Goal: Task Accomplishment & Management: Manage account settings

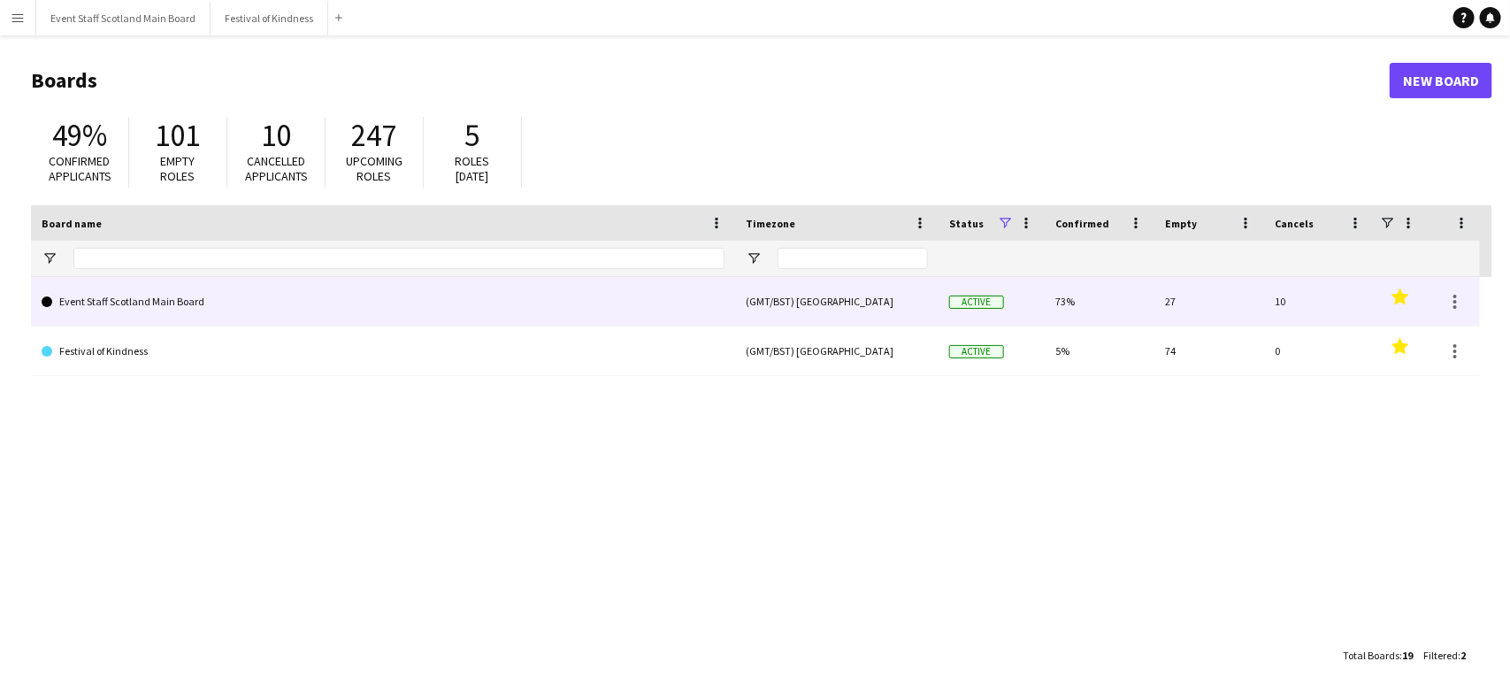
click at [266, 285] on link "Event Staff Scotland Main Board" at bounding box center [383, 302] width 683 height 50
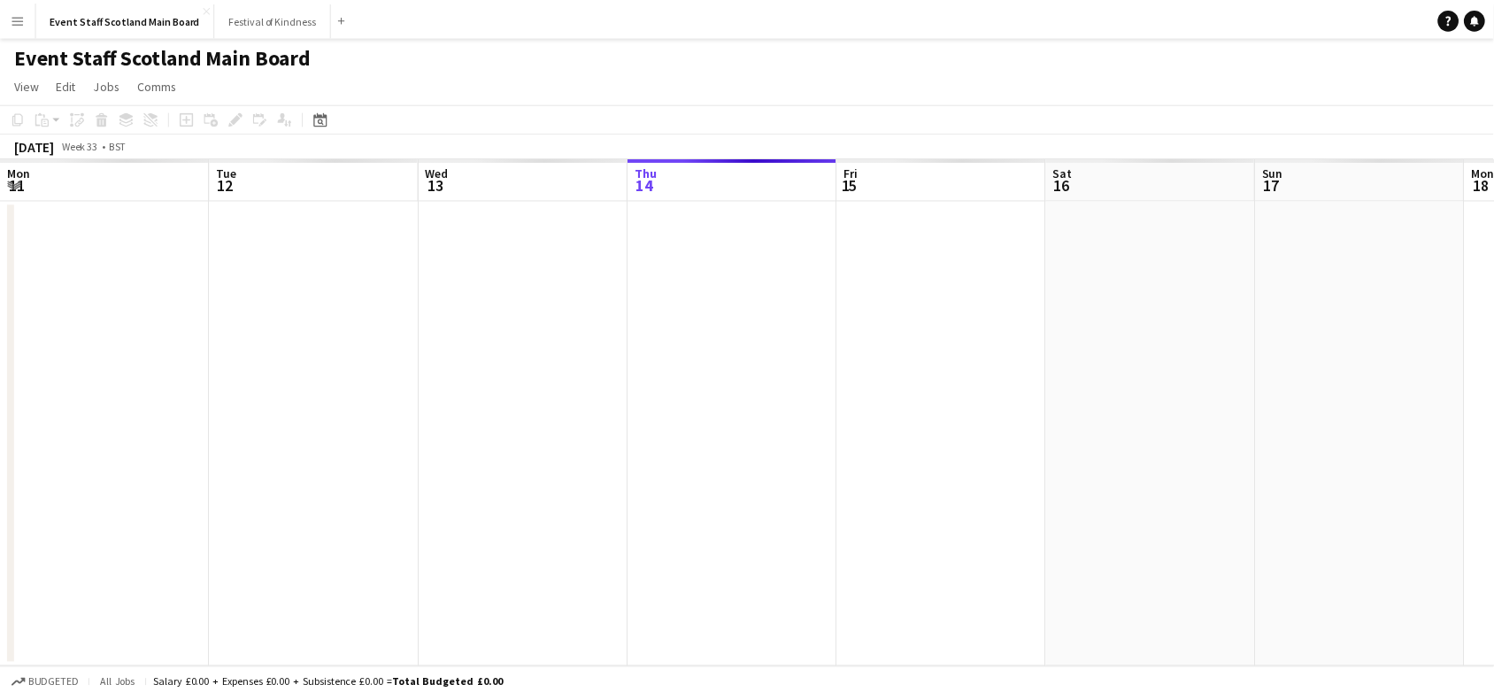
scroll to position [0, 422]
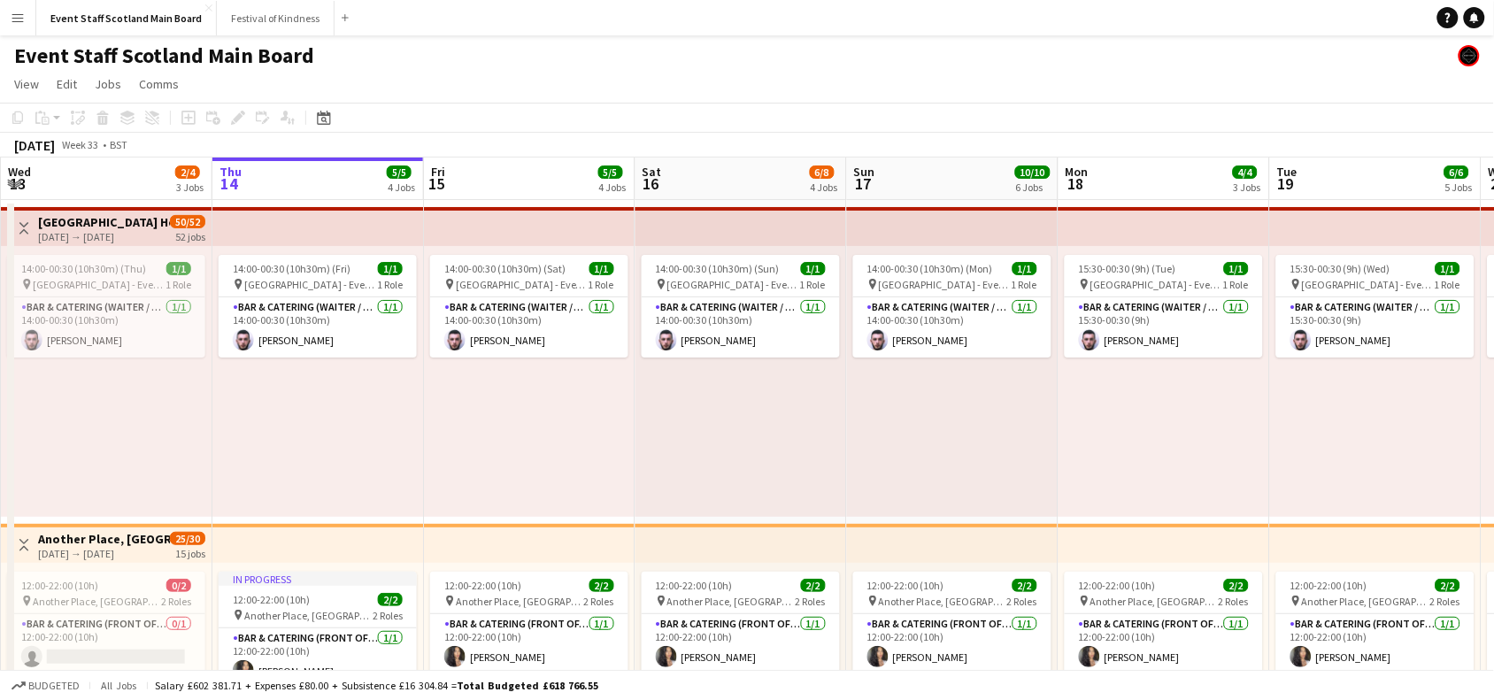
click at [33, 227] on button "Toggle View" at bounding box center [23, 228] width 21 height 21
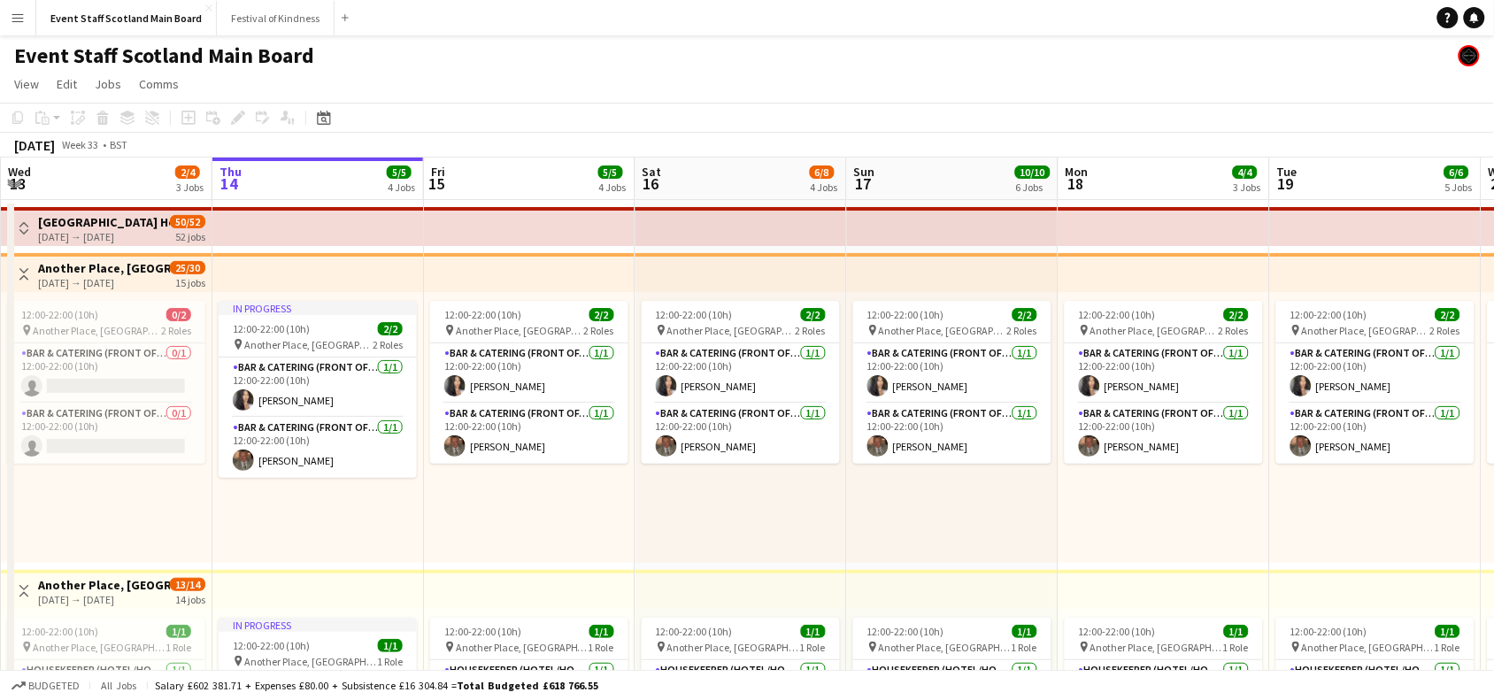
click at [24, 271] on app-icon "Toggle View" at bounding box center [24, 274] width 12 height 12
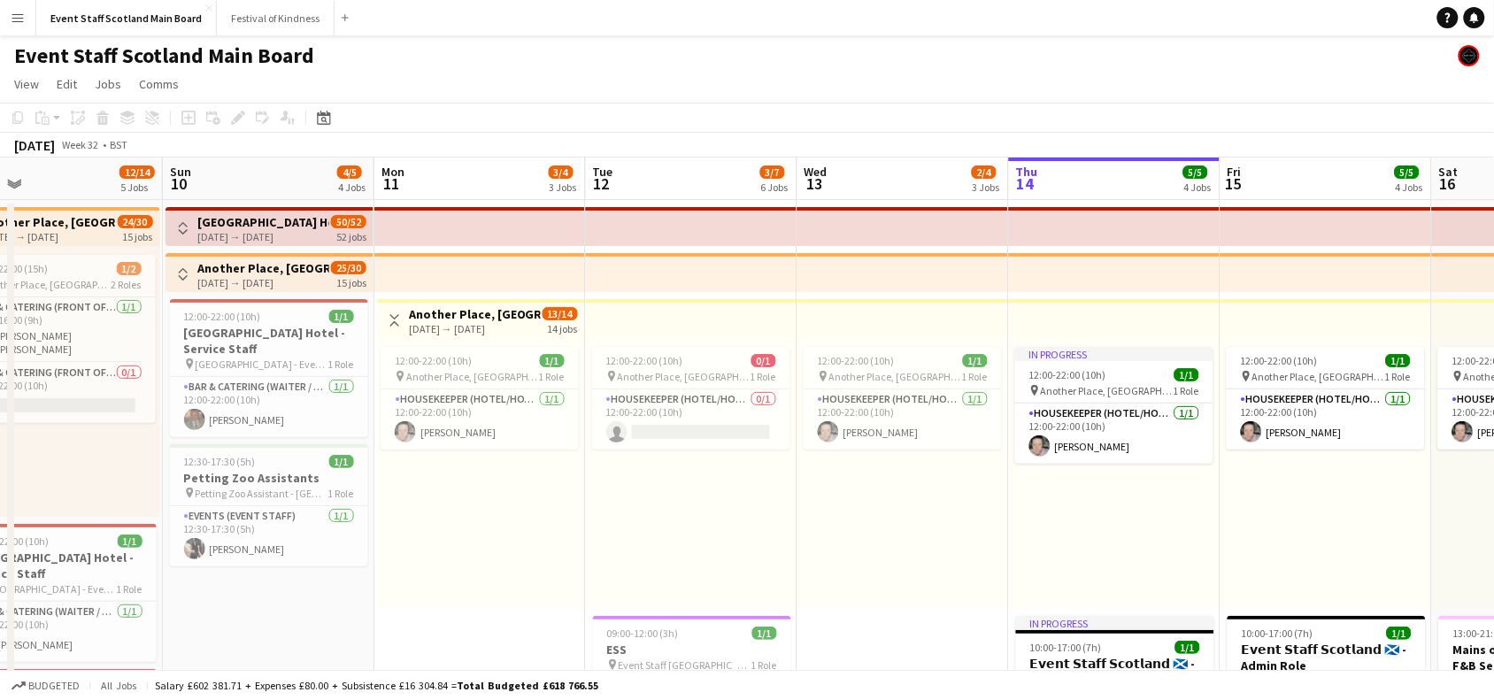
drag, startPoint x: 118, startPoint y: 483, endPoint x: 913, endPoint y: 541, distance: 797.5
click at [502, 373] on span "Another Place, [GEOGRAPHIC_DATA] & Links" at bounding box center [470, 376] width 133 height 13
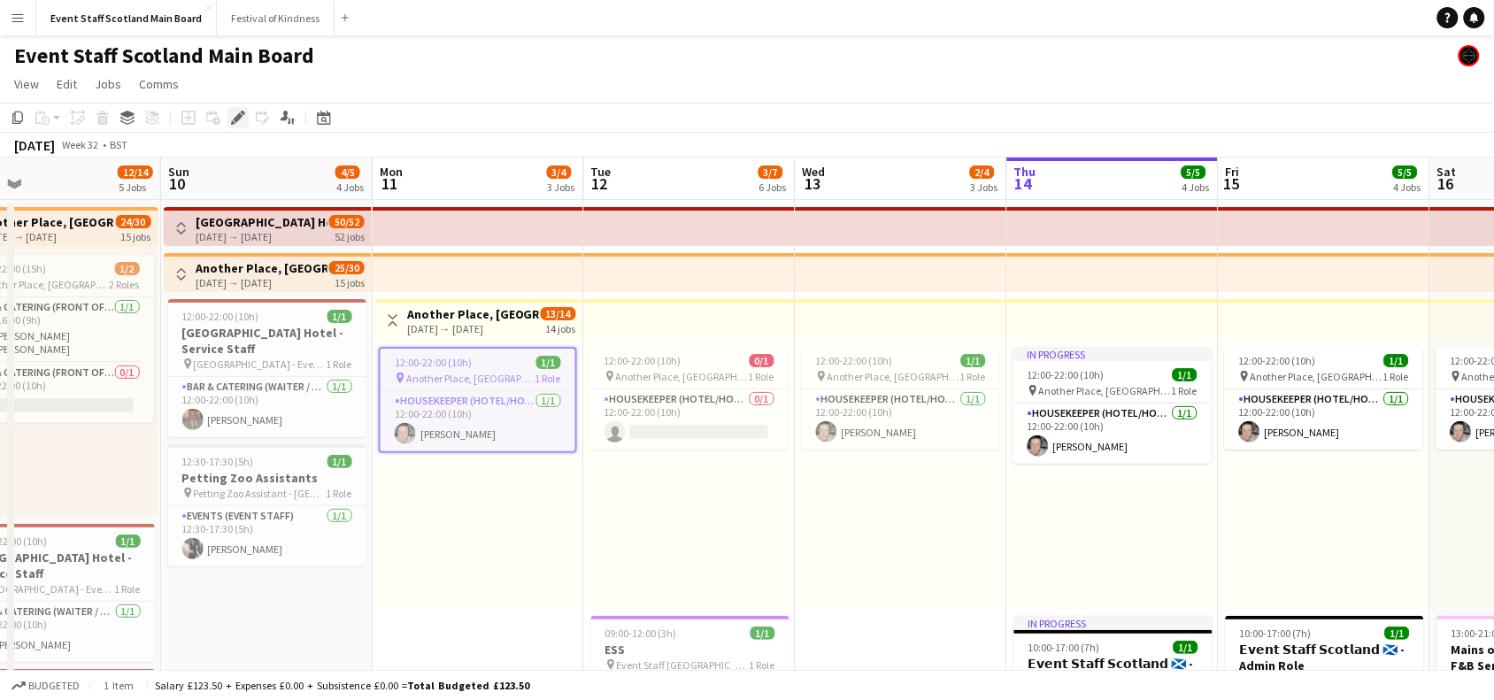
click at [232, 115] on icon "Edit" at bounding box center [238, 118] width 14 height 14
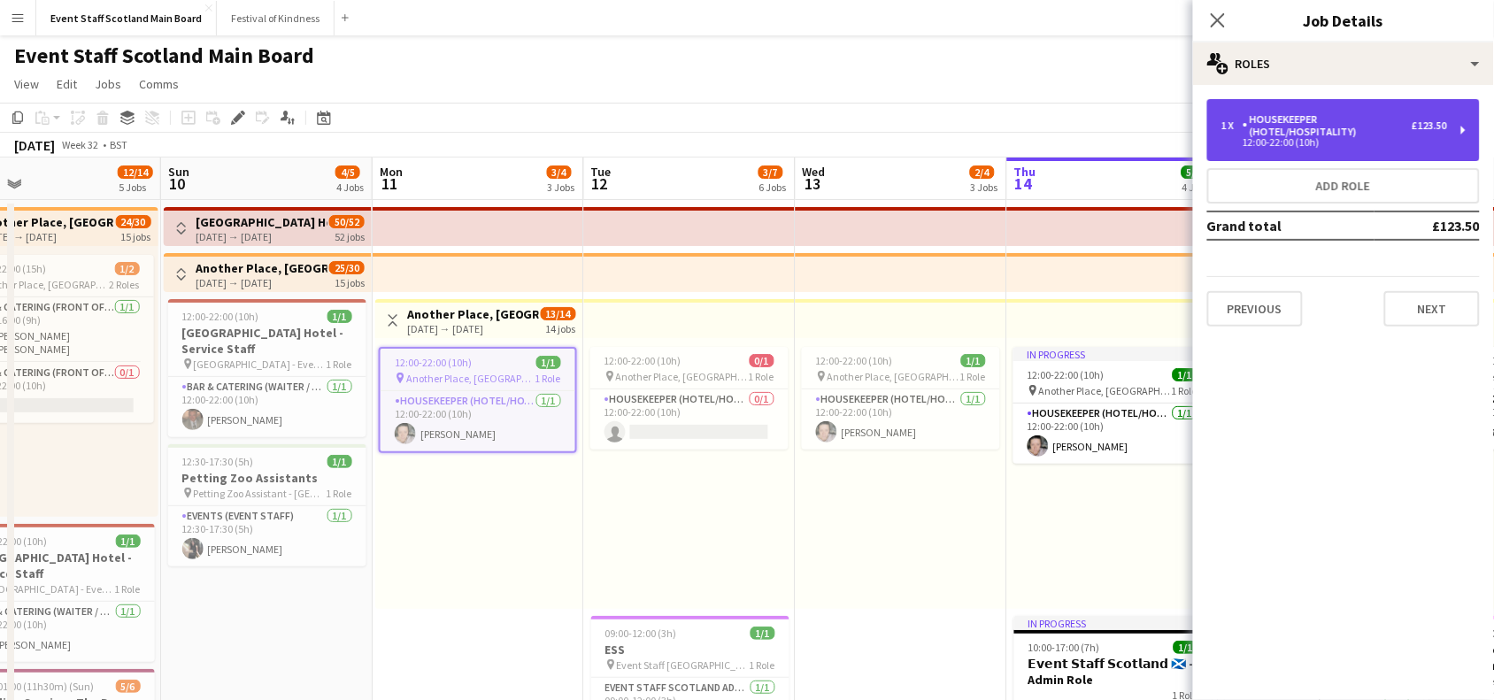
click at [1239, 116] on div "1 x Housekeeper (Hotel/Hospitality) £123.50" at bounding box center [1334, 125] width 226 height 25
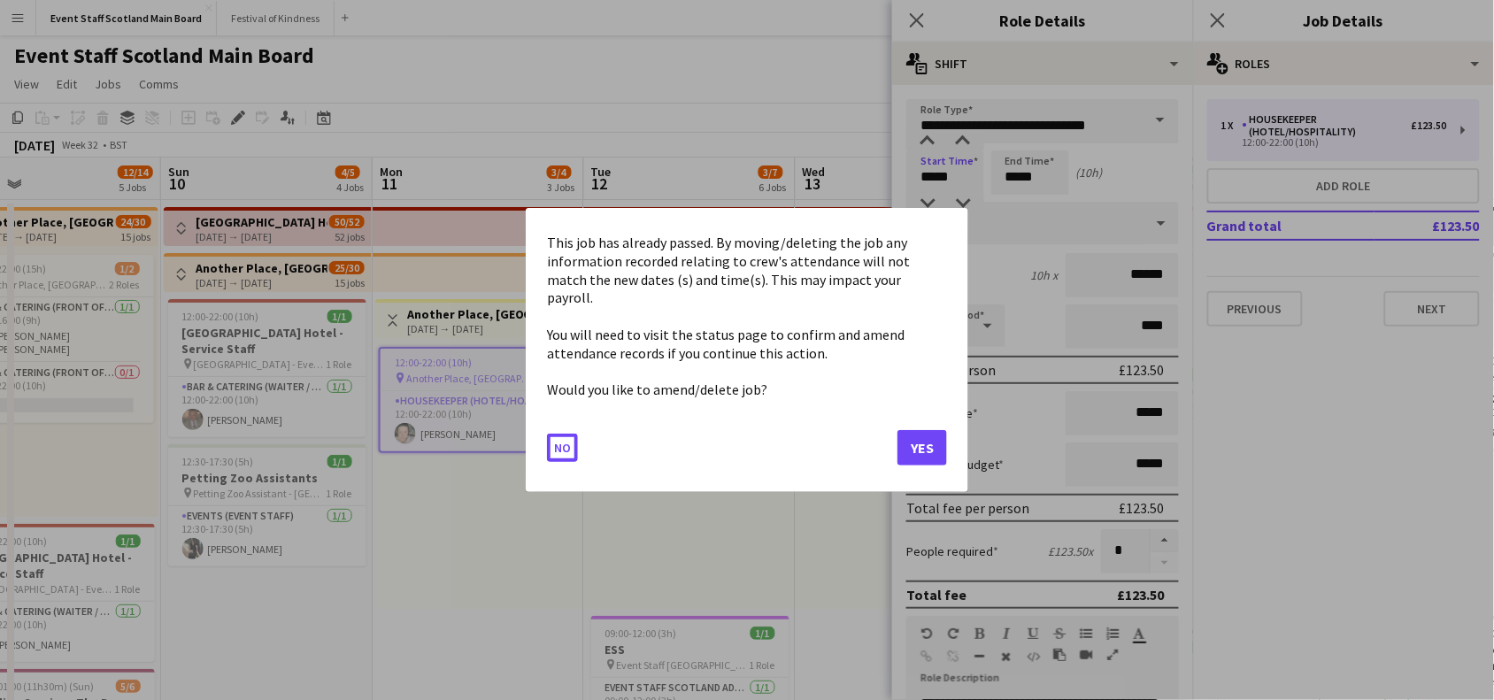
click at [921, 430] on button "Yes" at bounding box center [922, 447] width 50 height 35
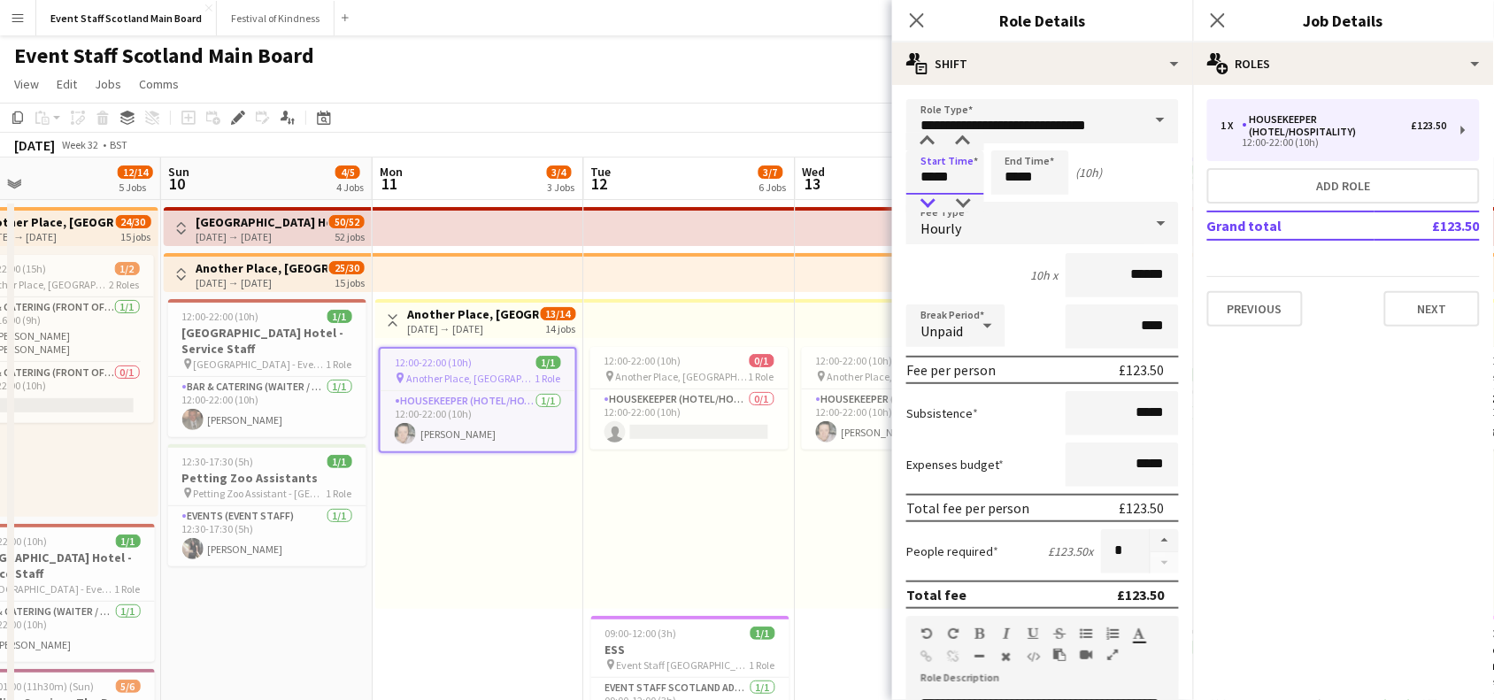
click at [931, 200] on div at bounding box center [927, 204] width 35 height 18
type input "*****"
click at [931, 200] on div at bounding box center [927, 204] width 35 height 18
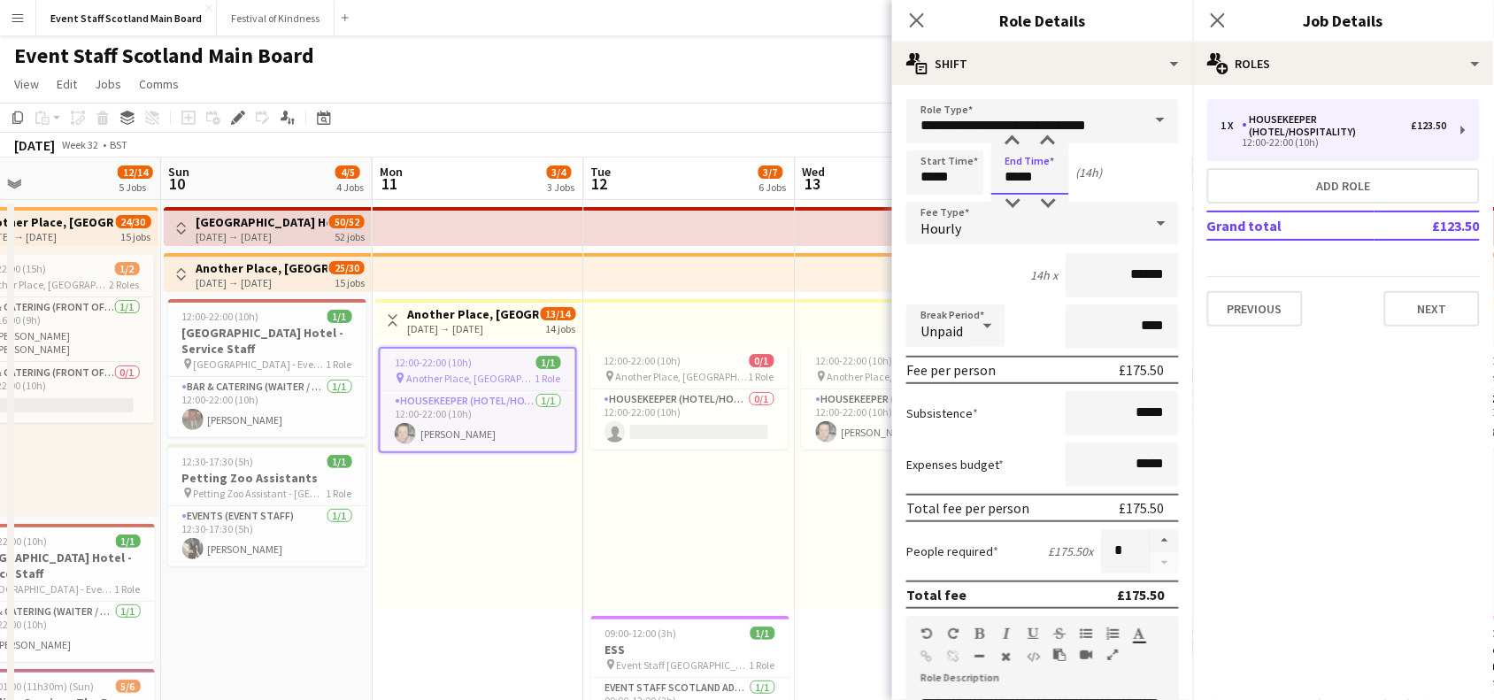
click at [1019, 183] on input "*****" at bounding box center [1030, 172] width 78 height 44
click at [1016, 208] on div at bounding box center [1012, 204] width 35 height 18
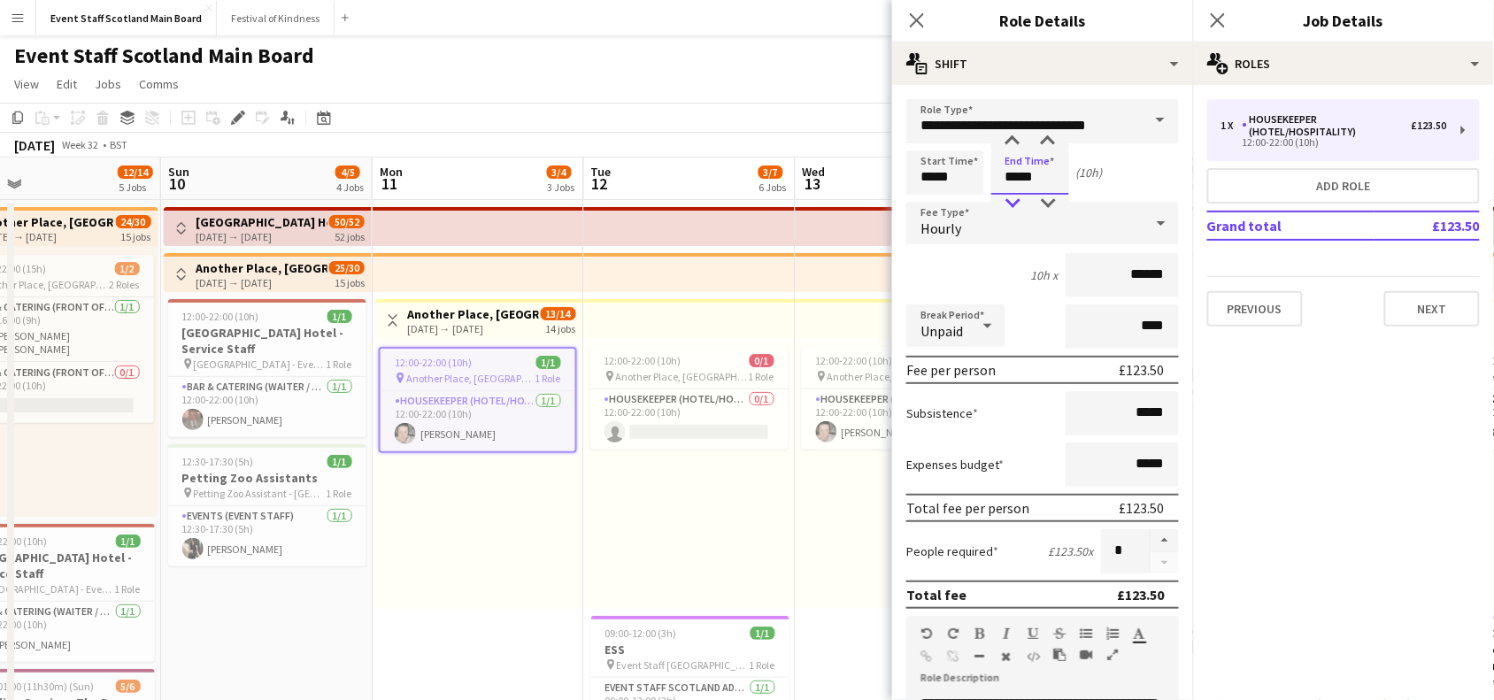
click at [1016, 208] on div at bounding box center [1012, 204] width 35 height 18
click at [1055, 135] on div at bounding box center [1047, 142] width 35 height 18
type input "*****"
click at [1055, 135] on div at bounding box center [1047, 142] width 35 height 18
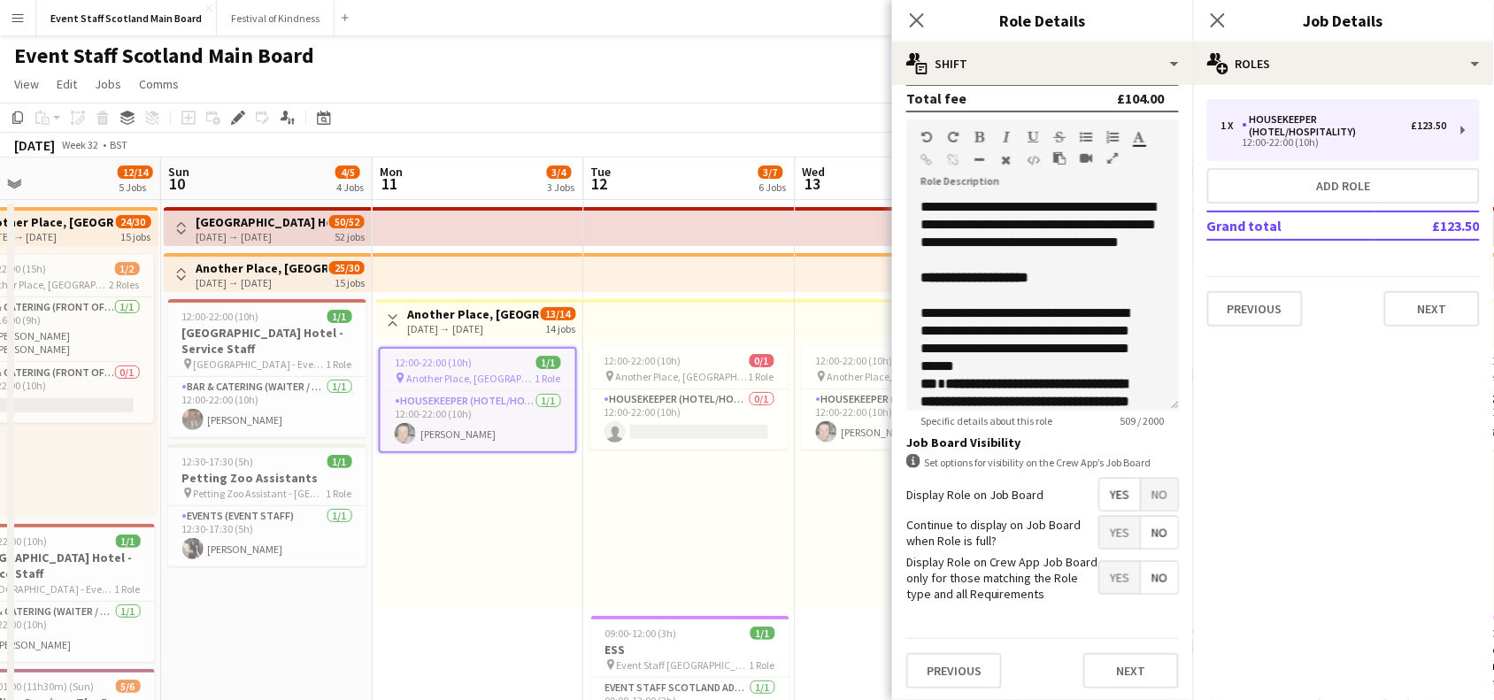
scroll to position [510, 0]
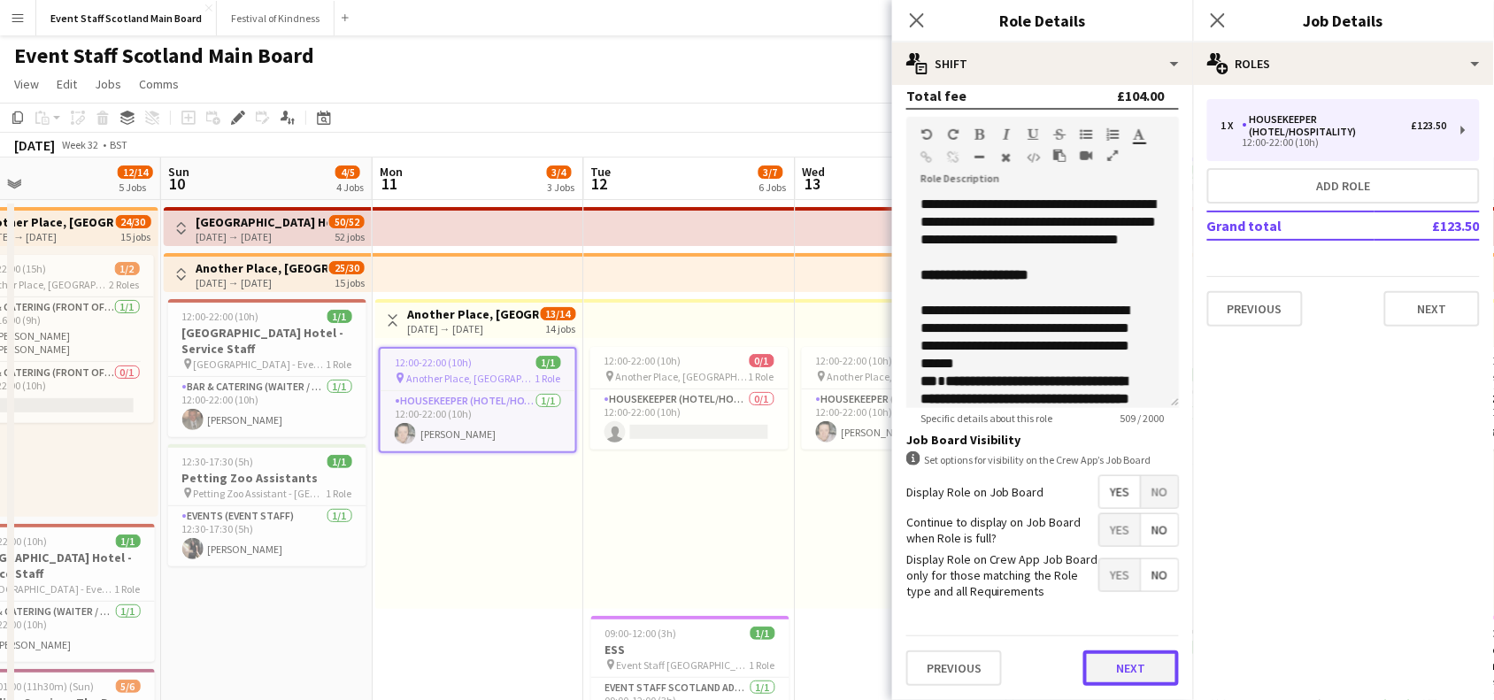
click at [1141, 673] on button "Next" at bounding box center [1131, 667] width 96 height 35
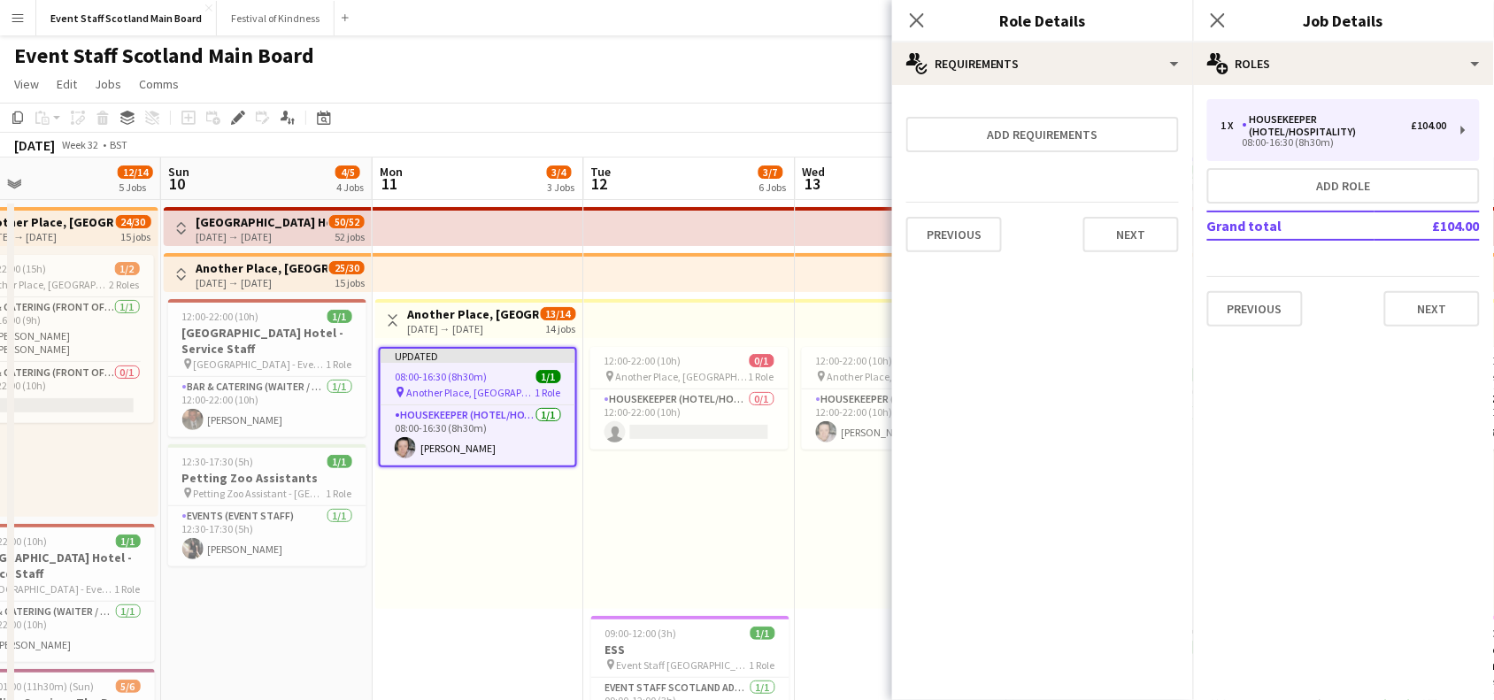
scroll to position [0, 0]
click at [1151, 233] on button "Next" at bounding box center [1131, 234] width 96 height 35
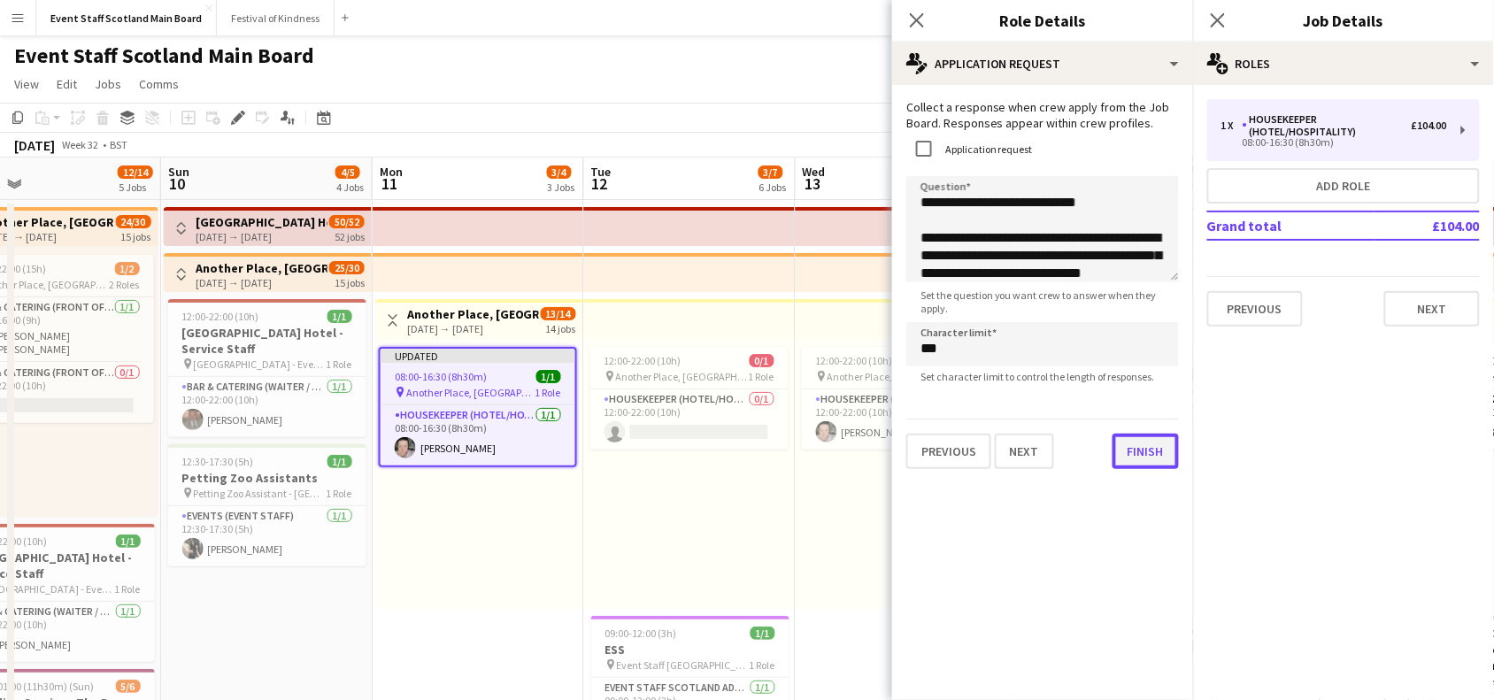
click at [1130, 473] on div "**********" at bounding box center [1042, 284] width 301 height 398
click at [1139, 457] on button "Finish" at bounding box center [1145, 451] width 66 height 35
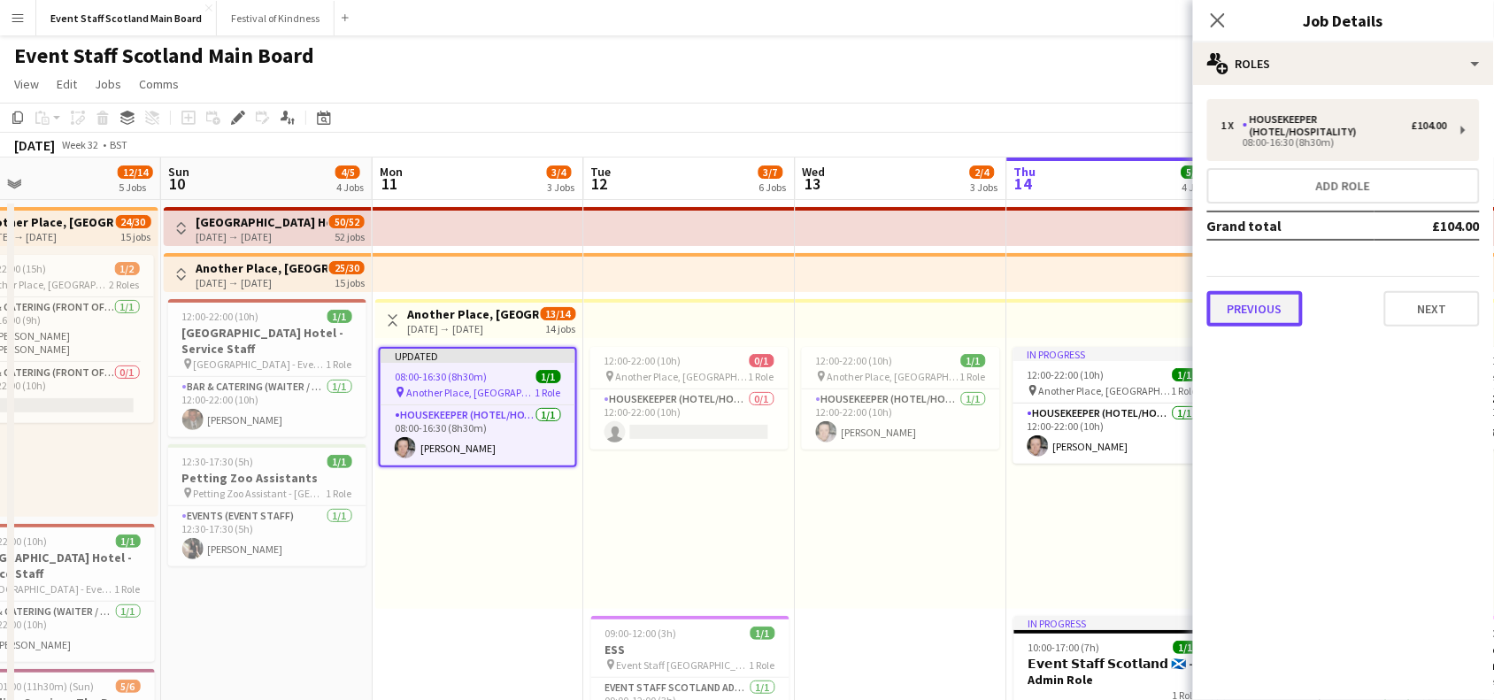
click at [1271, 305] on button "Previous" at bounding box center [1255, 308] width 96 height 35
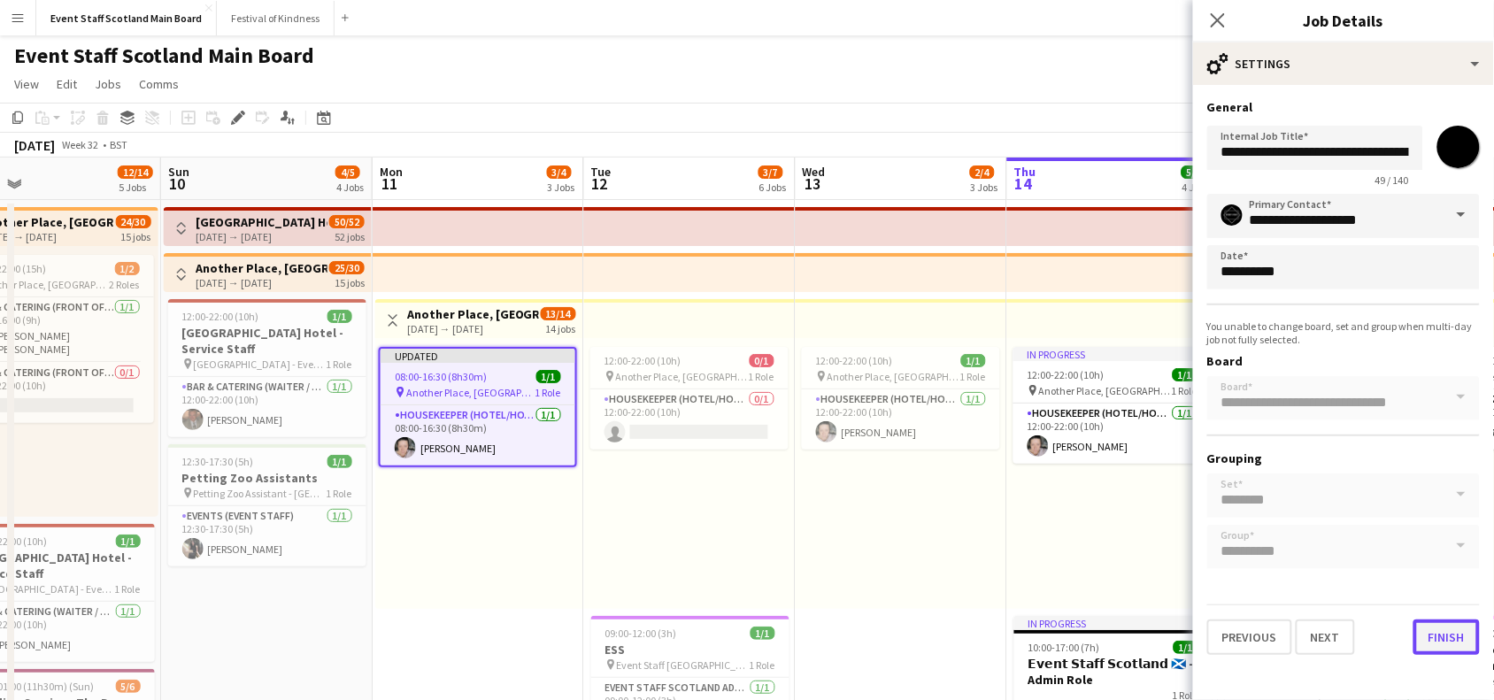
click at [1440, 619] on button "Finish" at bounding box center [1446, 636] width 66 height 35
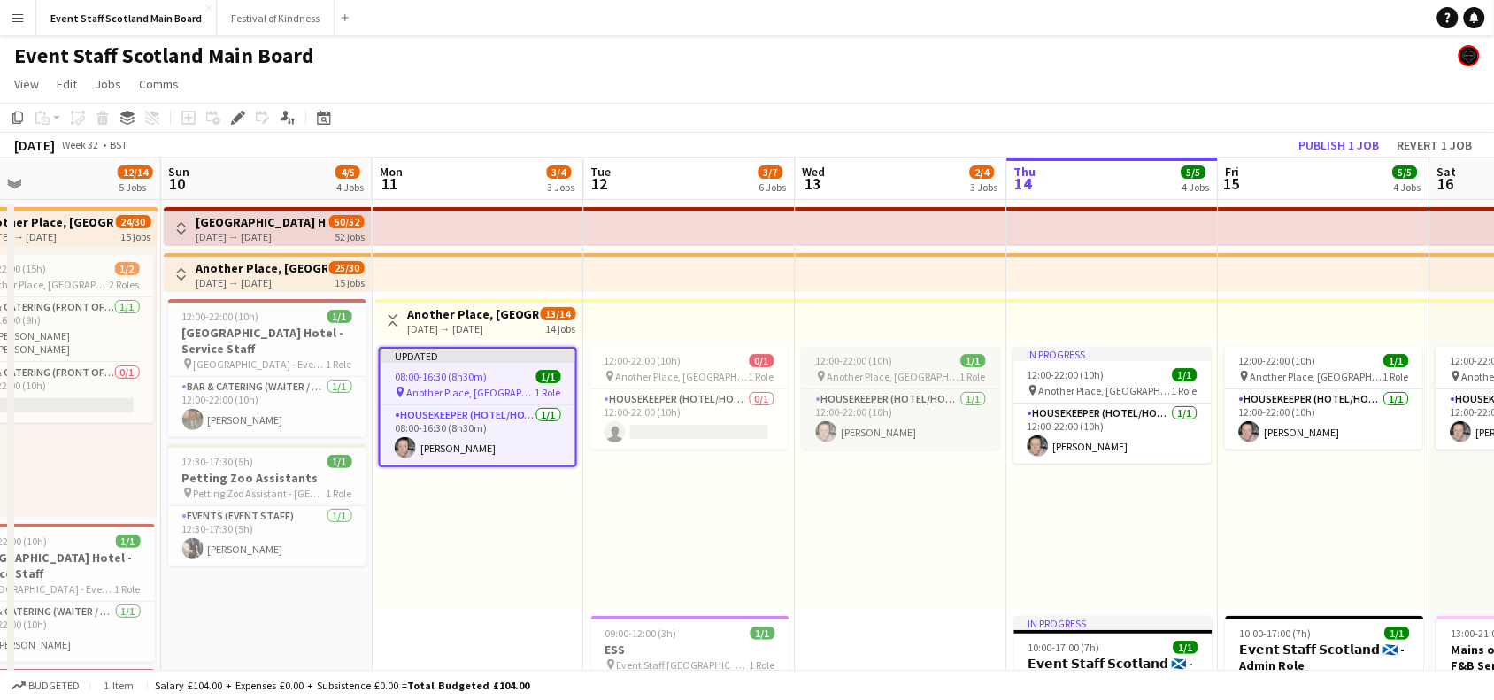
click at [899, 364] on div "12:00-22:00 (10h) 1/1" at bounding box center [901, 360] width 198 height 13
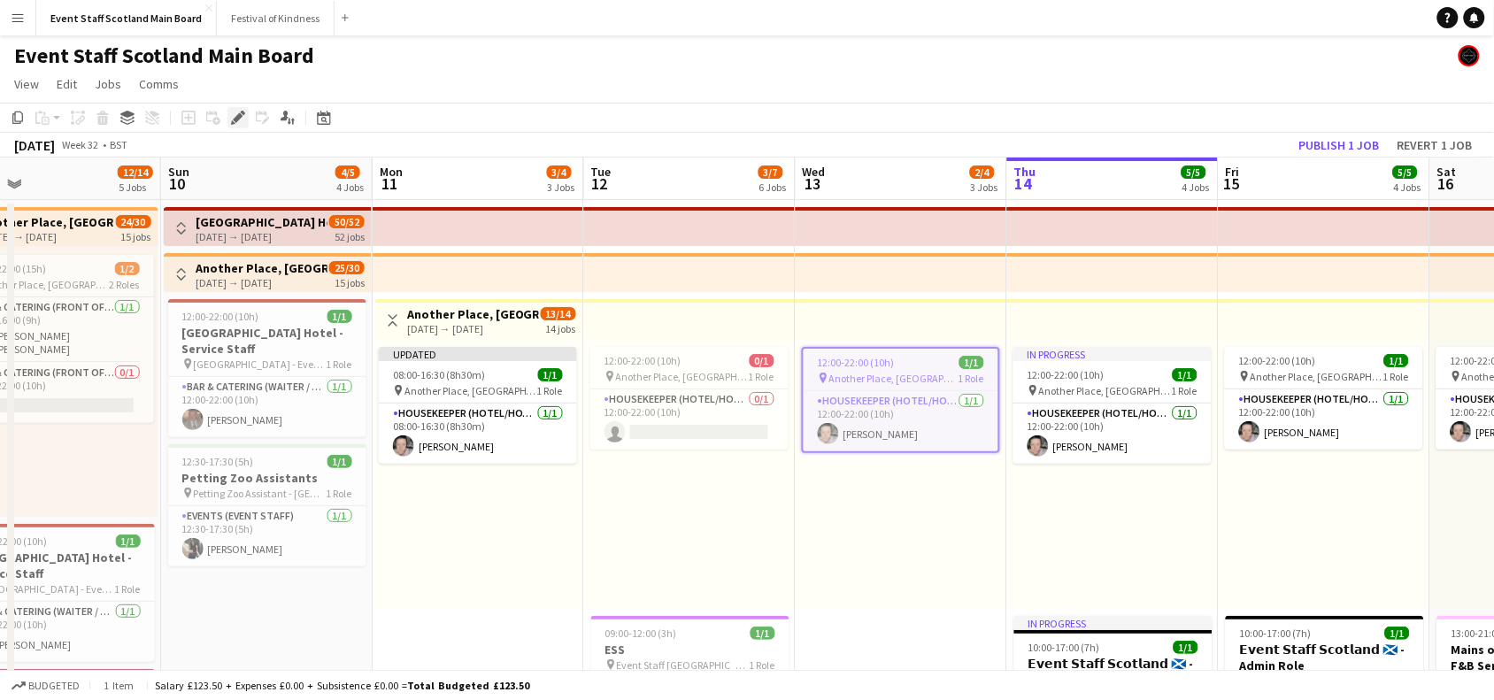
click at [243, 120] on icon "Edit" at bounding box center [238, 118] width 14 height 14
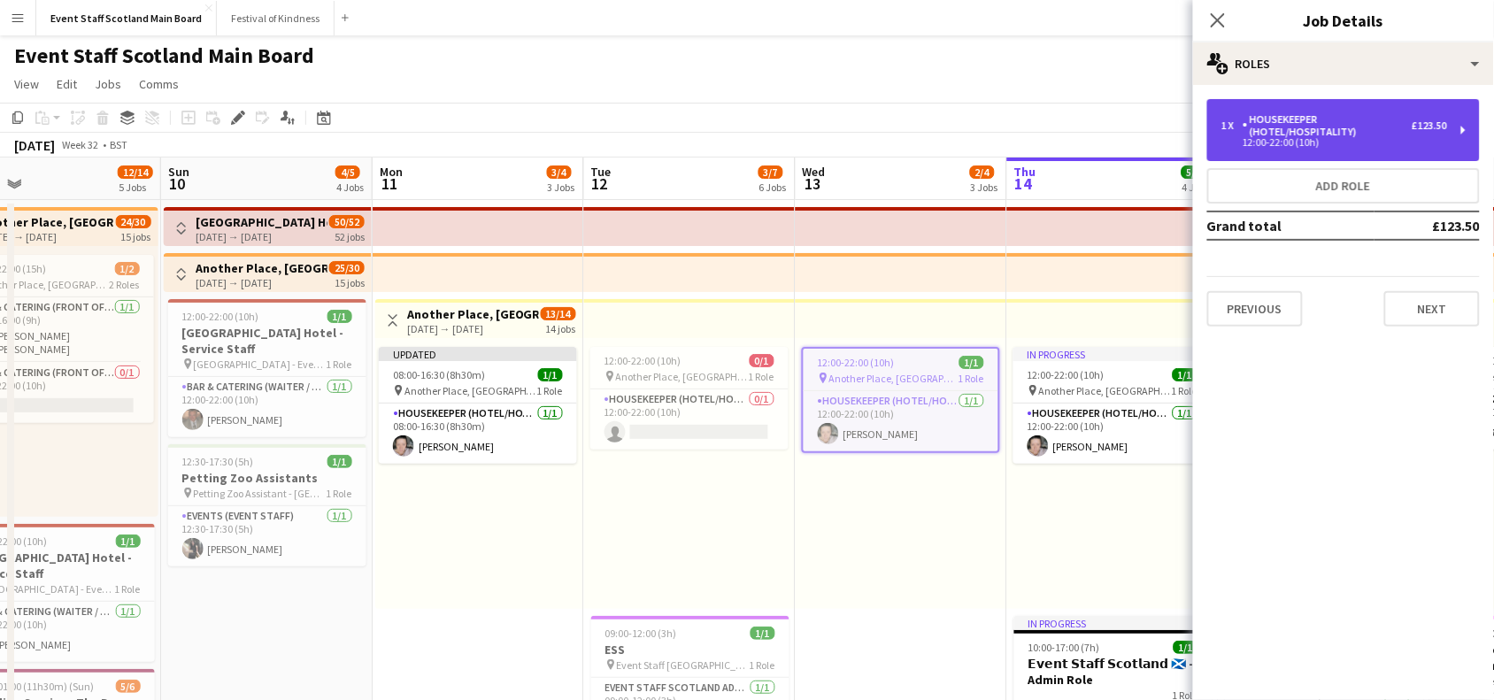
click at [1432, 117] on div "1 x Housekeeper (Hotel/Hospitality) £123.50" at bounding box center [1334, 125] width 226 height 25
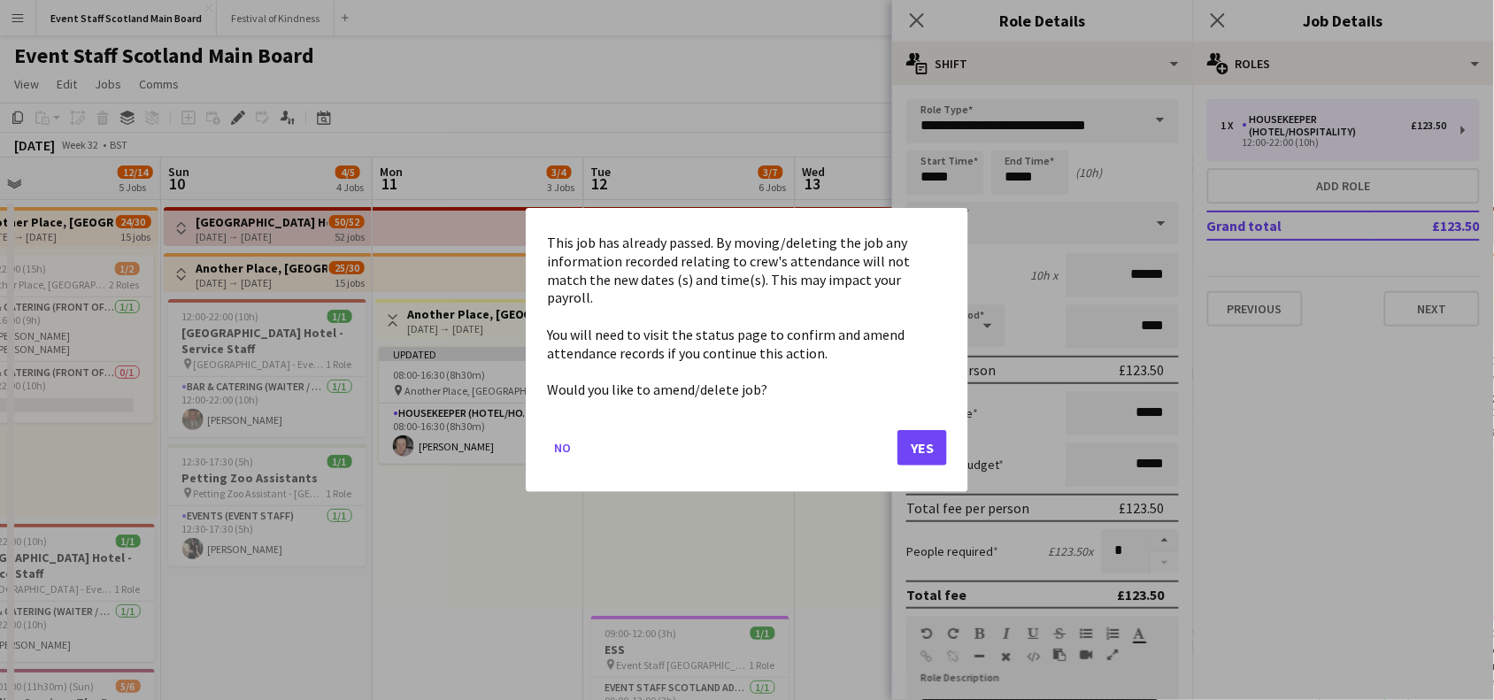
click at [923, 448] on button "Yes" at bounding box center [922, 447] width 50 height 35
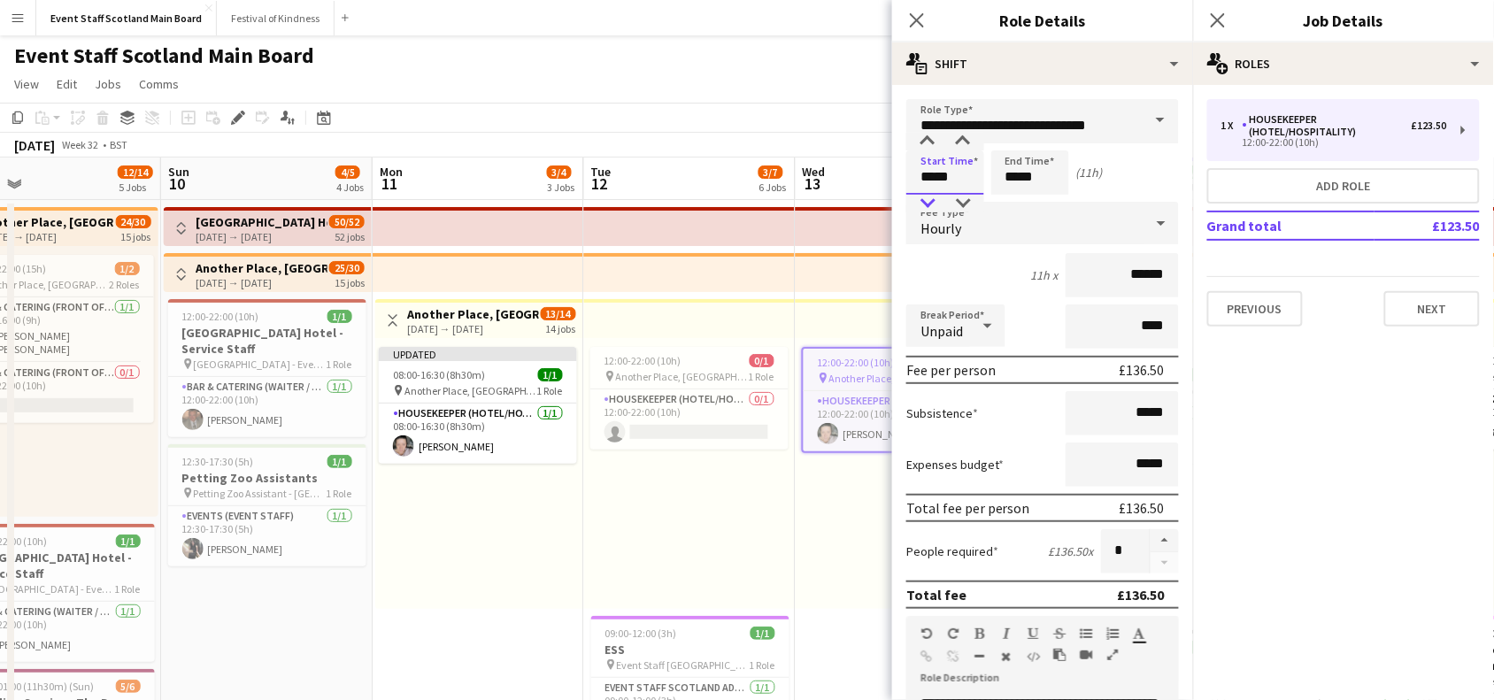
click at [922, 202] on div at bounding box center [927, 204] width 35 height 18
type input "*****"
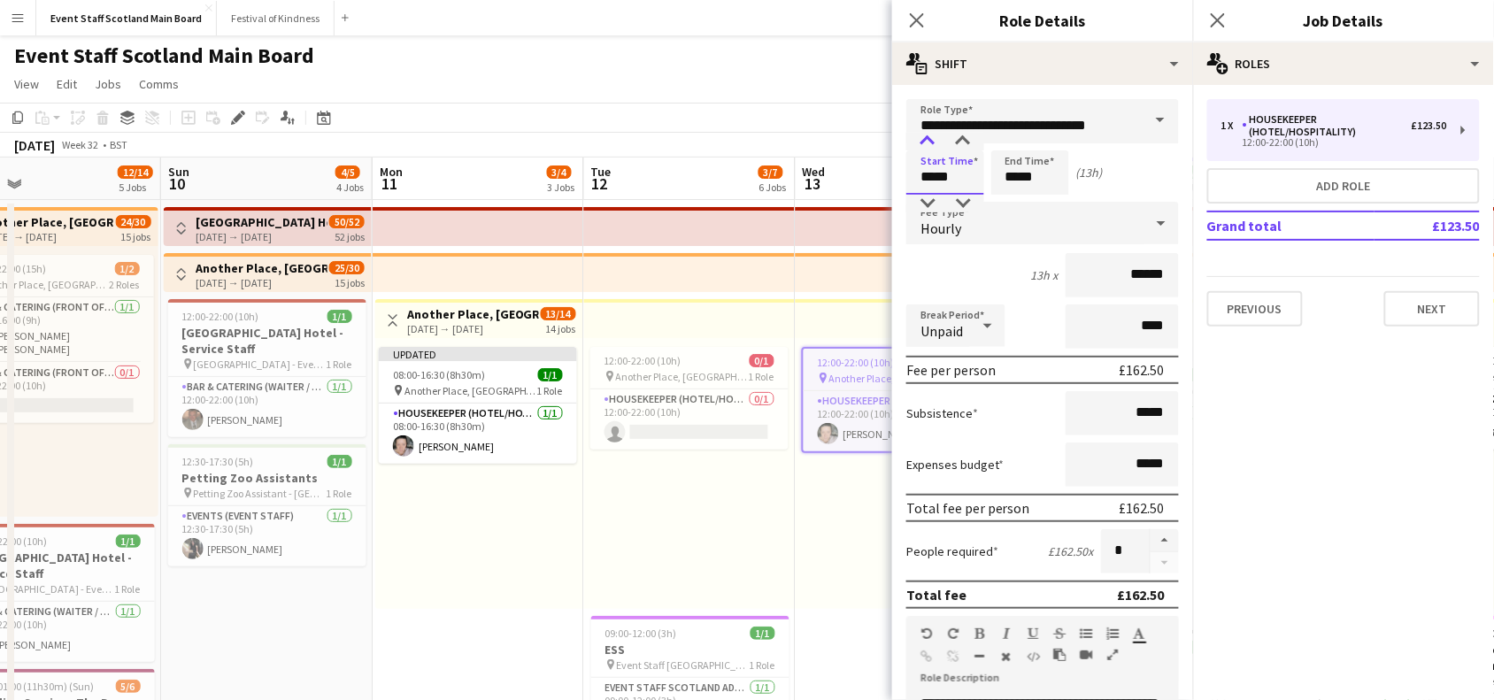
click at [932, 143] on div at bounding box center [927, 142] width 35 height 18
click at [1011, 182] on input "*****" at bounding box center [1030, 172] width 78 height 44
click at [1020, 200] on div at bounding box center [1012, 204] width 35 height 18
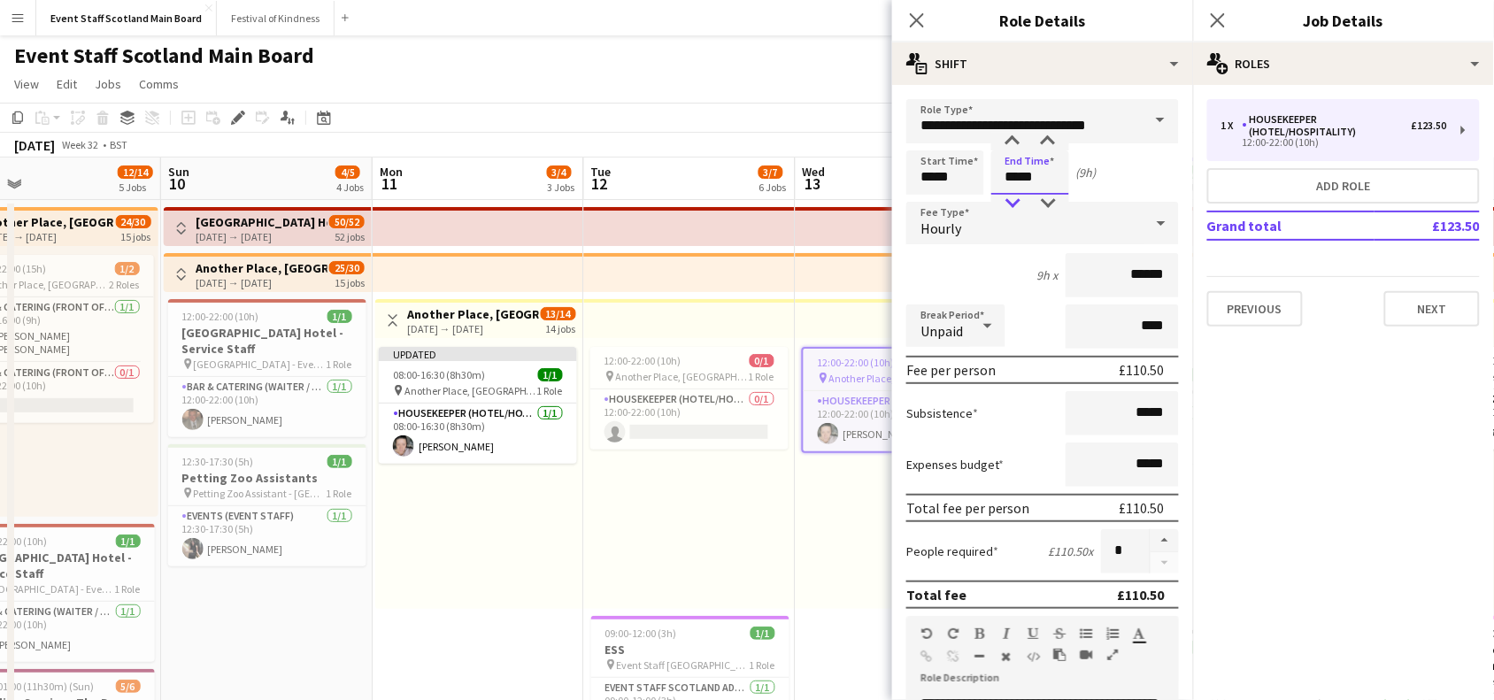
click at [1020, 200] on div at bounding box center [1012, 204] width 35 height 18
click at [1050, 139] on div at bounding box center [1047, 142] width 35 height 18
type input "*****"
click at [1050, 139] on div at bounding box center [1047, 142] width 35 height 18
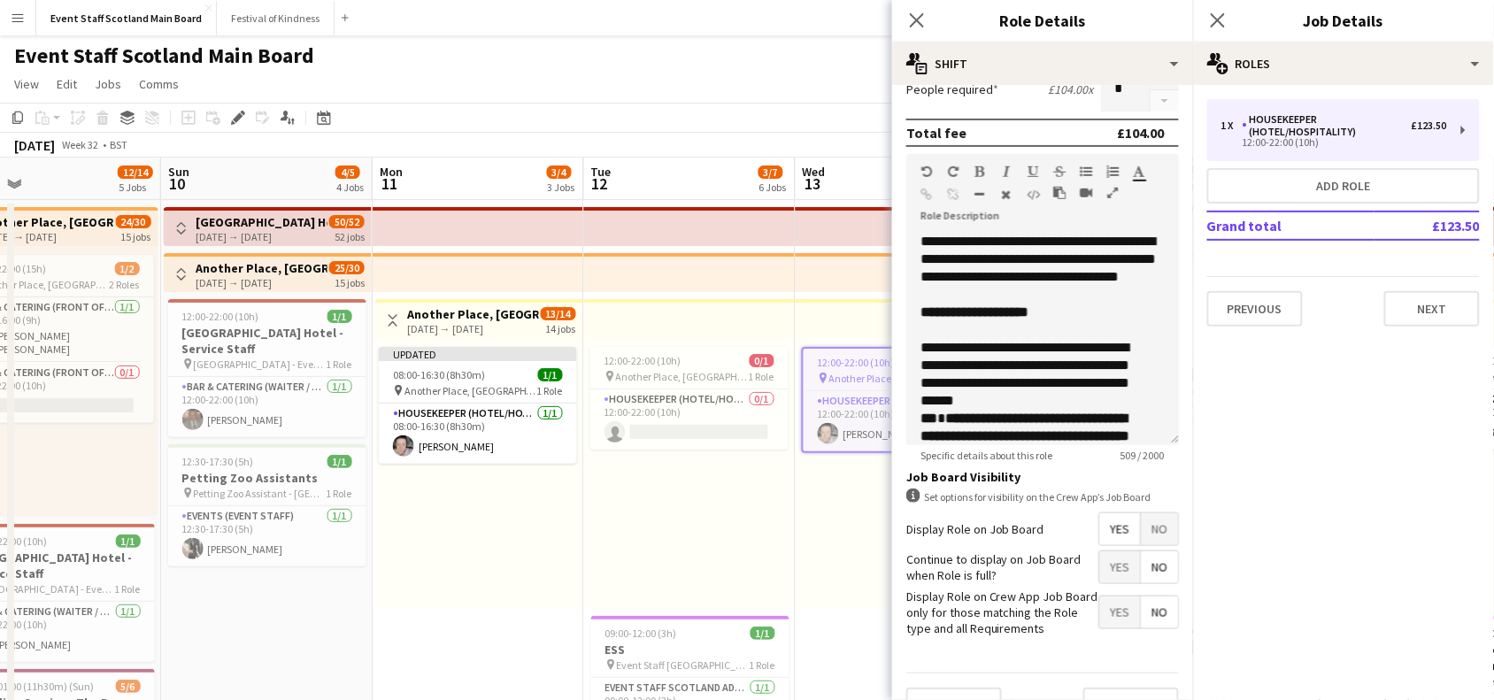
scroll to position [510, 0]
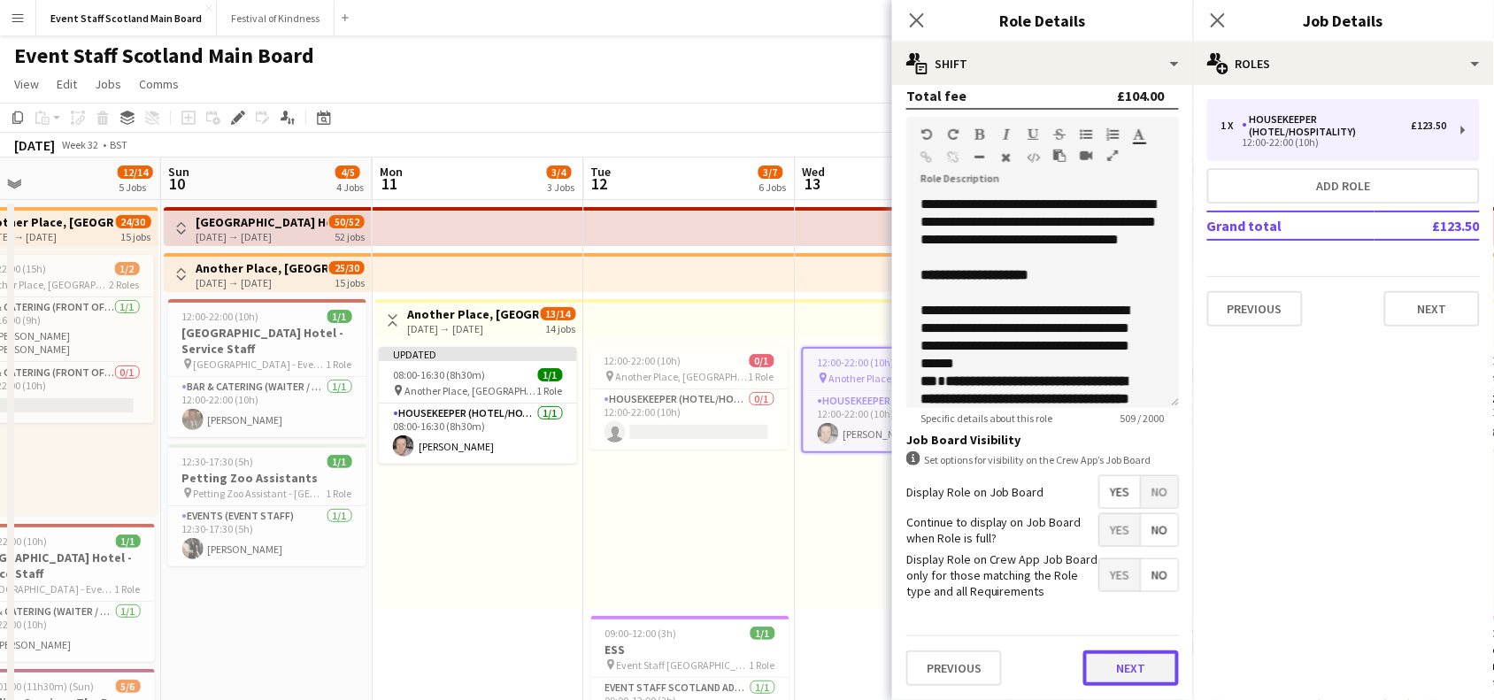
click at [1125, 678] on button "Next" at bounding box center [1131, 667] width 96 height 35
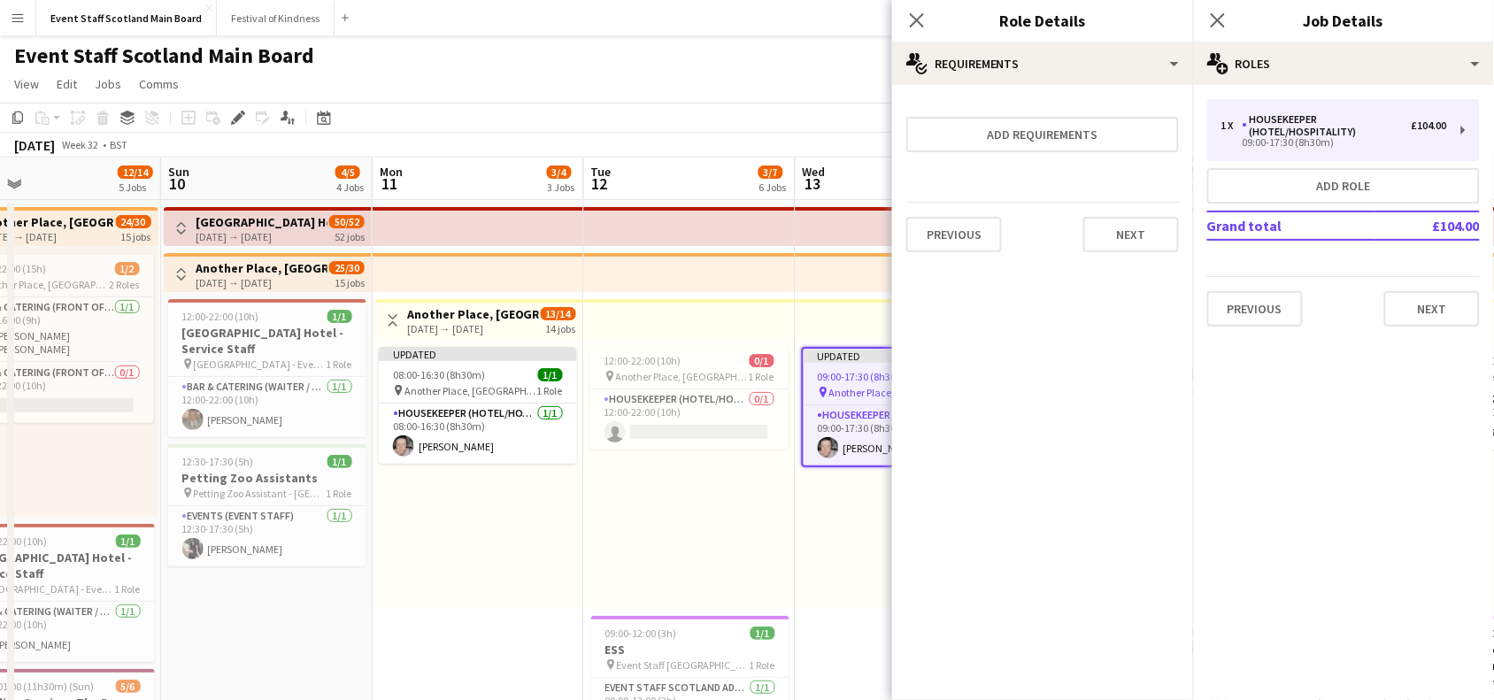
scroll to position [0, 0]
click at [1143, 236] on button "Next" at bounding box center [1131, 234] width 96 height 35
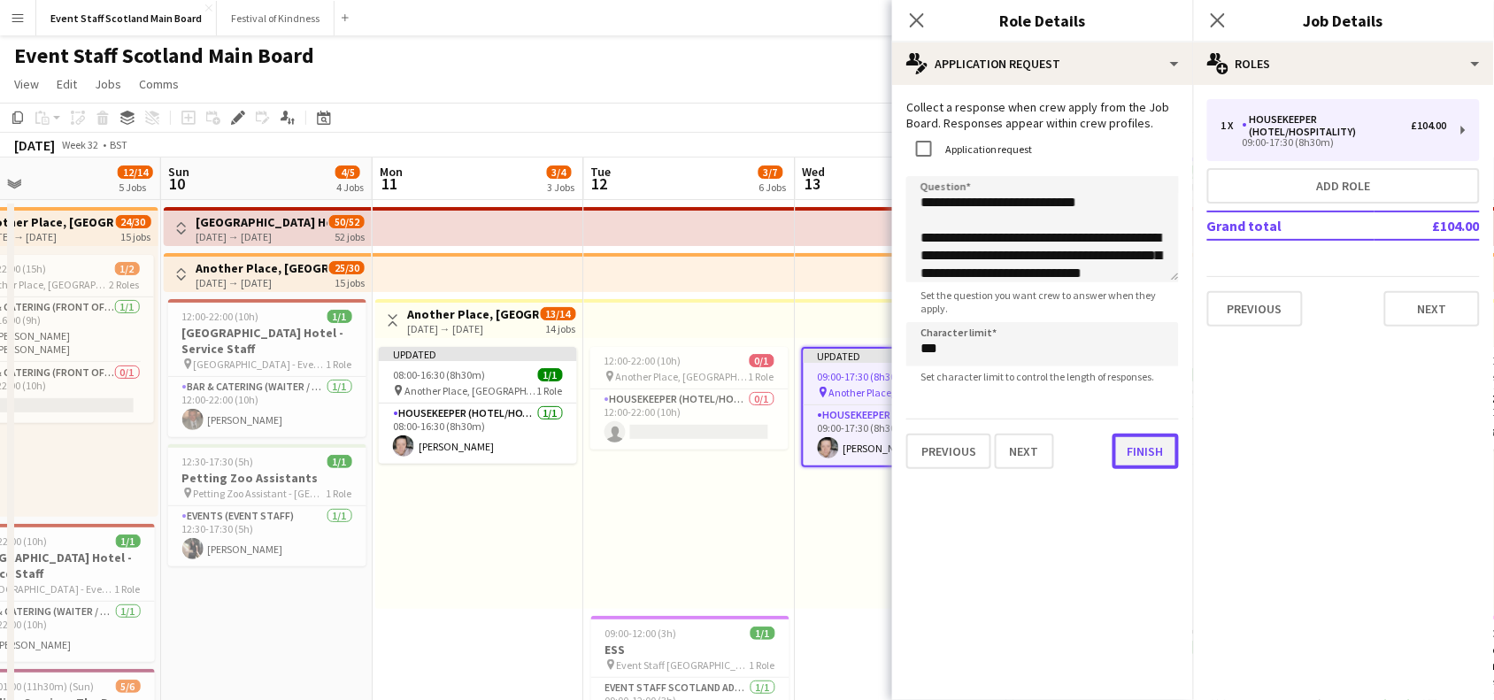
click at [1134, 457] on button "Finish" at bounding box center [1145, 451] width 66 height 35
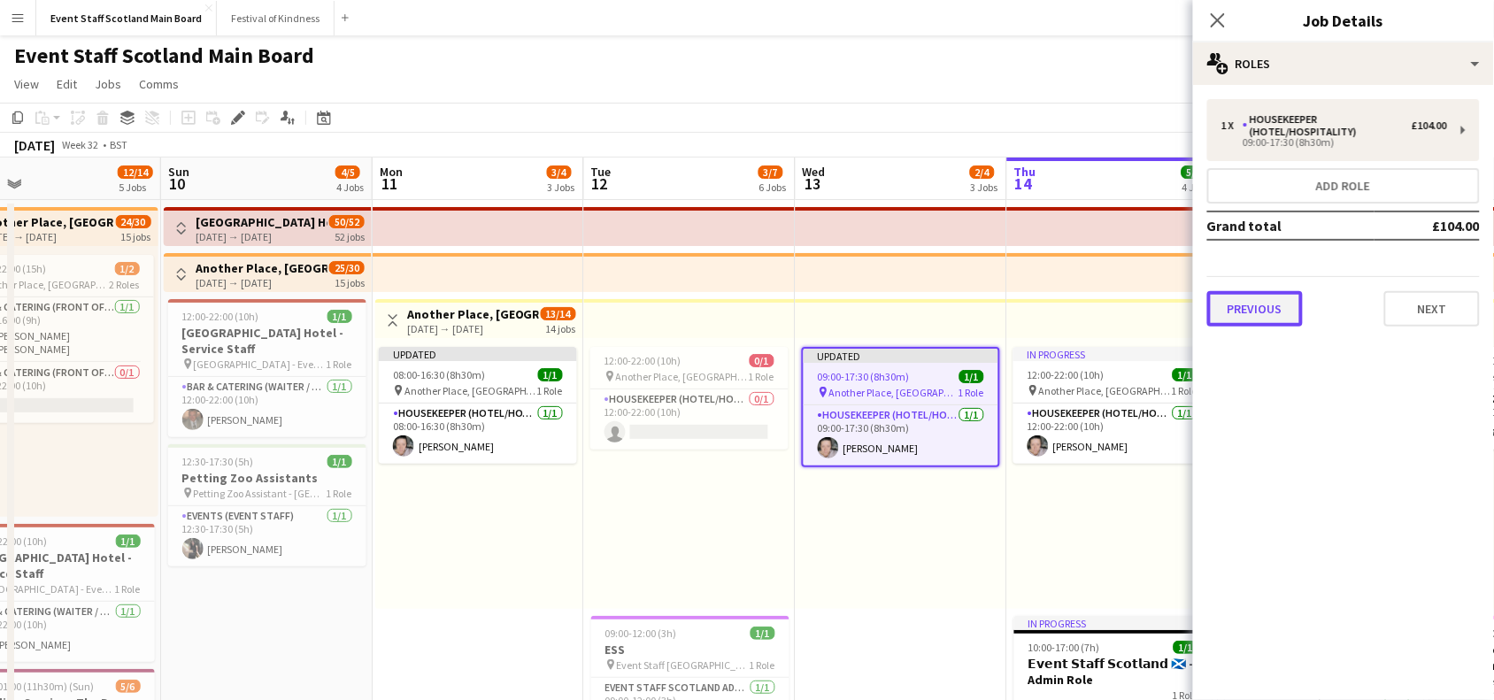
click at [1257, 296] on button "Previous" at bounding box center [1255, 308] width 96 height 35
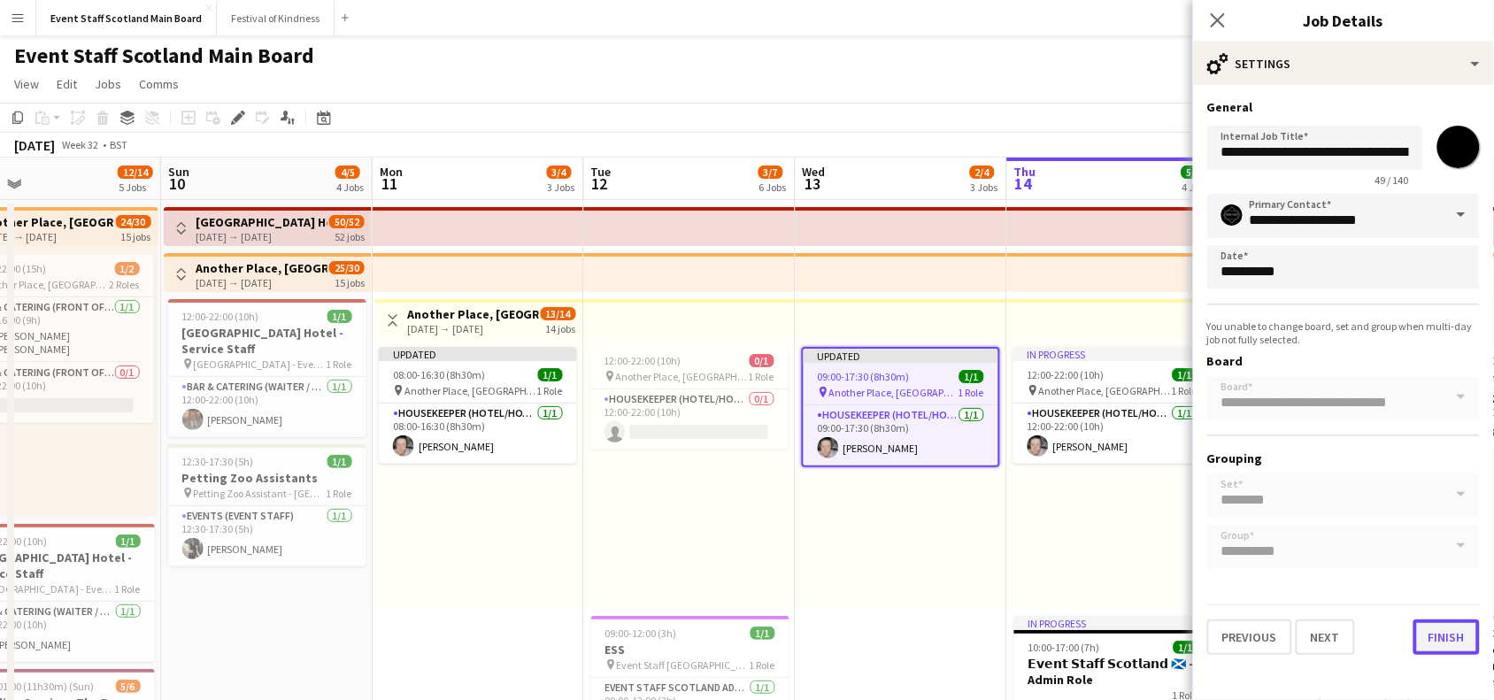
click at [1461, 633] on button "Finish" at bounding box center [1446, 636] width 66 height 35
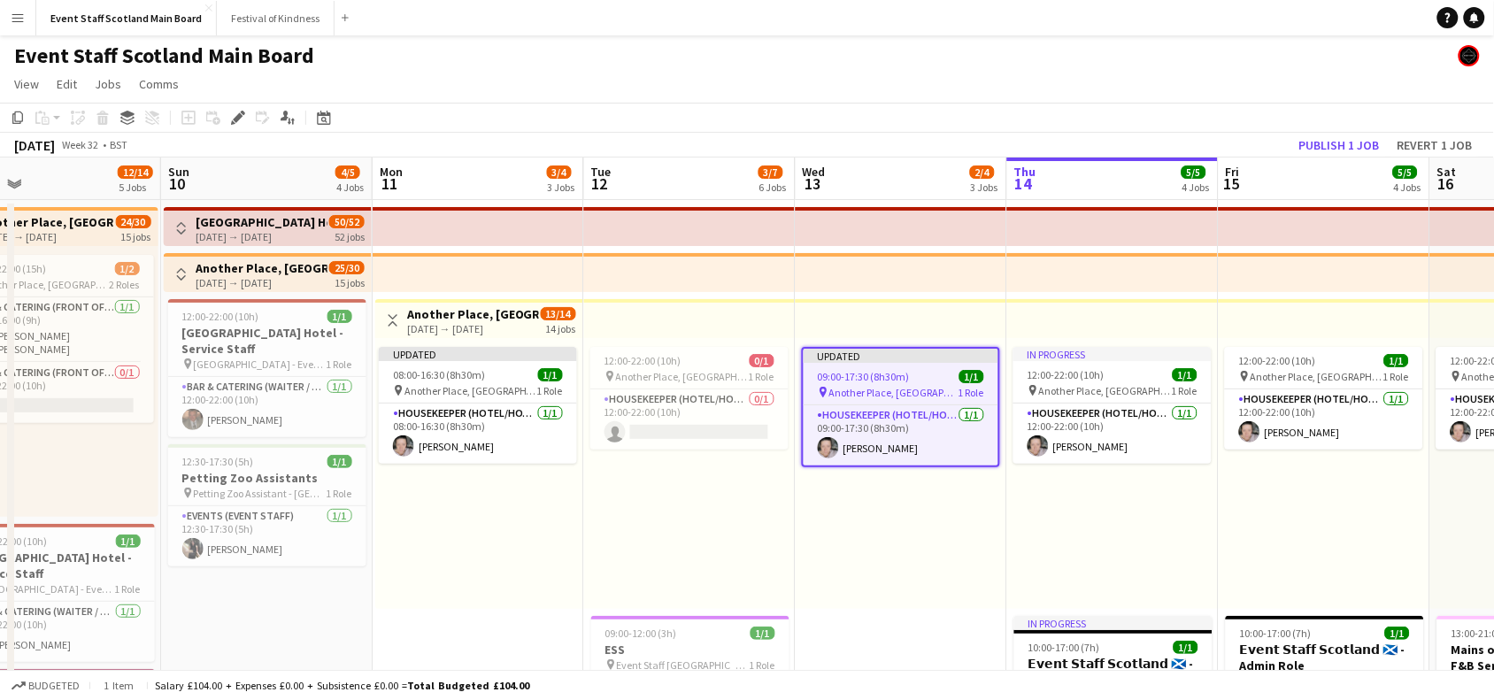
click at [1128, 531] on div "In progress 12:00-22:00 (10h) 1/1 pin Another Place, The [GEOGRAPHIC_DATA] & Li…" at bounding box center [1112, 473] width 211 height 271
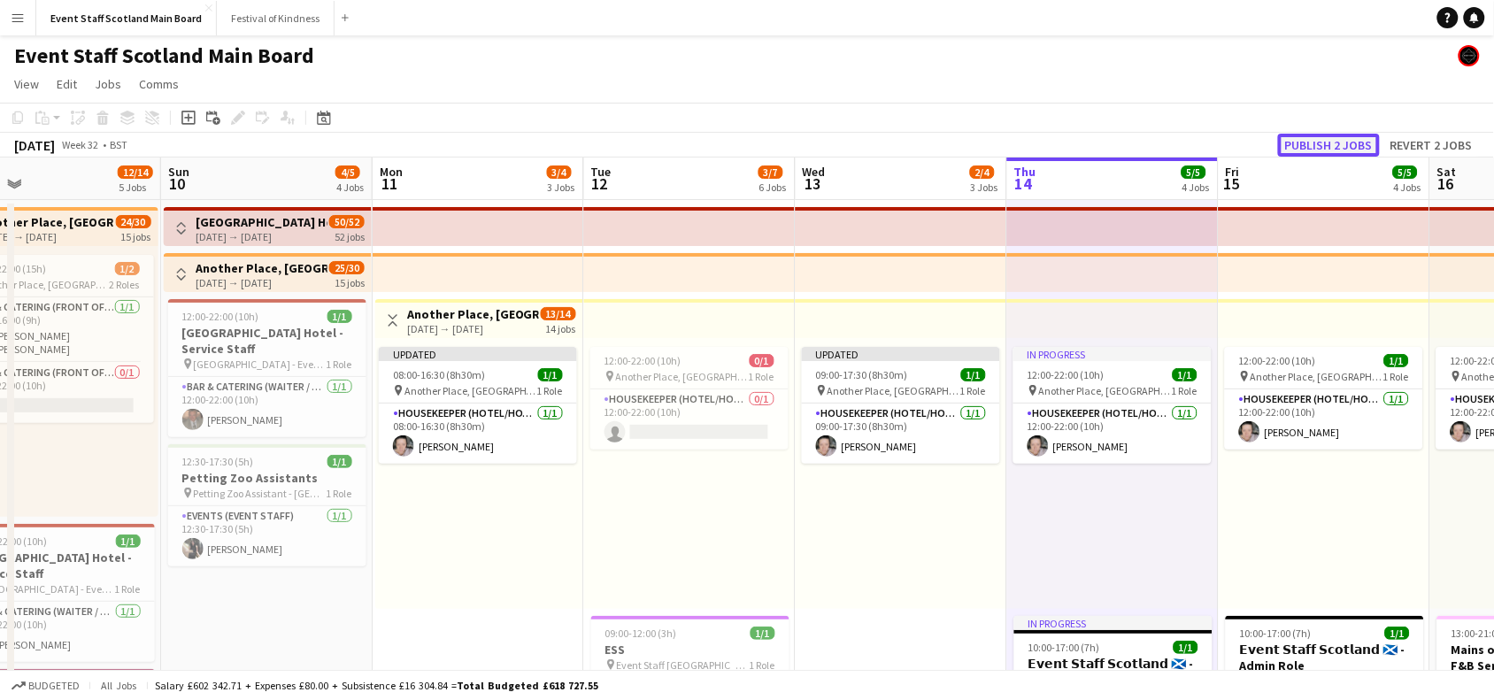
click at [1323, 134] on button "Publish 2 jobs" at bounding box center [1329, 145] width 102 height 23
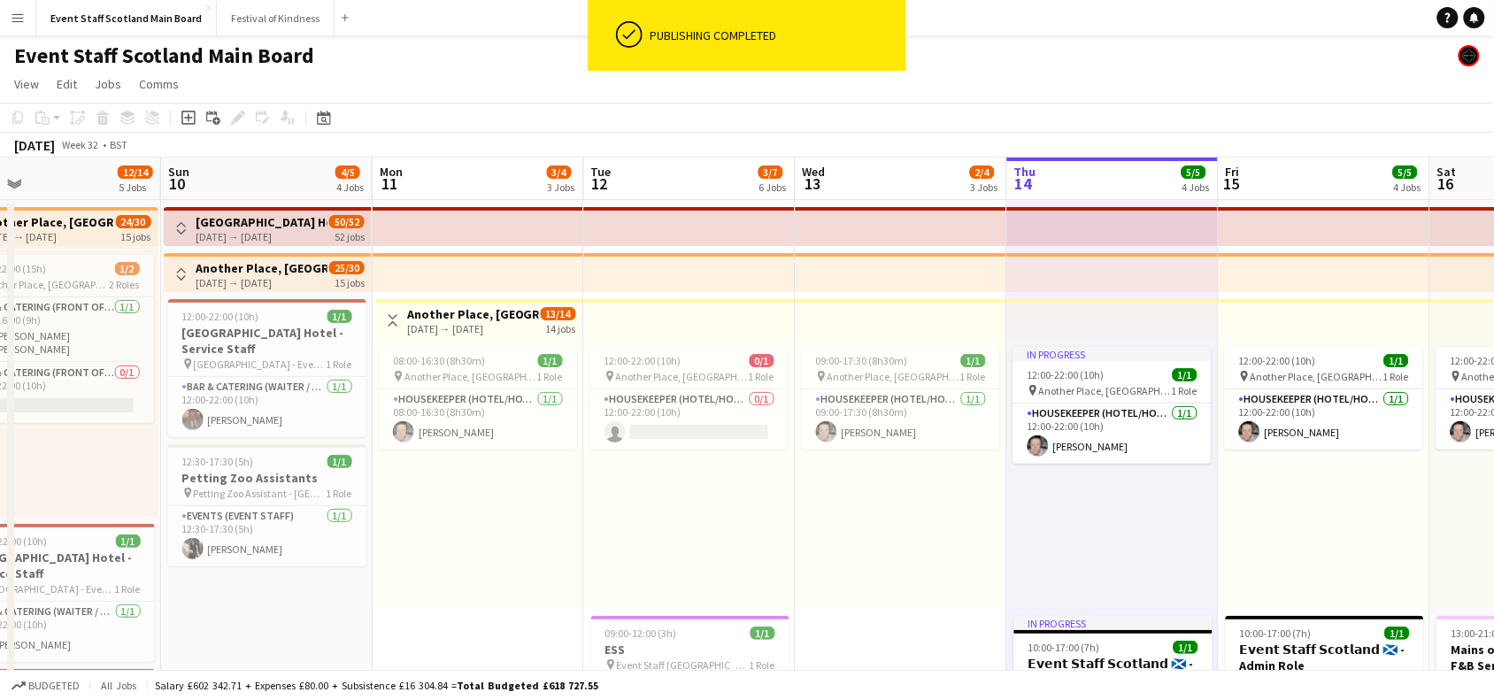
click at [396, 317] on app-icon "Toggle View" at bounding box center [393, 320] width 12 height 12
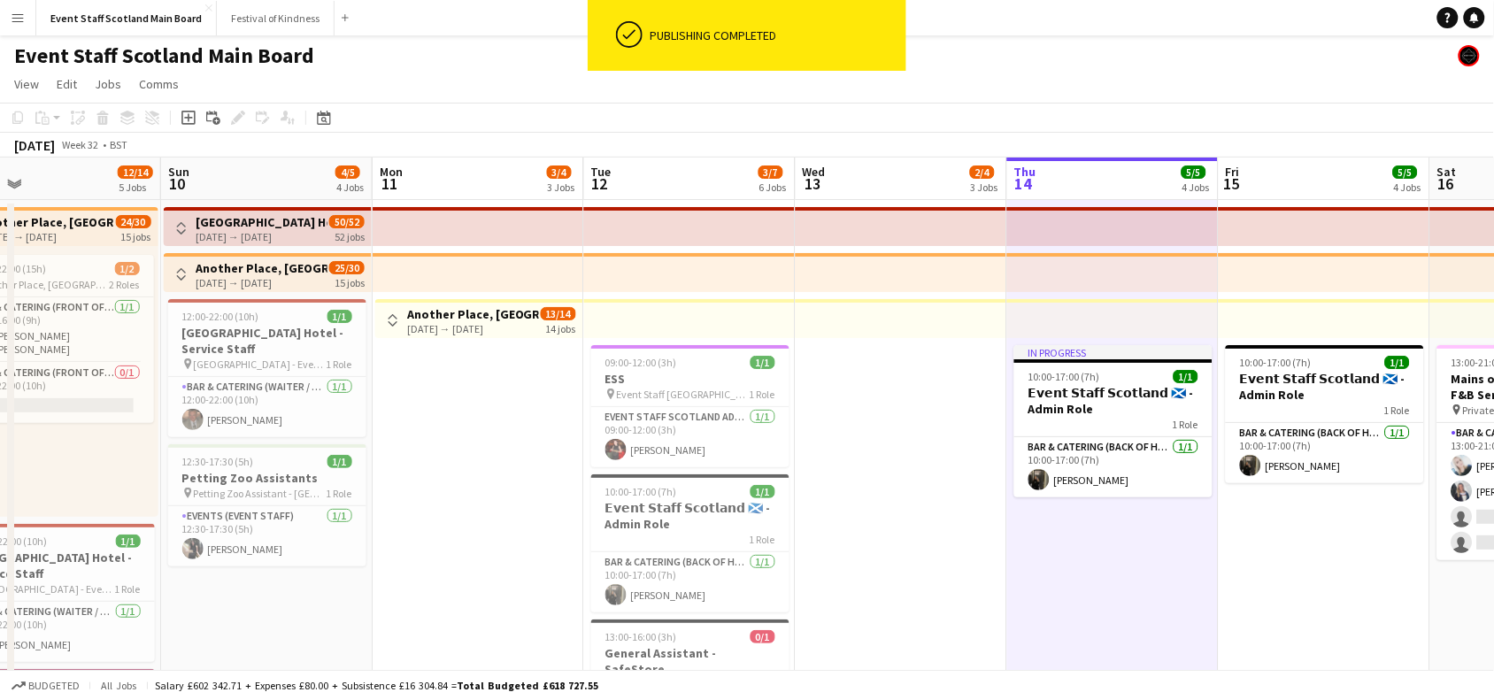
click at [179, 268] on app-icon "Toggle View" at bounding box center [181, 274] width 12 height 12
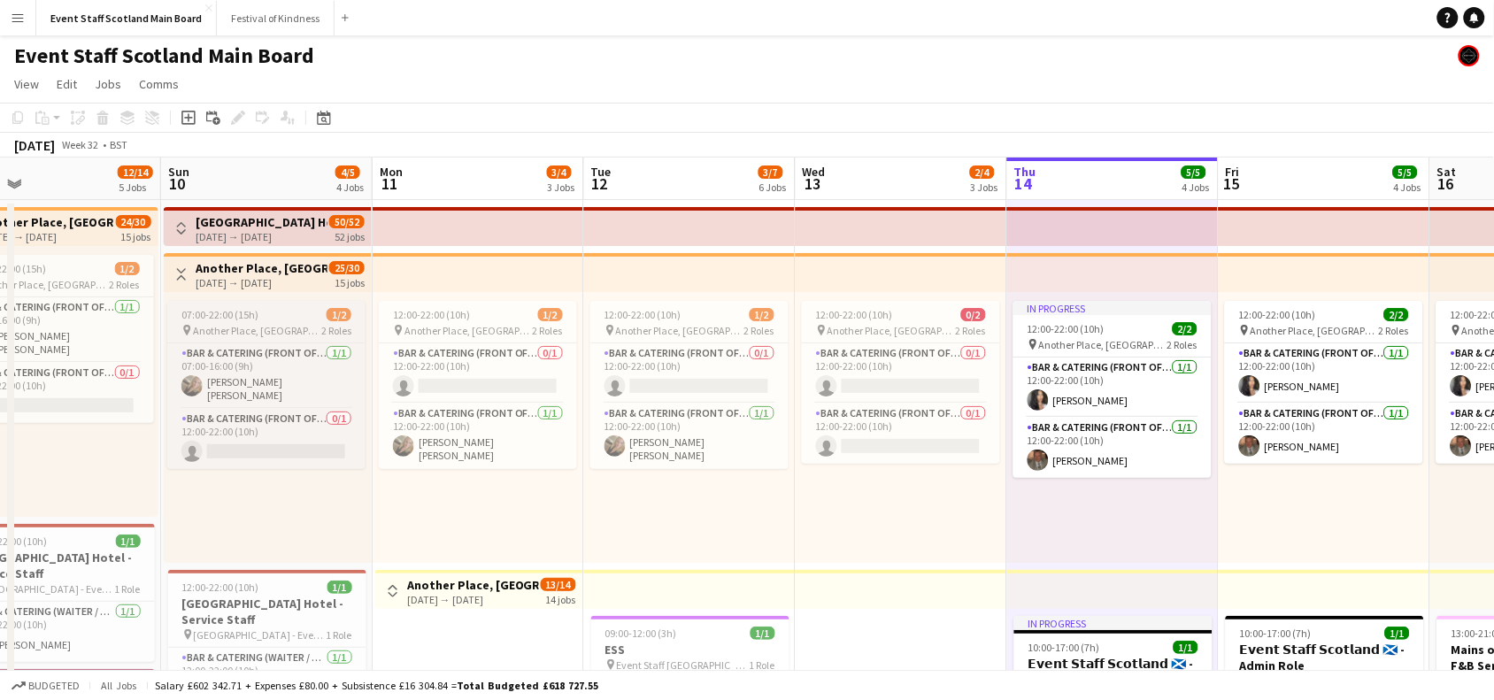
click at [283, 311] on div "07:00-22:00 (15h) 1/2" at bounding box center [266, 314] width 198 height 13
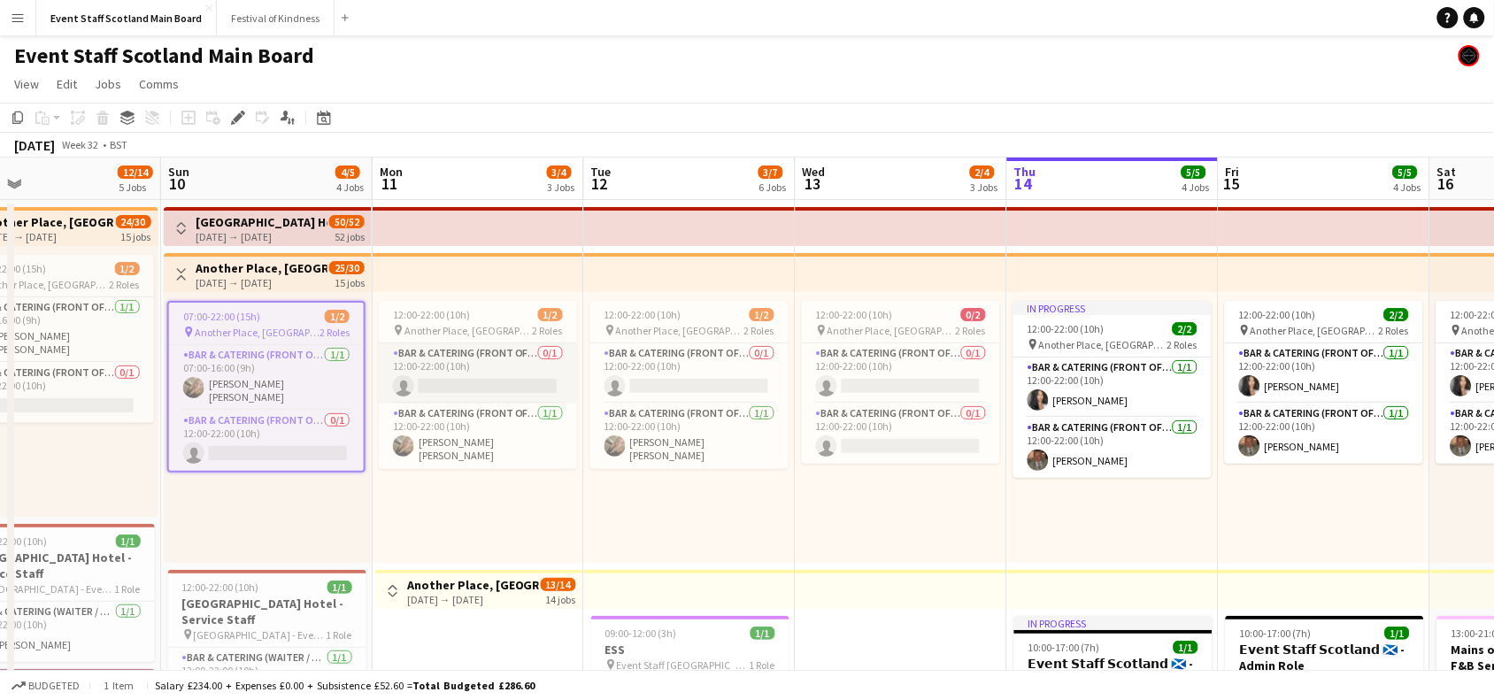
click at [513, 372] on app-card-role "Bar & Catering (Front of House) 0/1 12:00-22:00 (10h) single-neutral-actions" at bounding box center [478, 373] width 198 height 60
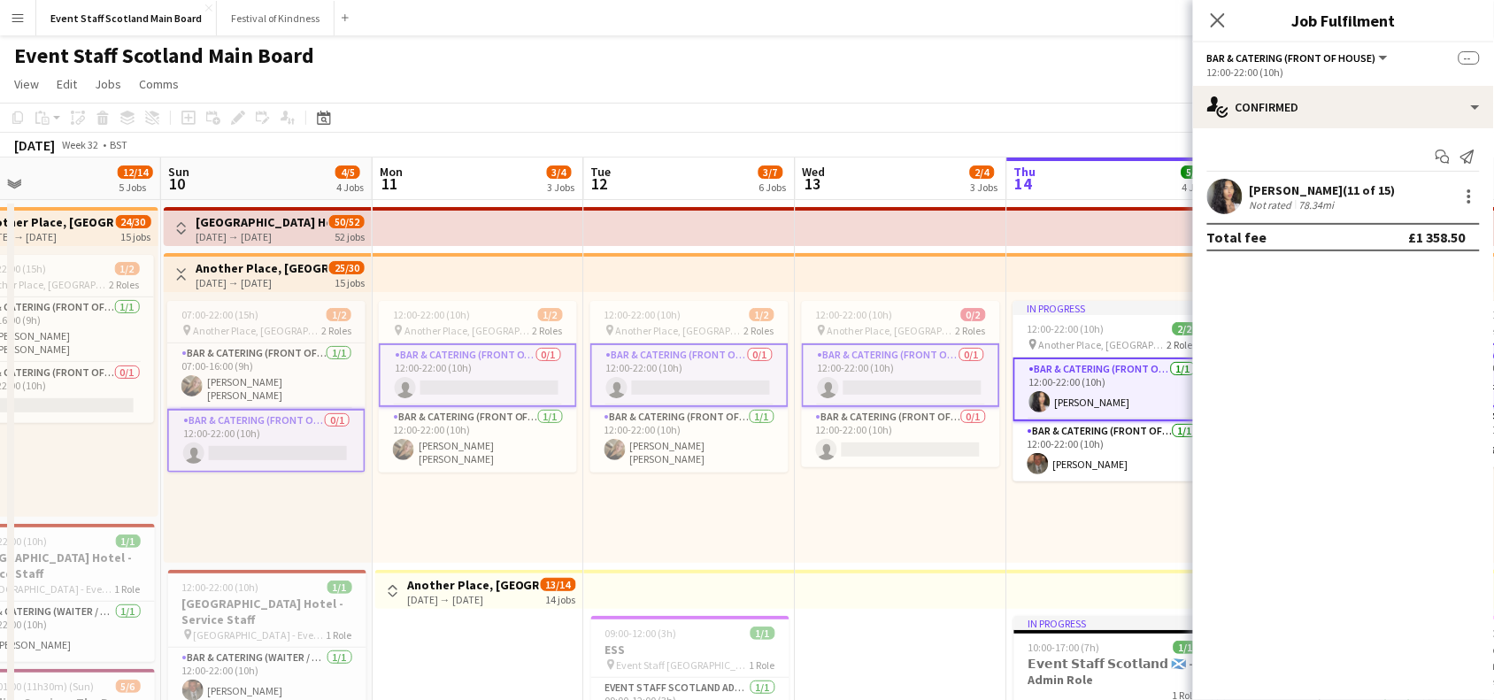
click at [478, 368] on app-card-role "Bar & Catering (Front of House) 0/1 12:00-22:00 (10h) single-neutral-actions" at bounding box center [478, 375] width 198 height 64
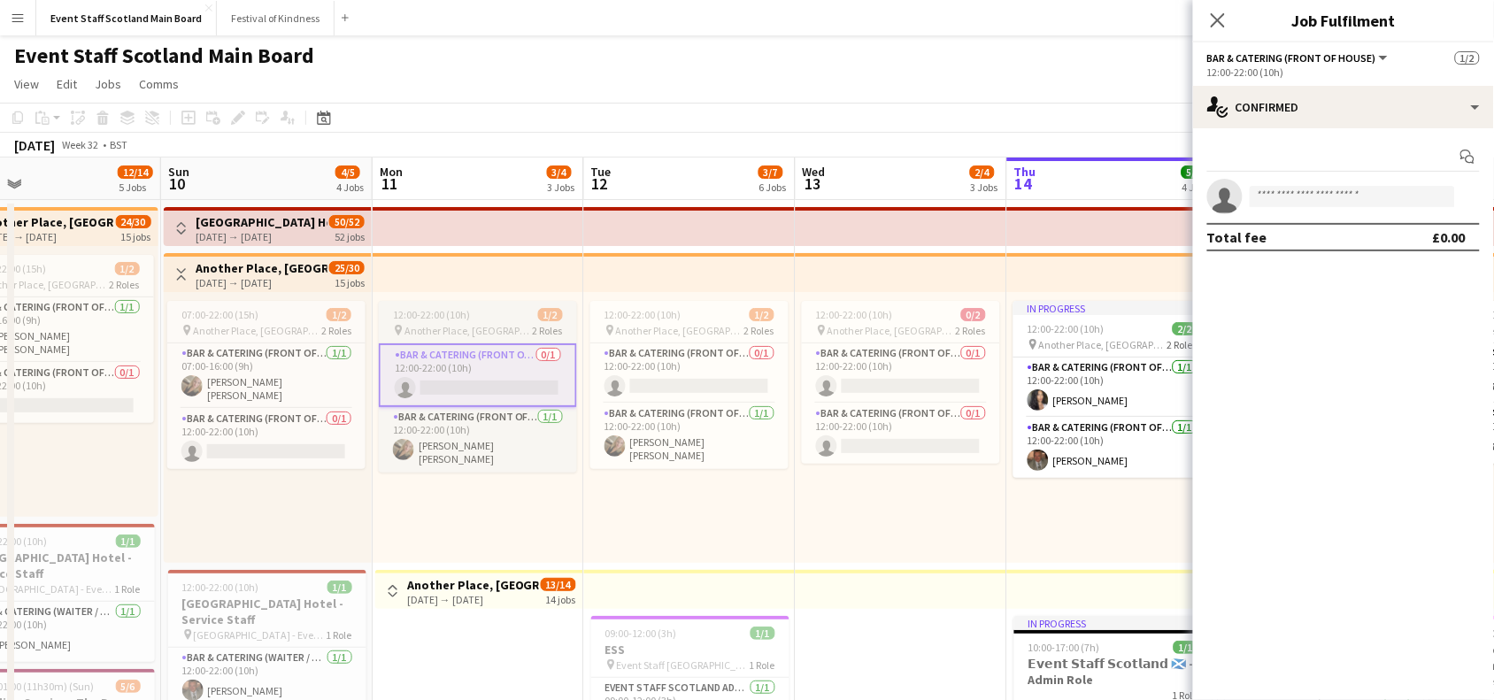
click at [526, 326] on span "Another Place, [GEOGRAPHIC_DATA] & Links" at bounding box center [468, 330] width 128 height 13
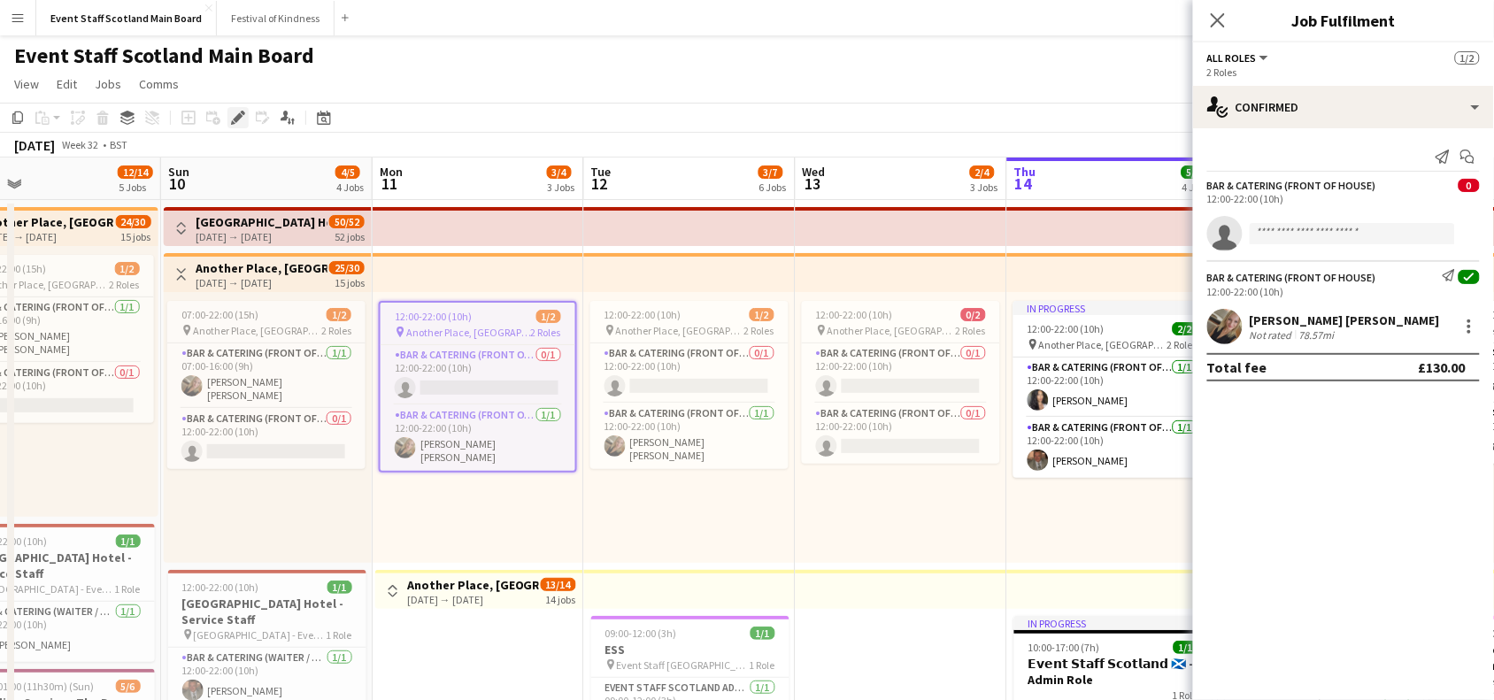
click at [235, 111] on icon "Edit" at bounding box center [238, 118] width 14 height 14
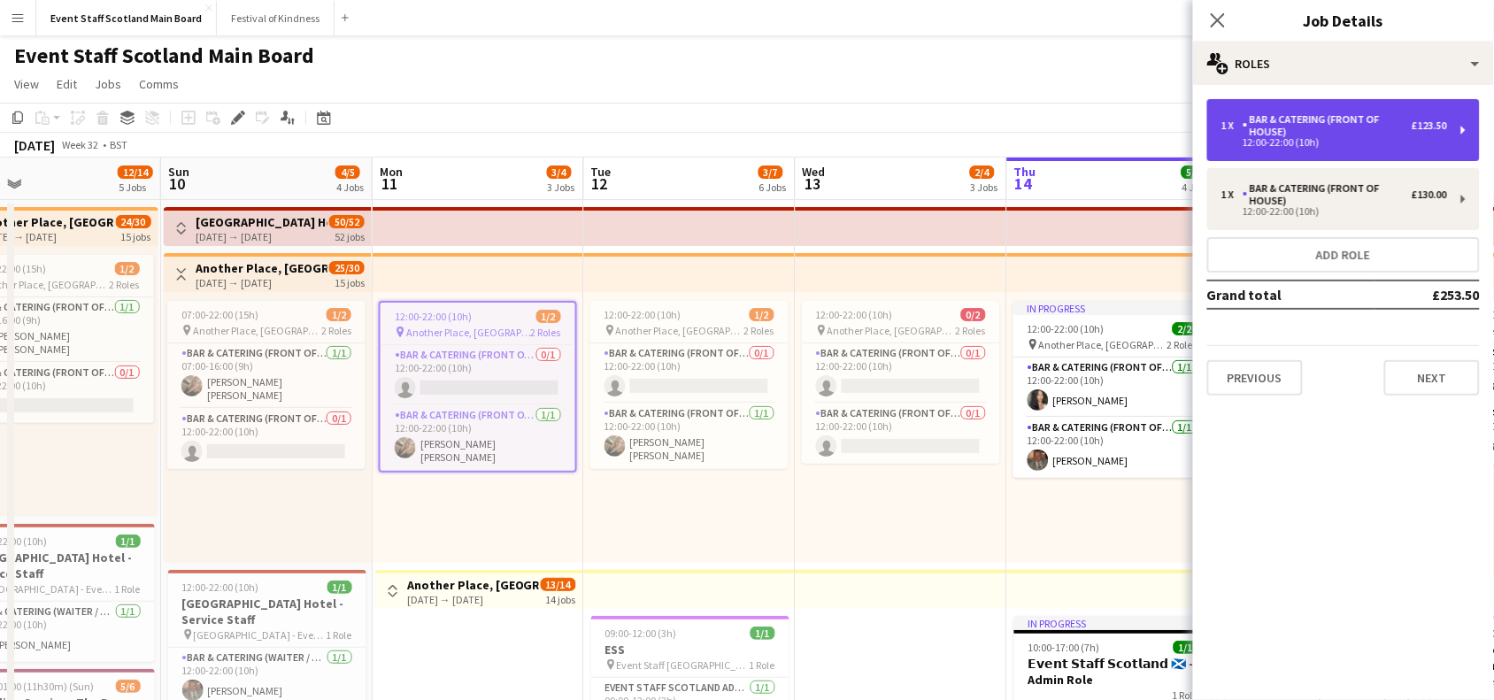
click at [1382, 107] on div "1 x Bar & Catering (Front of House) £123.50 12:00-22:00 (10h)" at bounding box center [1343, 130] width 273 height 62
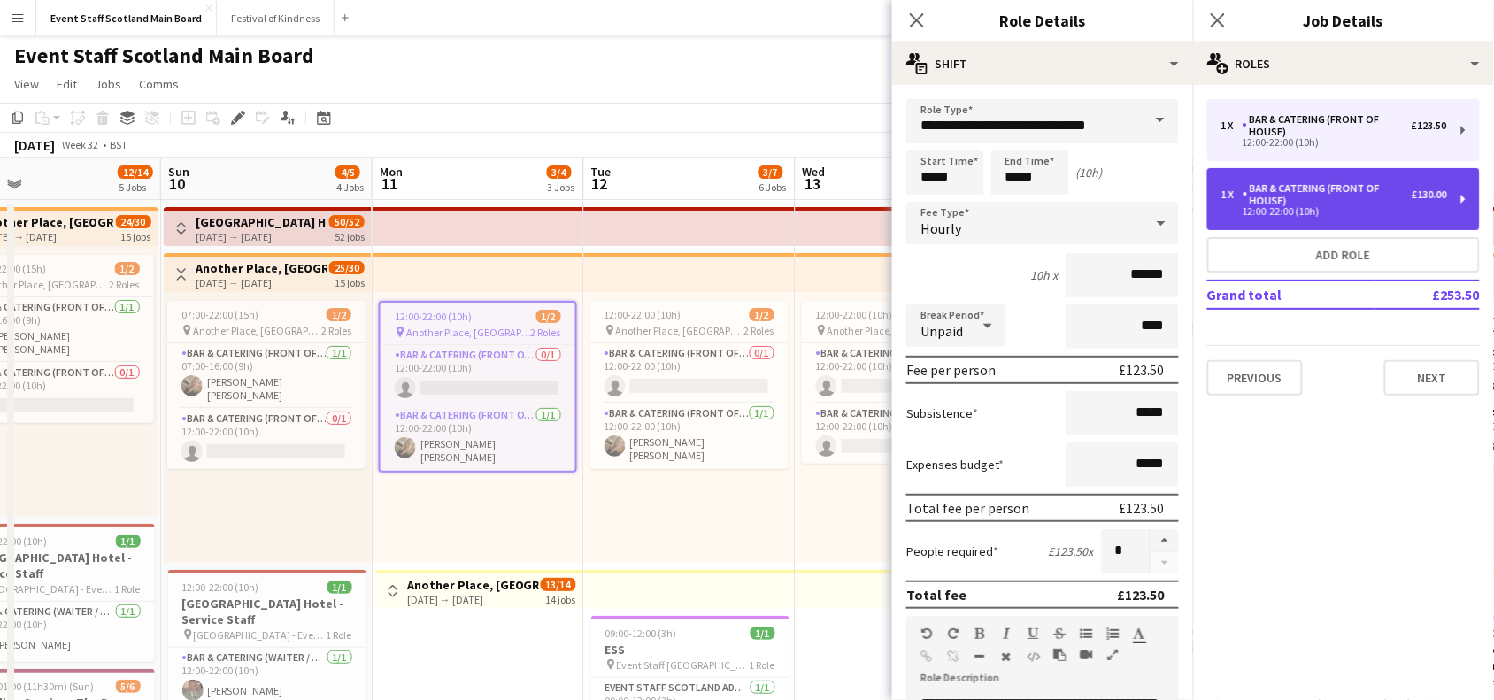
click at [1347, 188] on div "Bar & Catering (Front of House)" at bounding box center [1326, 194] width 169 height 25
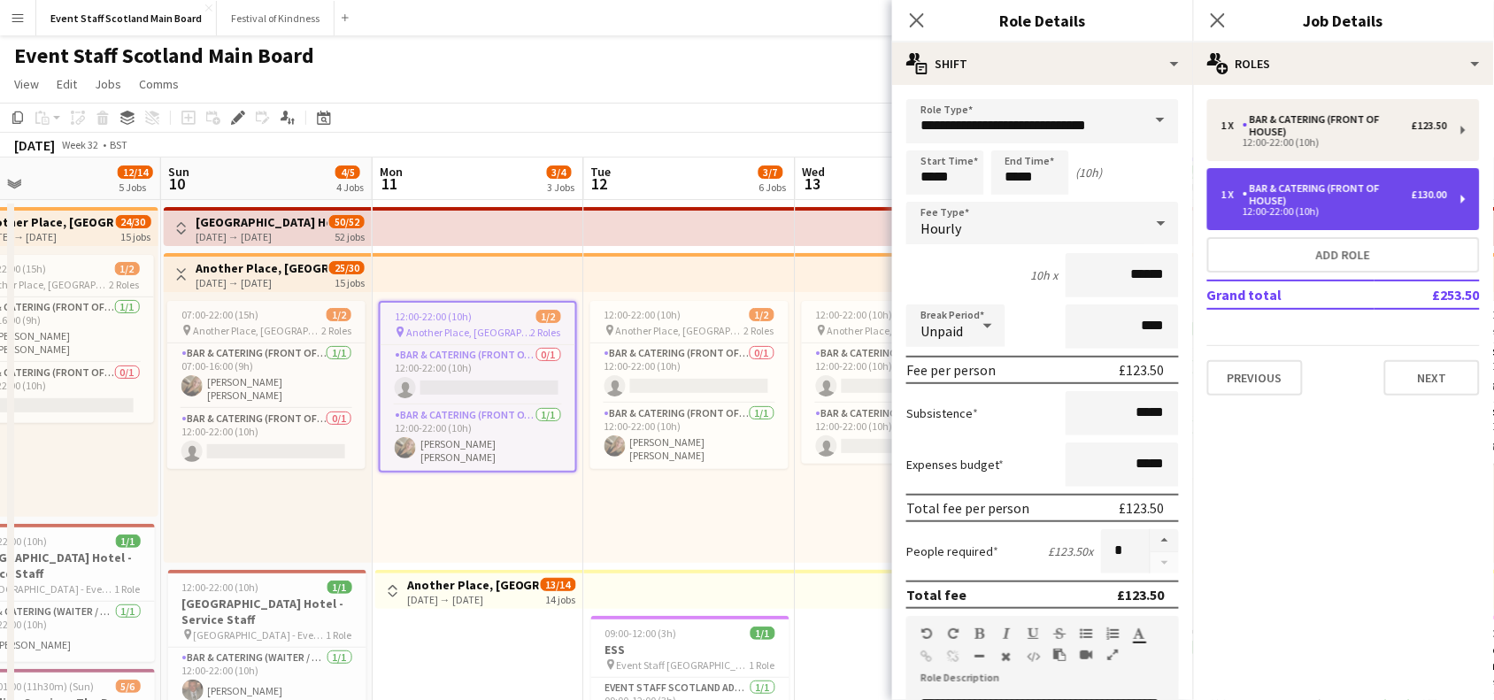
type input "***"
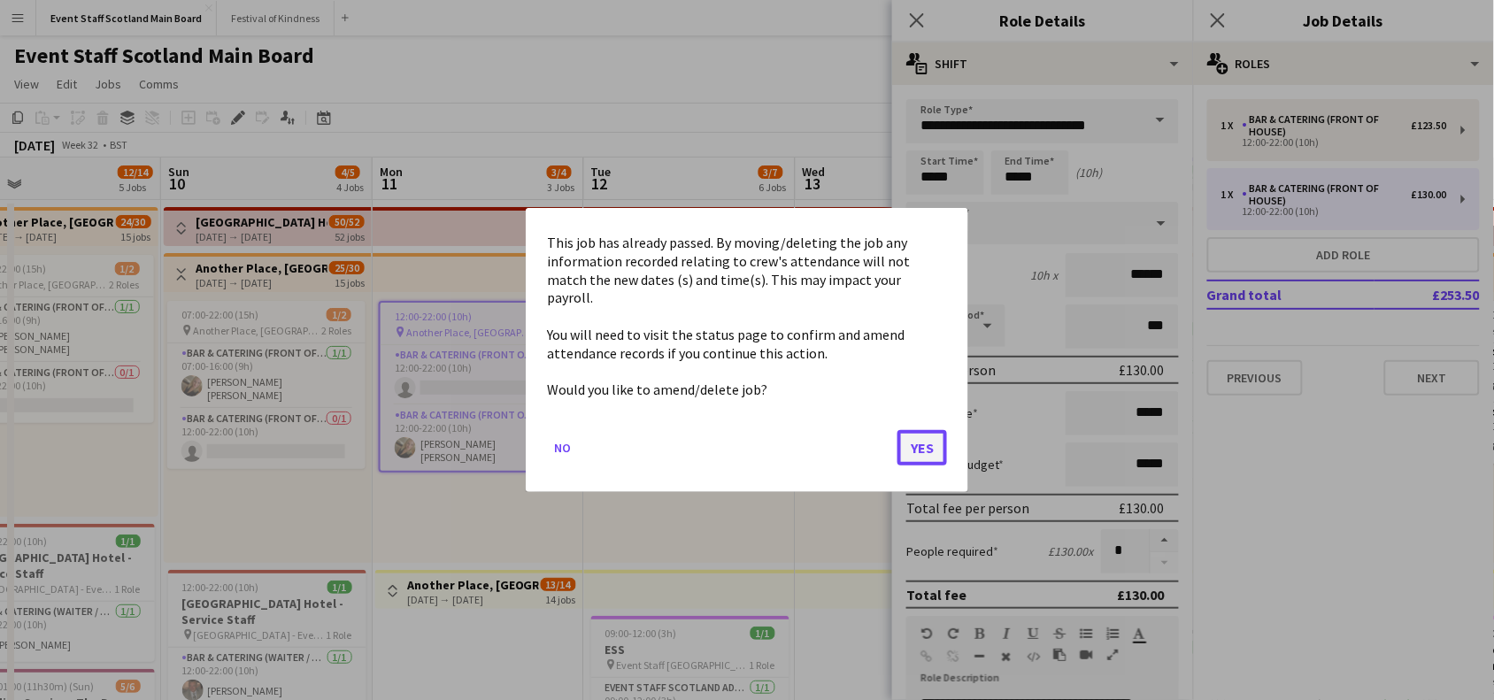
click at [927, 454] on button "Yes" at bounding box center [922, 447] width 50 height 35
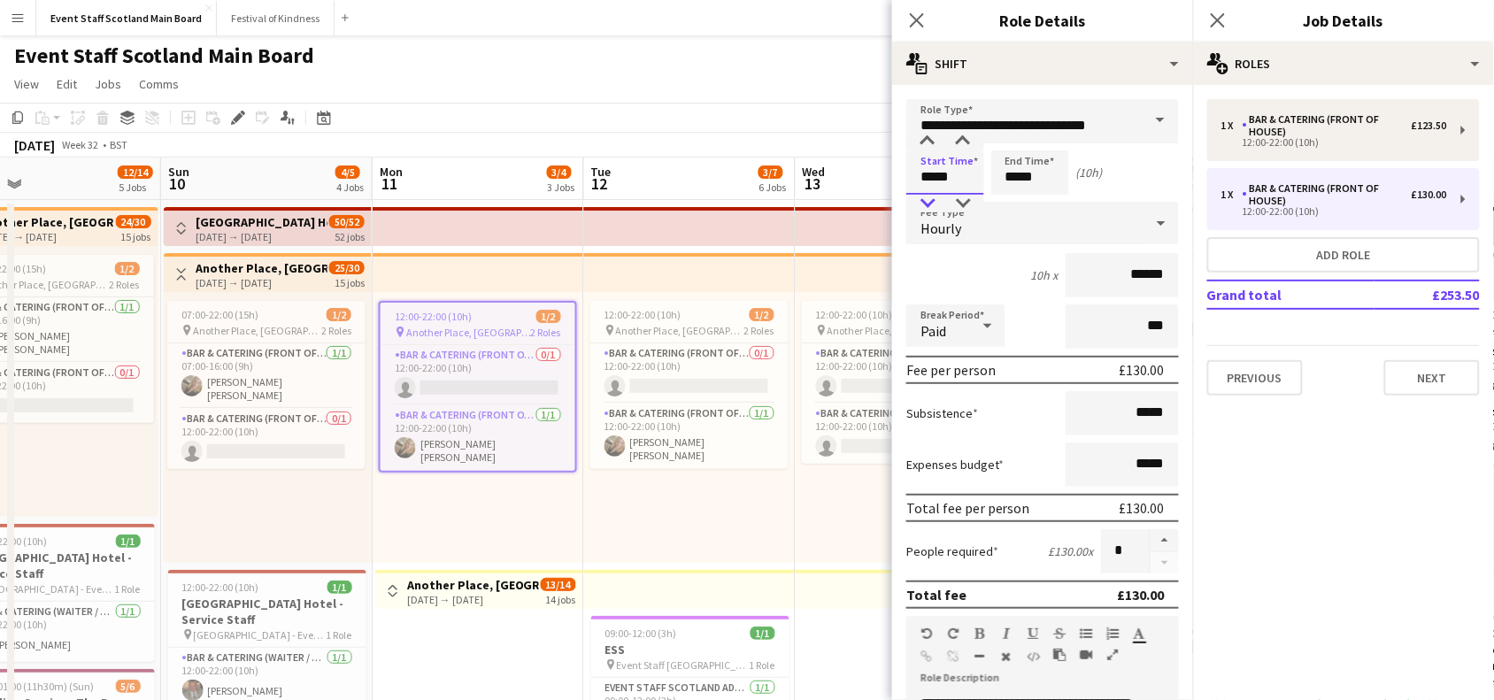
click at [931, 208] on div at bounding box center [927, 204] width 35 height 18
type input "*****"
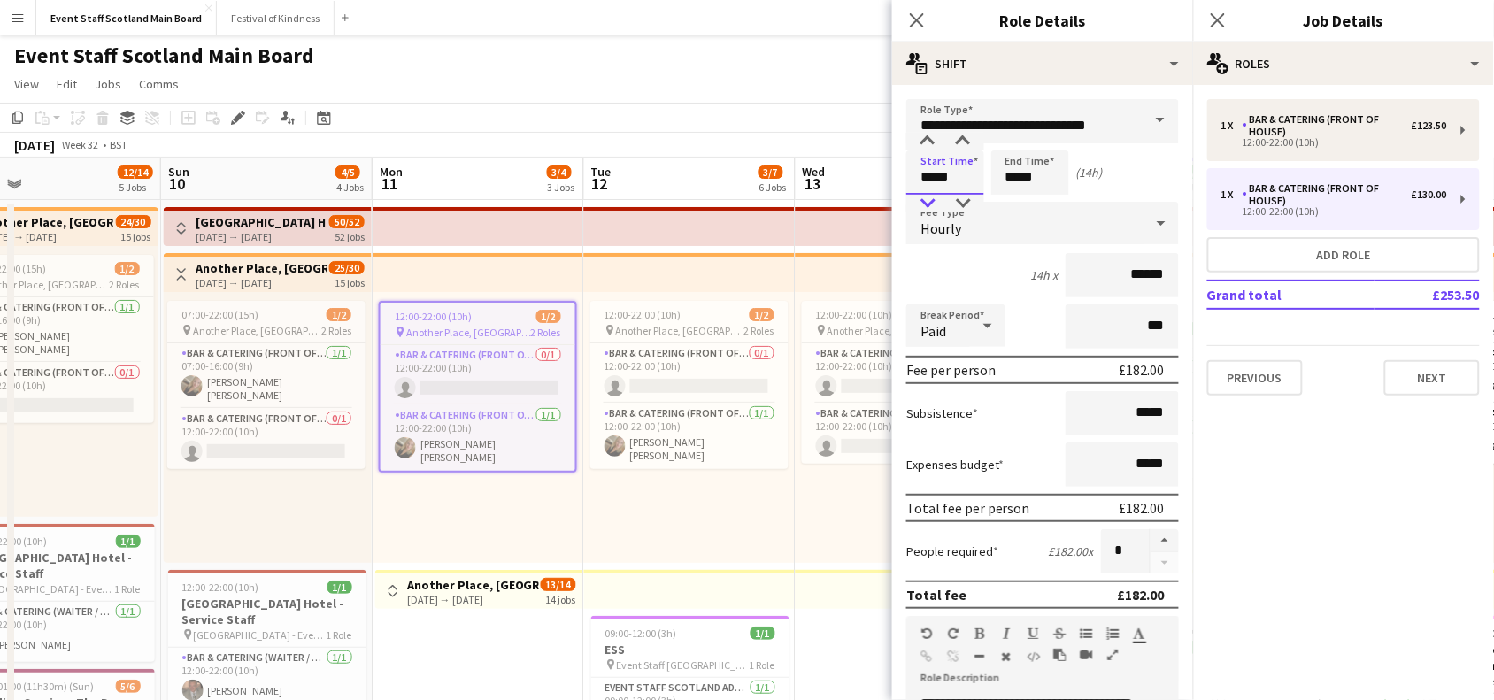
click at [931, 208] on div at bounding box center [927, 204] width 35 height 18
click at [984, 328] on icon at bounding box center [987, 325] width 21 height 35
click at [972, 423] on span "Unpaid" at bounding box center [956, 417] width 71 height 17
drag, startPoint x: 1125, startPoint y: 324, endPoint x: 1134, endPoint y: 325, distance: 9.8
click at [1134, 325] on input "***" at bounding box center [1121, 326] width 113 height 44
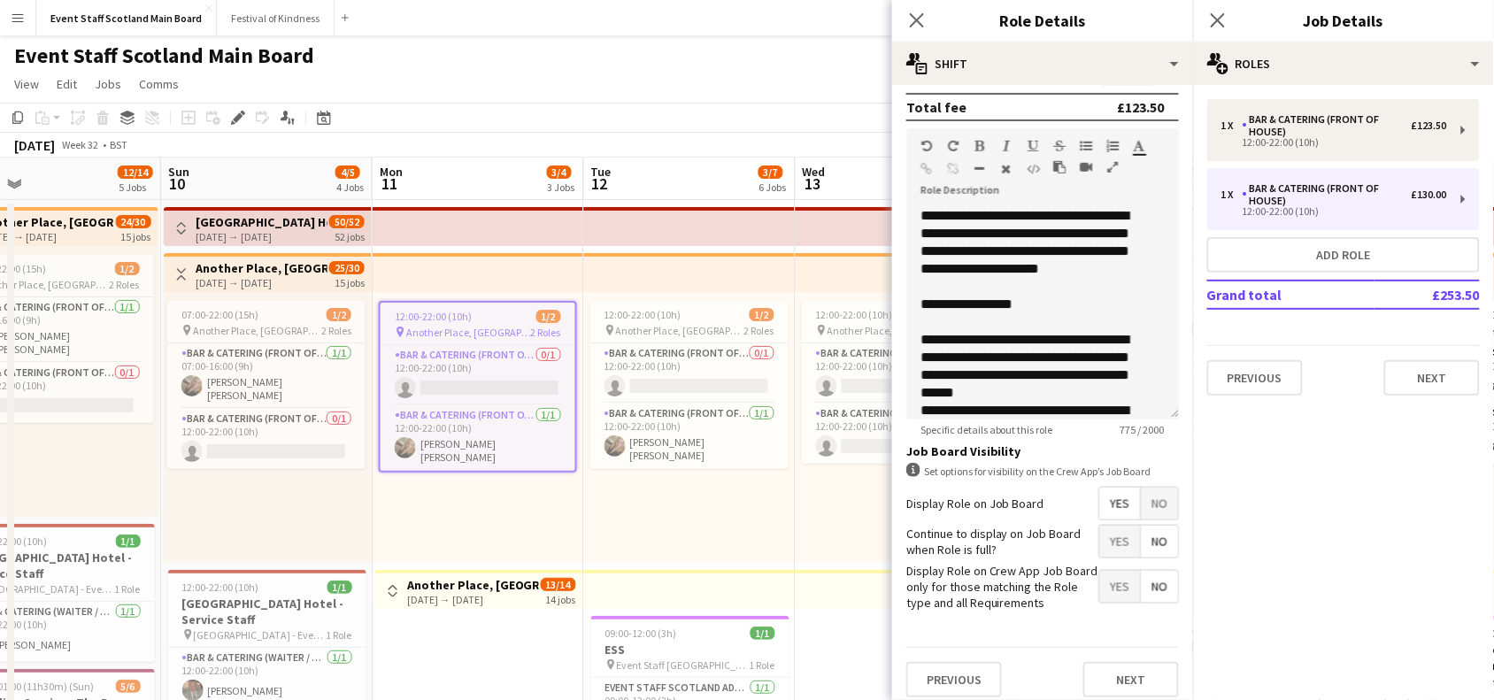
scroll to position [510, 0]
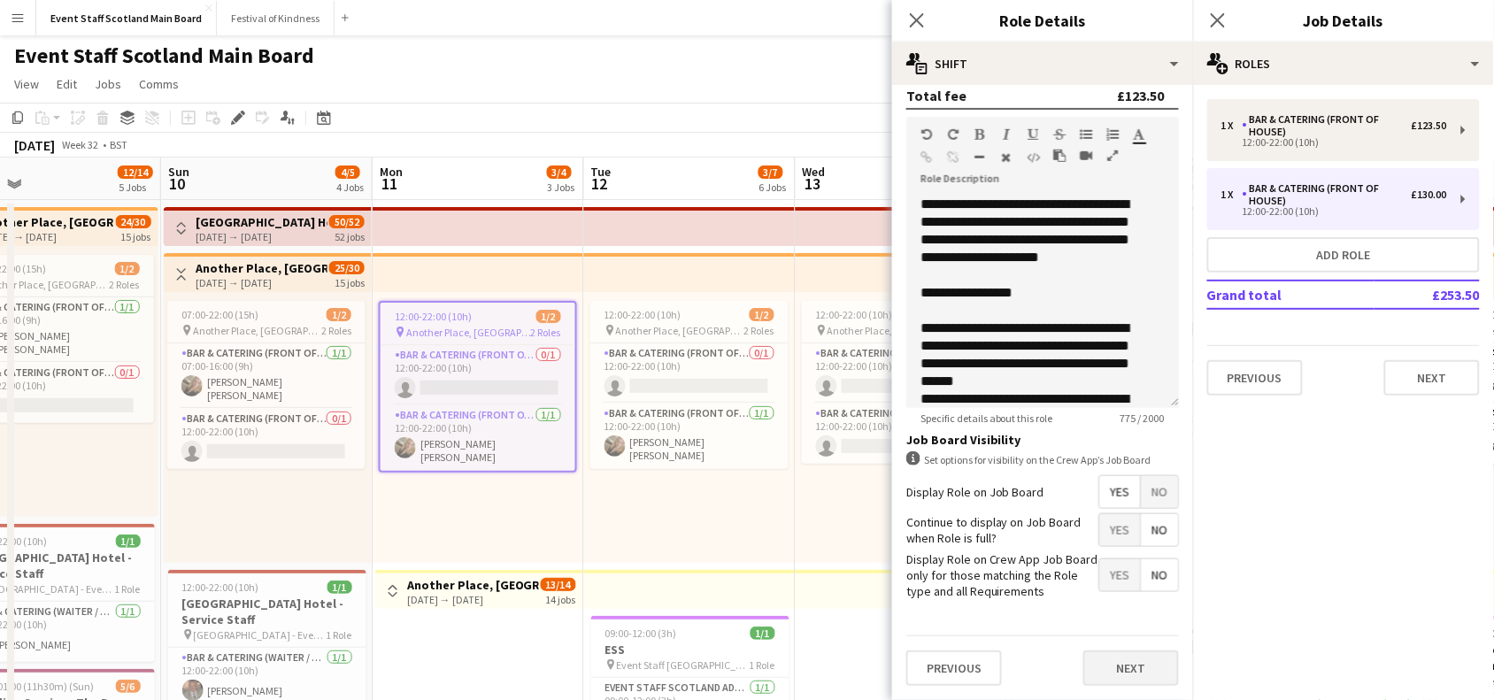
type input "*****"
click at [1130, 673] on button "Next" at bounding box center [1131, 667] width 96 height 35
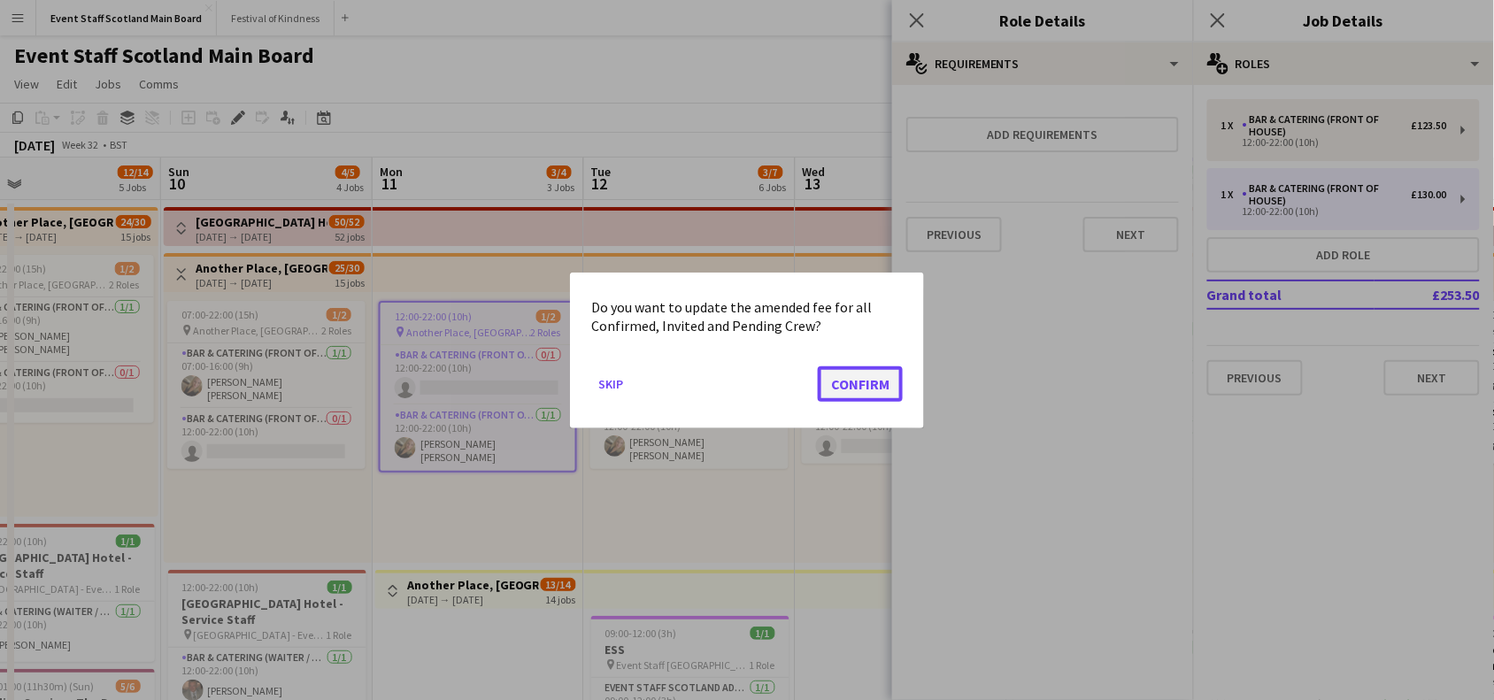
click at [830, 378] on button "Confirm" at bounding box center [860, 382] width 85 height 35
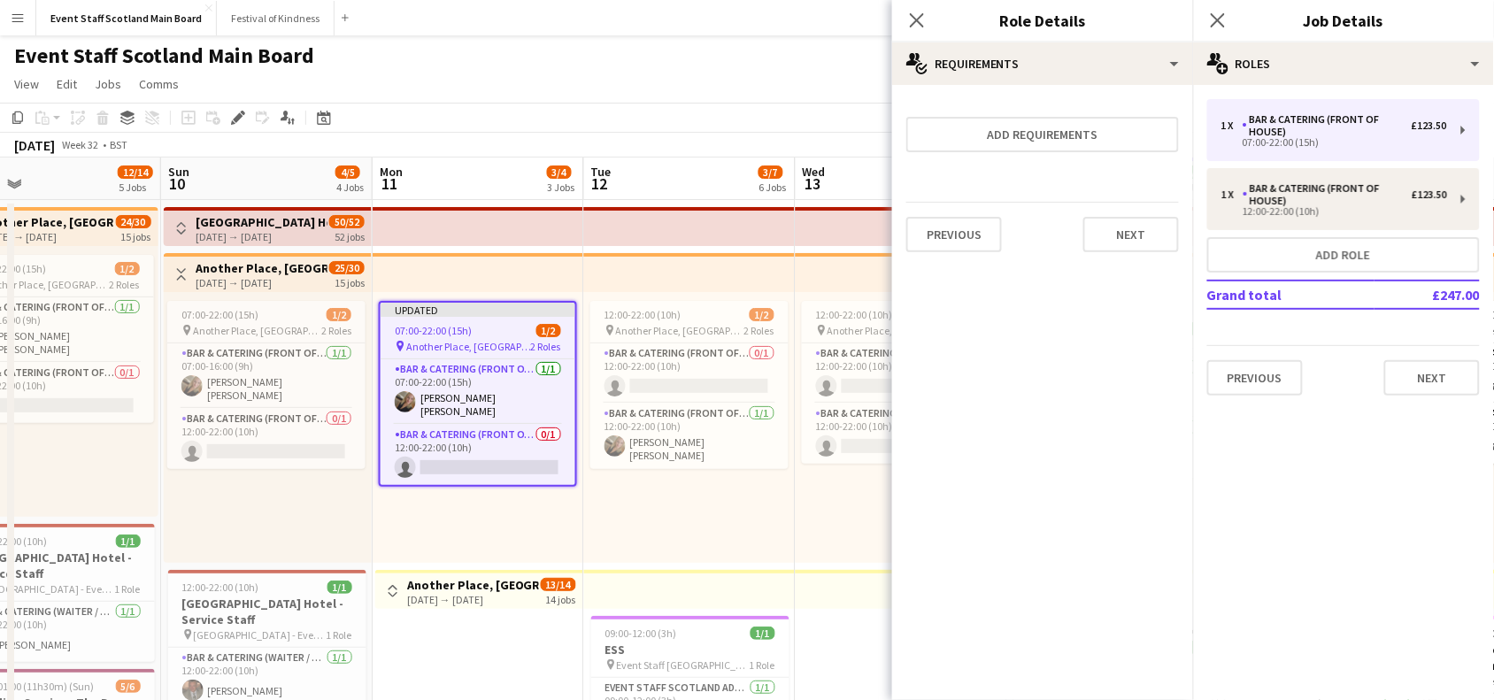
click at [1133, 252] on div "Previous Next" at bounding box center [1042, 234] width 273 height 65
click at [1152, 235] on button "Next" at bounding box center [1131, 234] width 96 height 35
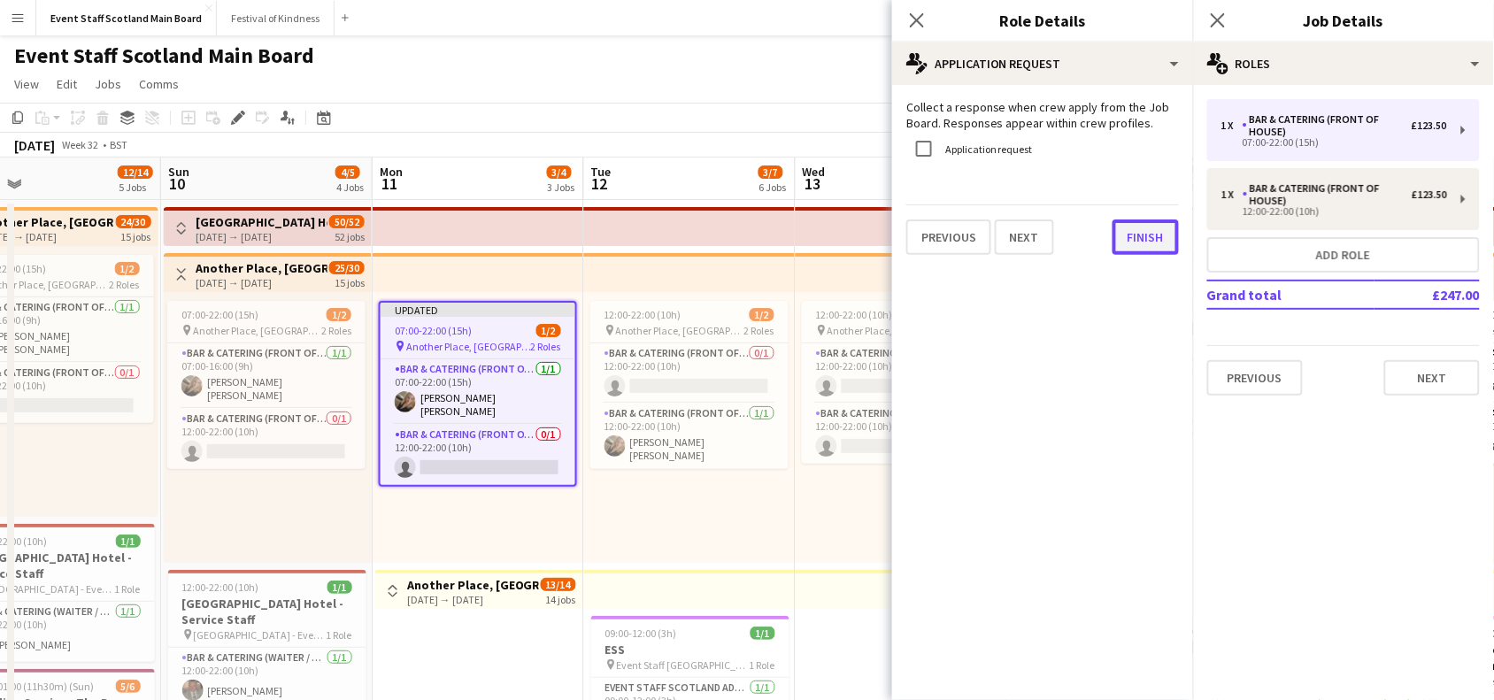
click at [1152, 234] on button "Finish" at bounding box center [1145, 236] width 66 height 35
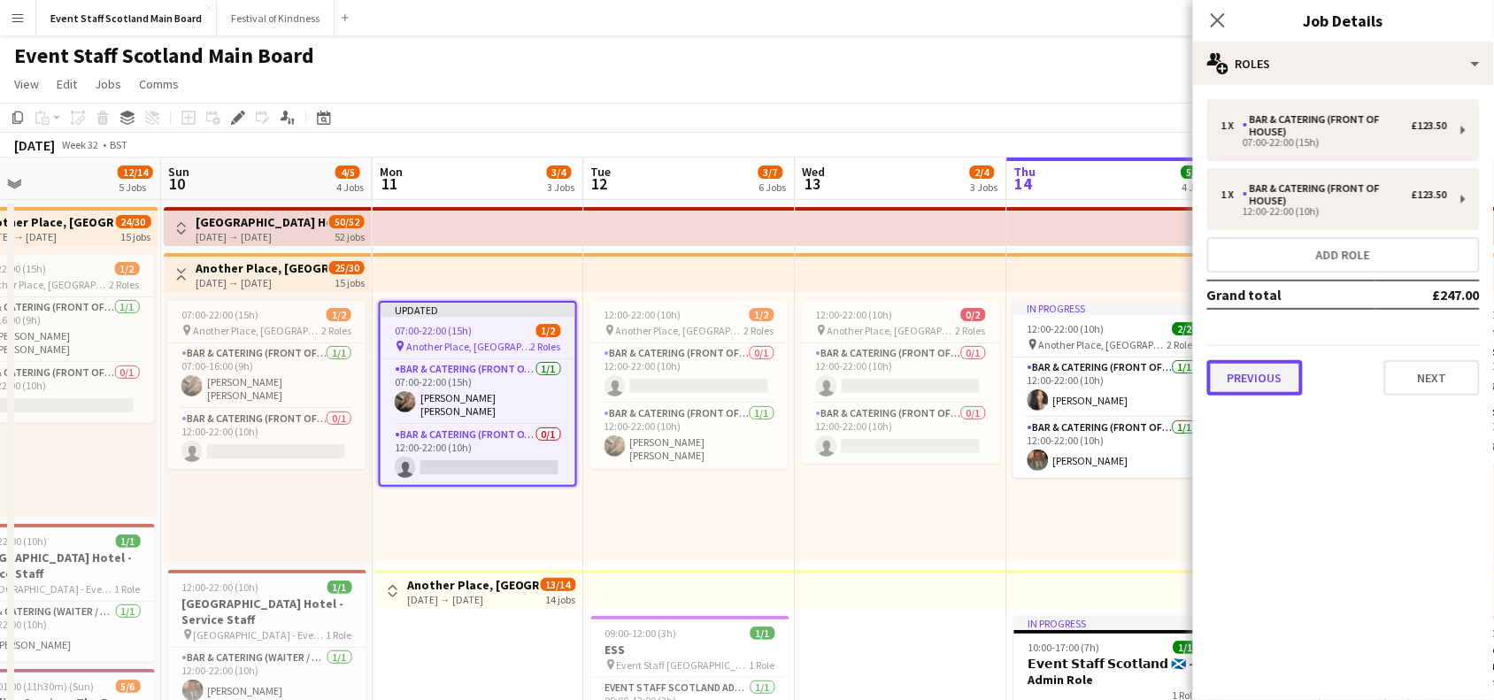
click at [1292, 380] on button "Previous" at bounding box center [1255, 377] width 96 height 35
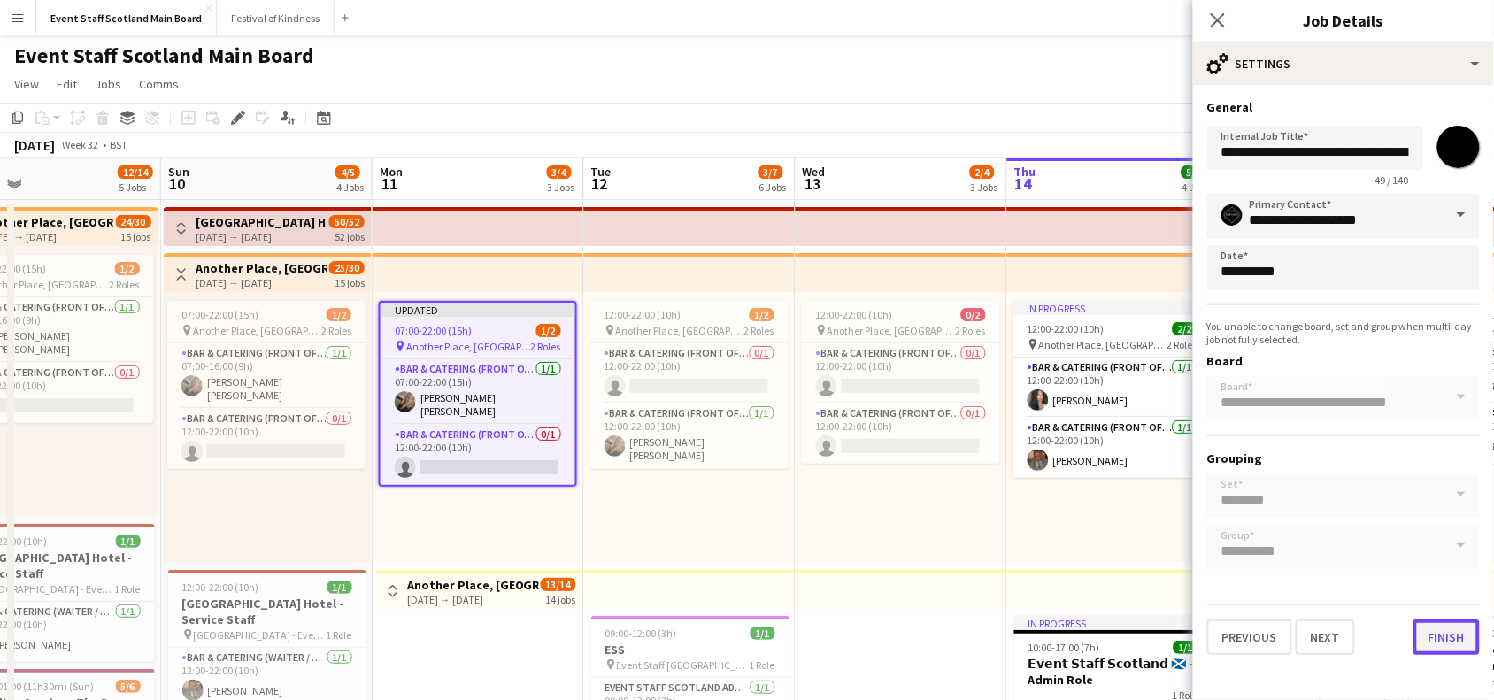
click at [1434, 625] on button "Finish" at bounding box center [1446, 636] width 66 height 35
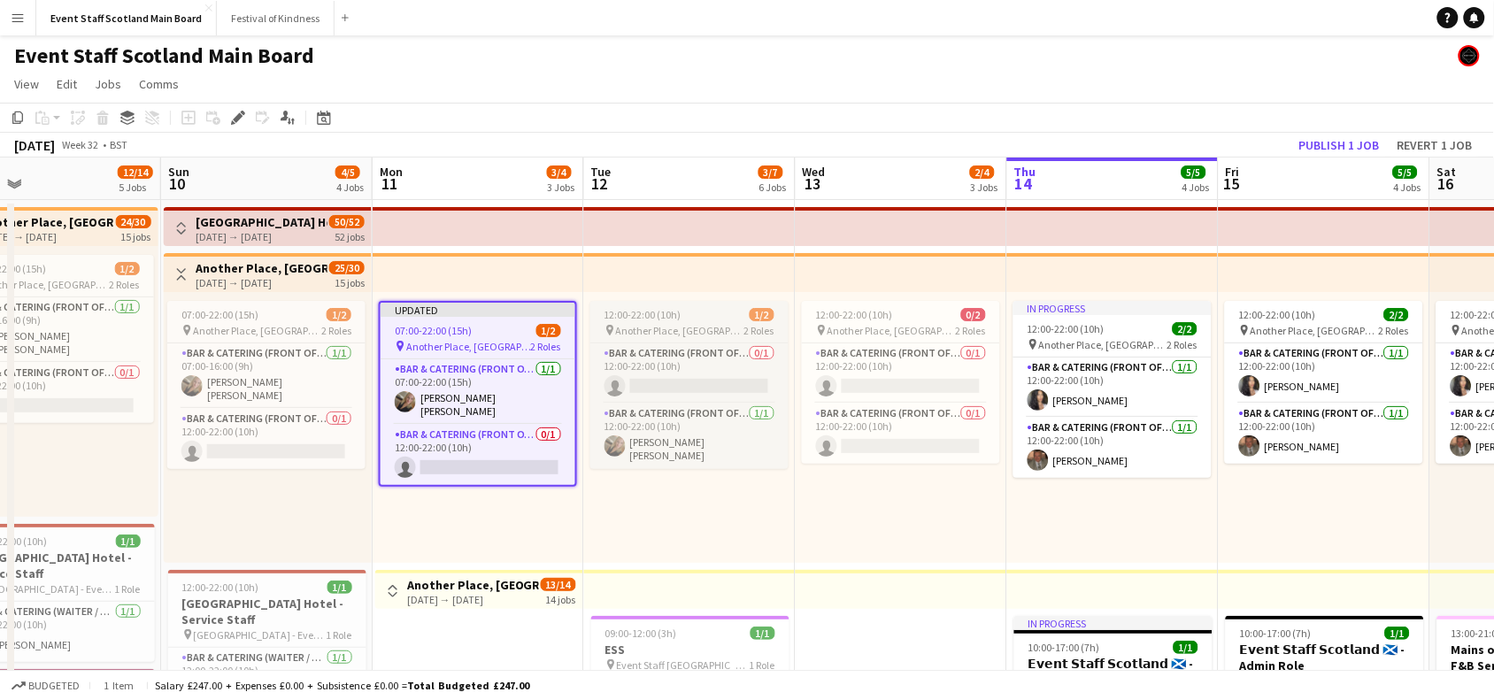
click at [702, 319] on div "12:00-22:00 (10h) 1/2" at bounding box center [689, 314] width 198 height 13
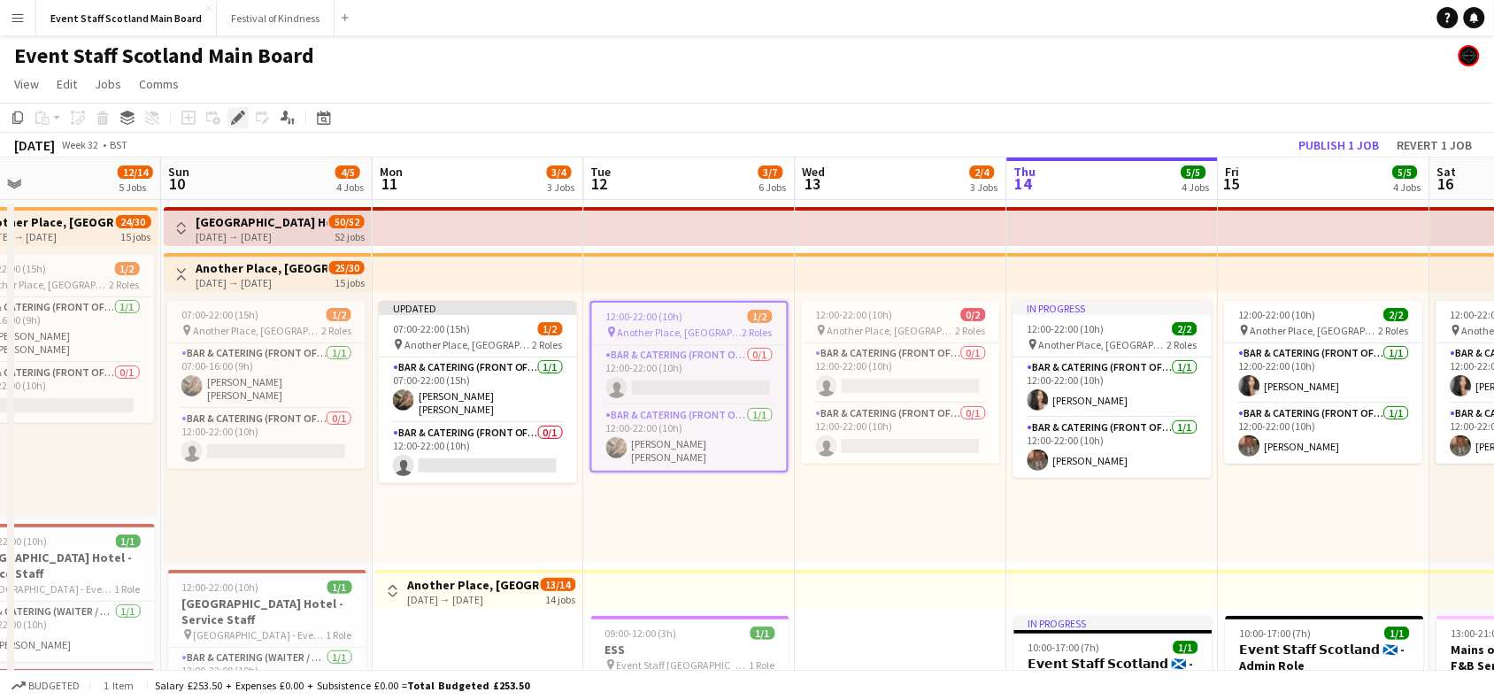
click at [239, 116] on icon at bounding box center [238, 118] width 10 height 10
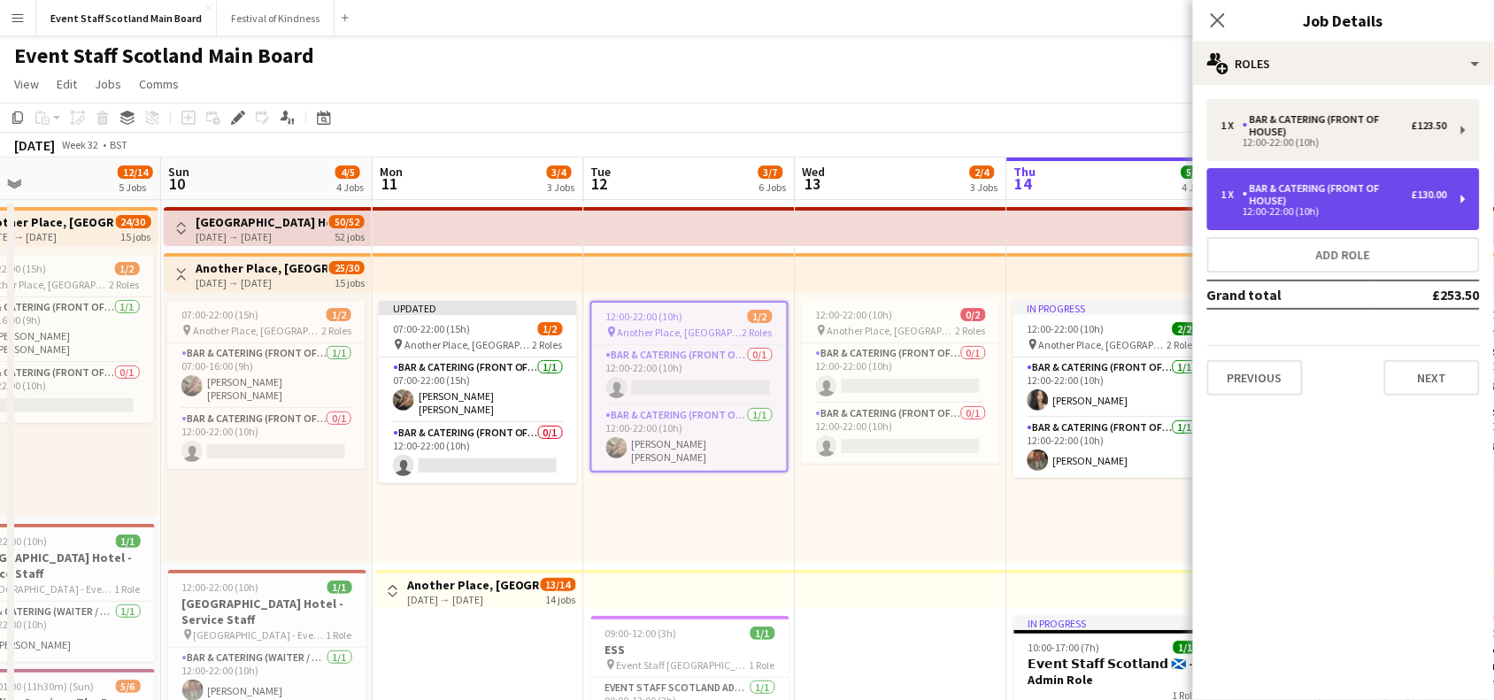
click at [1330, 211] on div "12:00-22:00 (10h)" at bounding box center [1334, 211] width 226 height 9
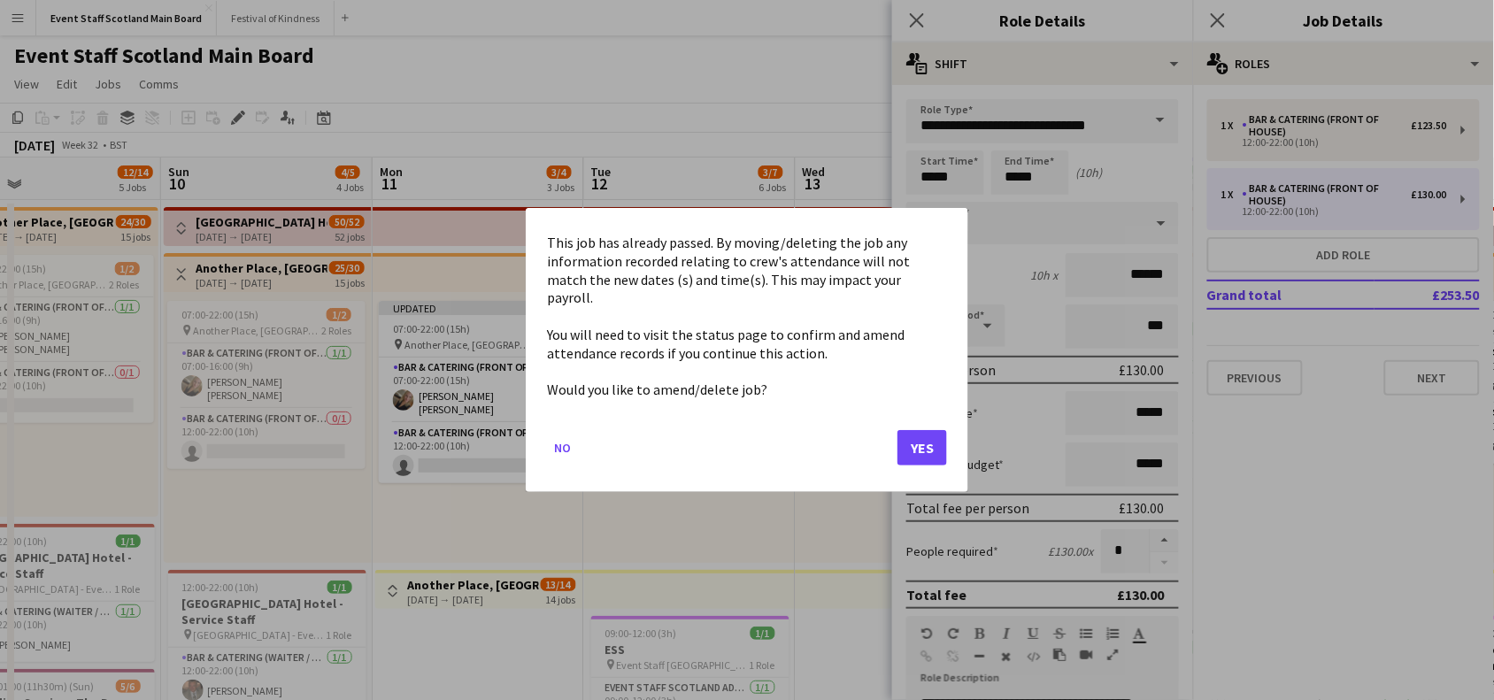
click at [931, 436] on button "Yes" at bounding box center [922, 447] width 50 height 35
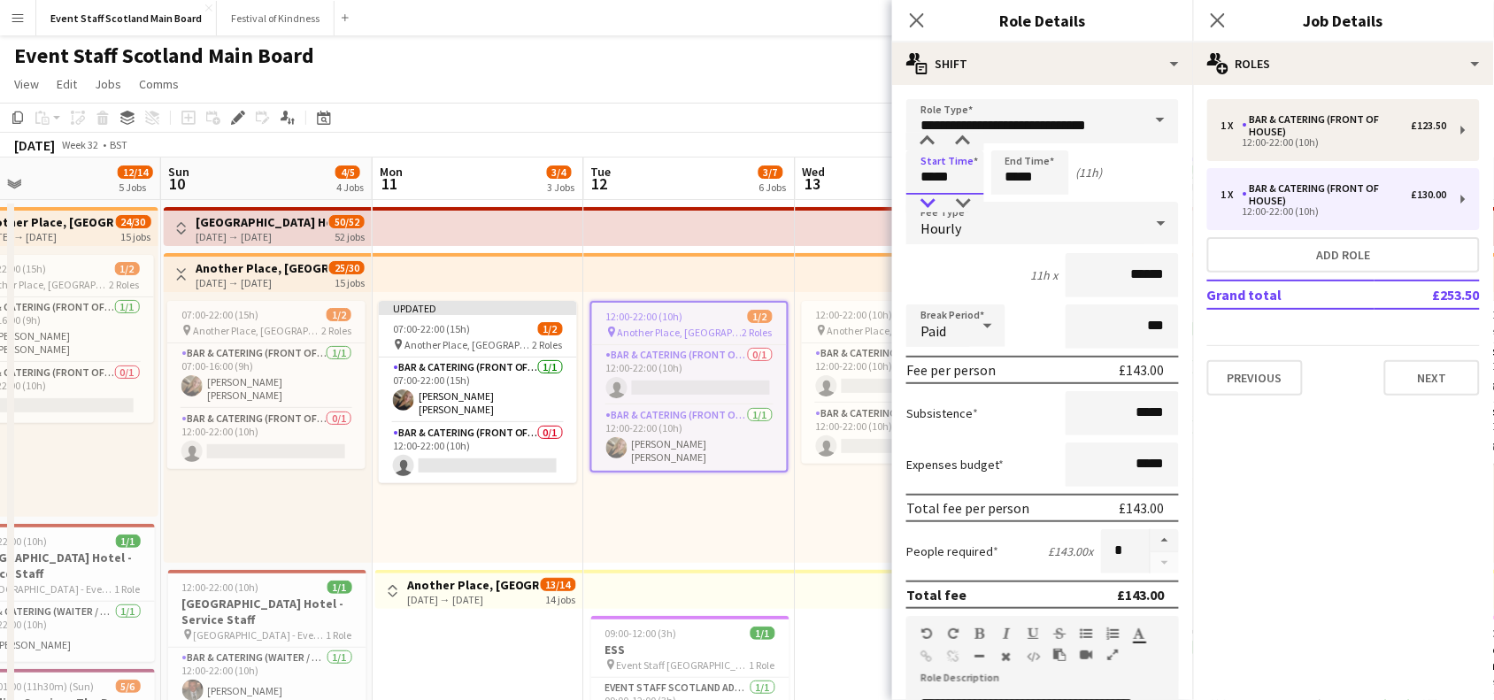
click at [929, 208] on div at bounding box center [927, 204] width 35 height 18
type input "*****"
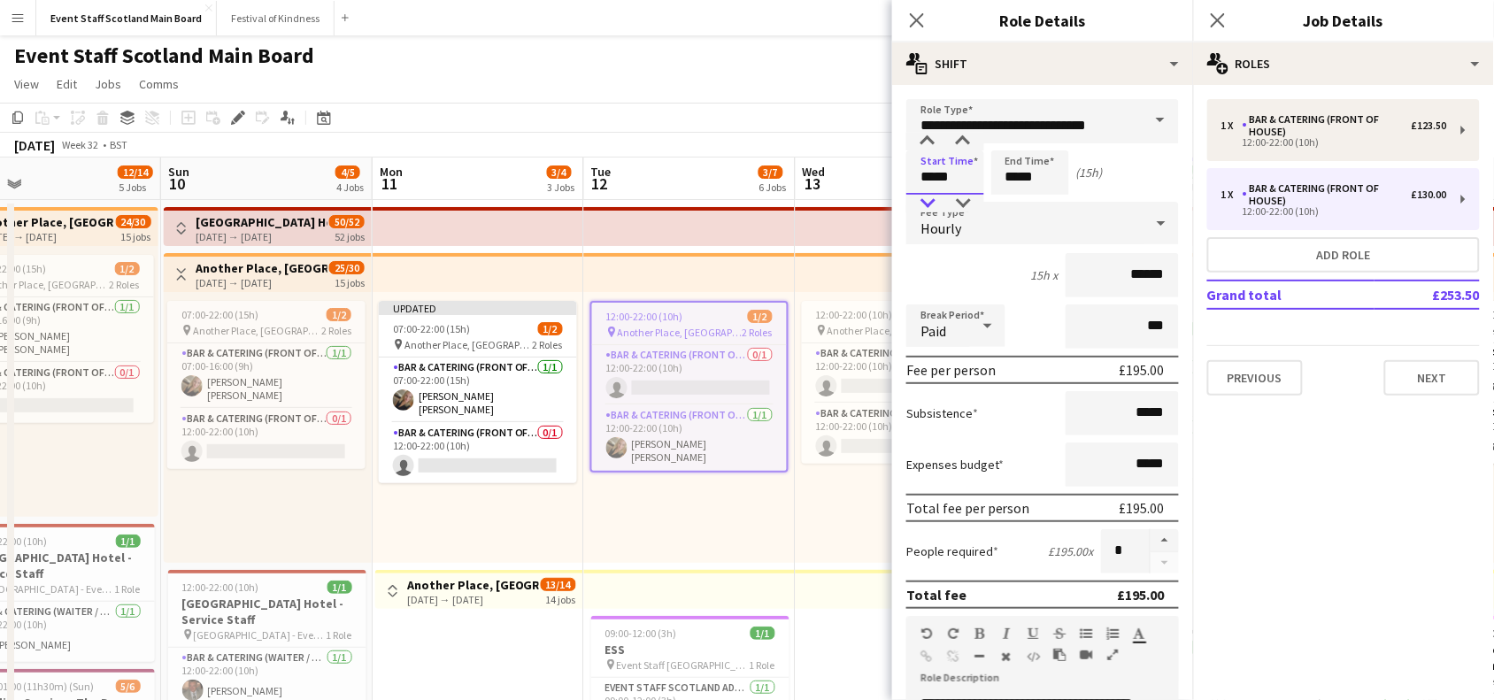
click at [929, 208] on div at bounding box center [927, 204] width 35 height 18
click at [1014, 177] on input "*****" at bounding box center [1030, 172] width 78 height 44
click at [1018, 206] on div at bounding box center [1012, 204] width 35 height 18
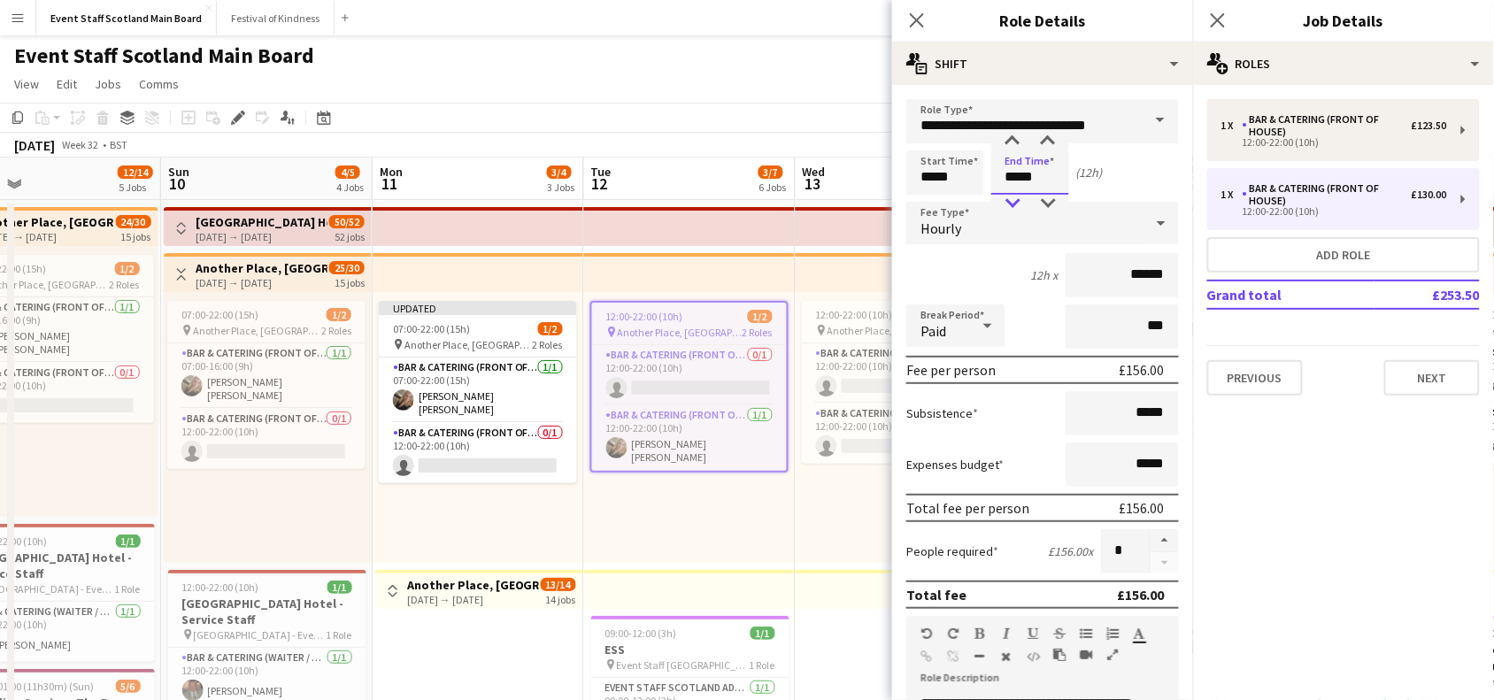
click at [1018, 206] on div at bounding box center [1012, 204] width 35 height 18
type input "*****"
click at [1018, 206] on div at bounding box center [1012, 204] width 35 height 18
click at [970, 336] on div at bounding box center [987, 325] width 35 height 35
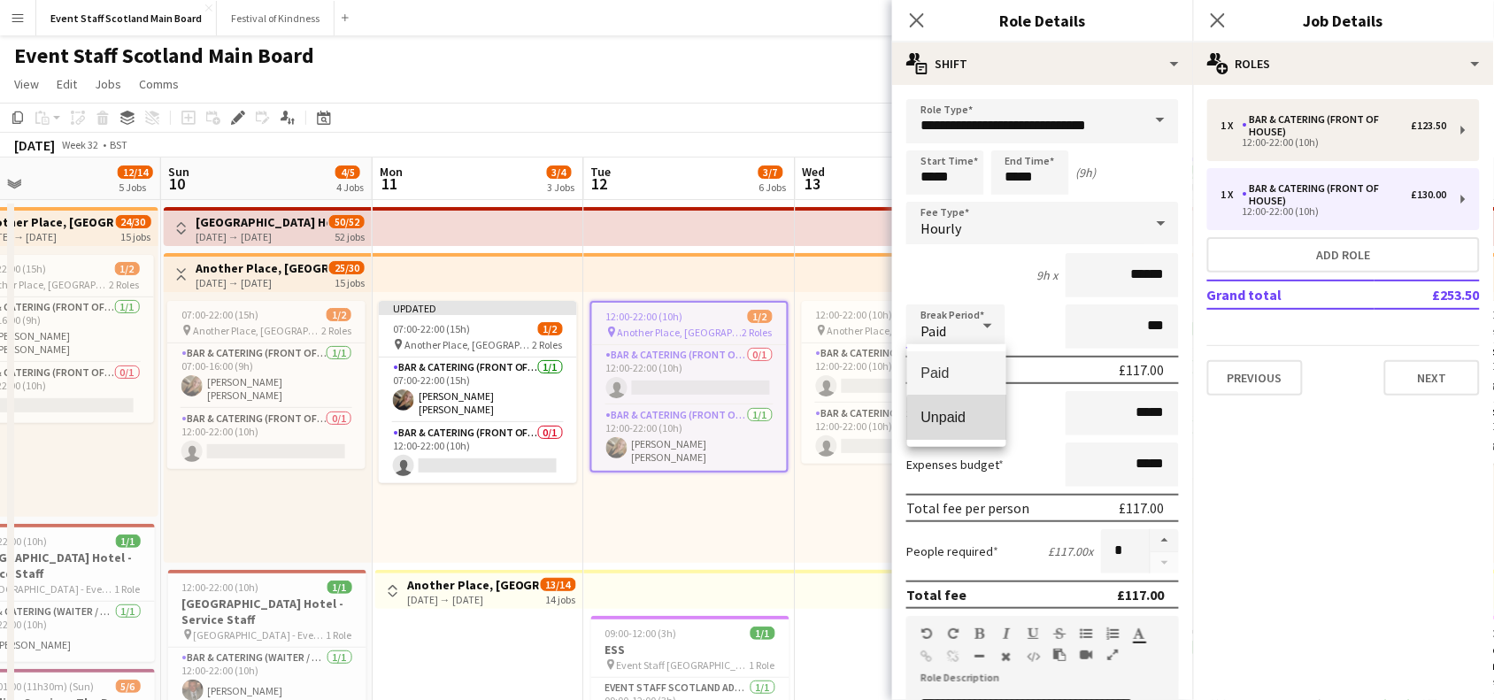
click at [964, 421] on span "Unpaid" at bounding box center [956, 417] width 71 height 17
click at [1130, 324] on input "***" at bounding box center [1121, 326] width 113 height 44
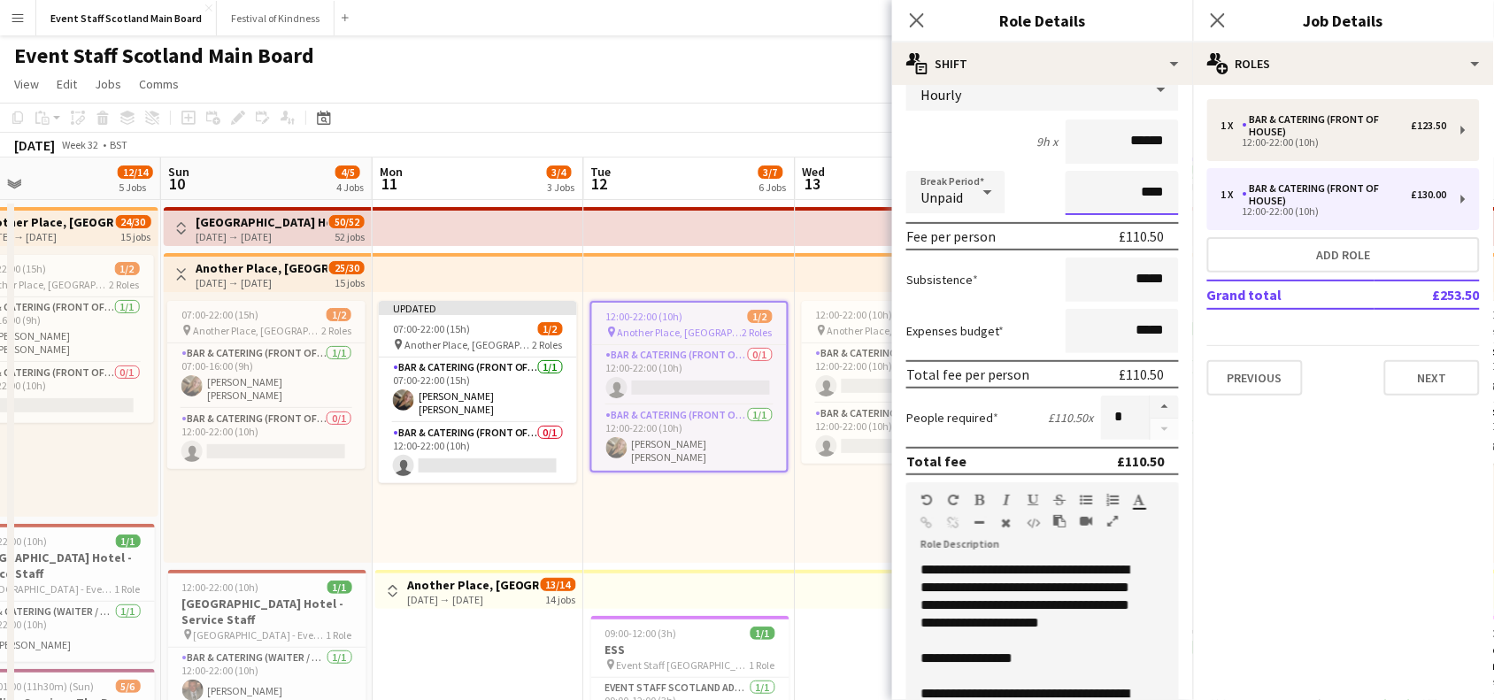
scroll to position [510, 0]
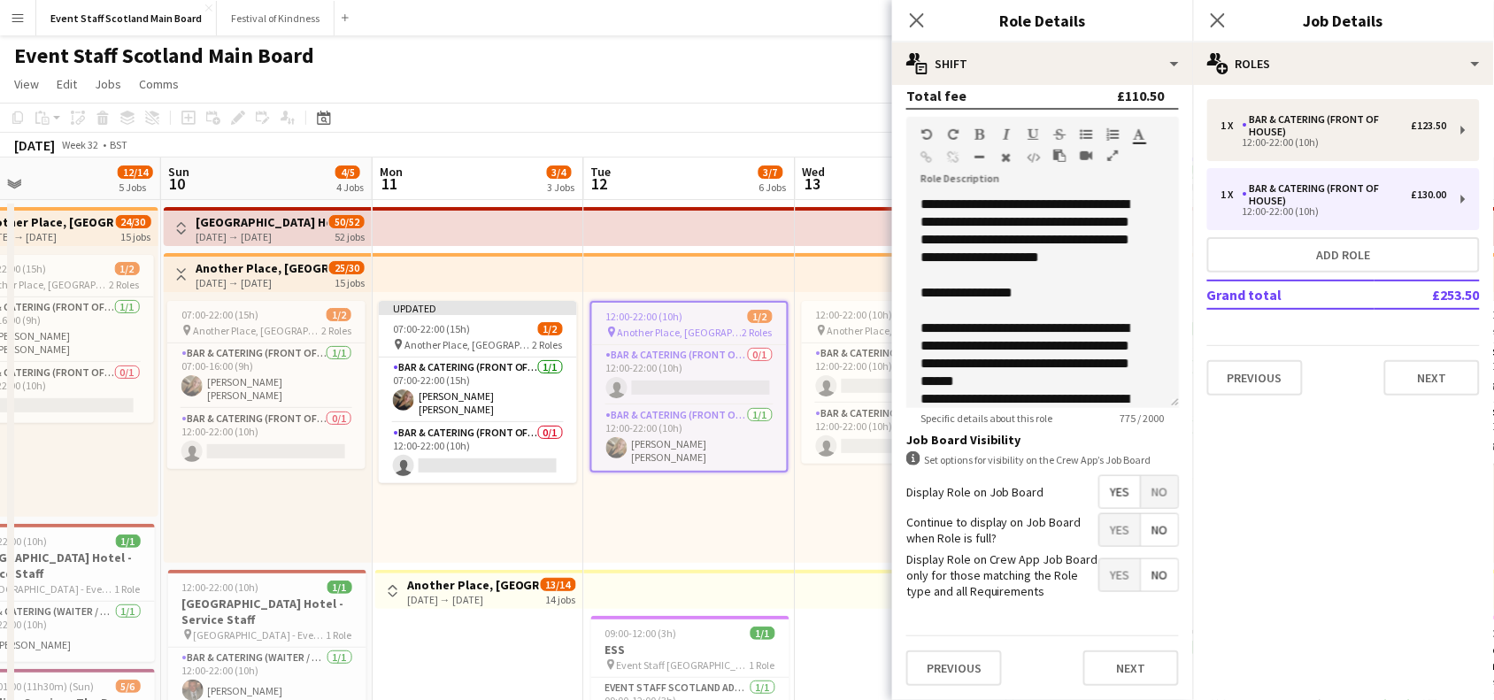
type input "****"
click at [1111, 665] on button "Next" at bounding box center [1131, 667] width 96 height 35
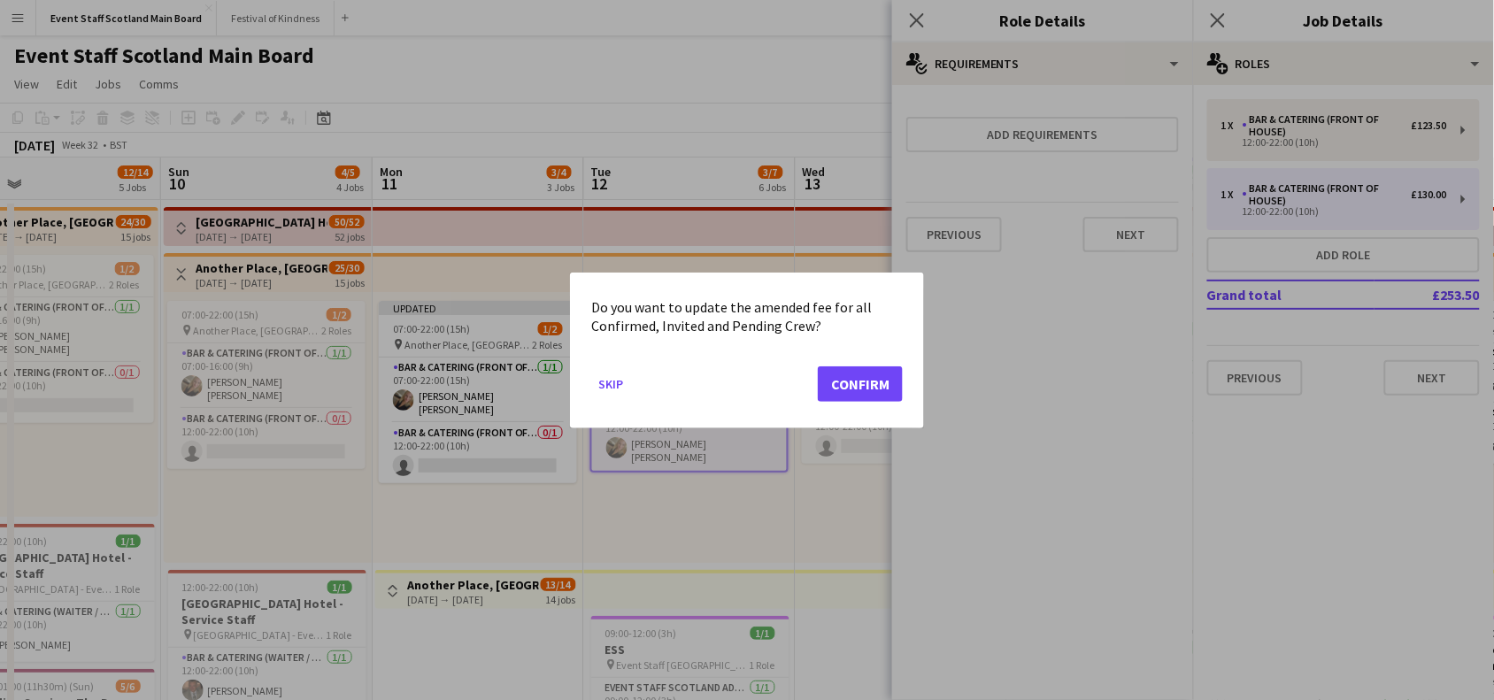
scroll to position [0, 0]
click at [854, 378] on button "Confirm" at bounding box center [860, 382] width 85 height 35
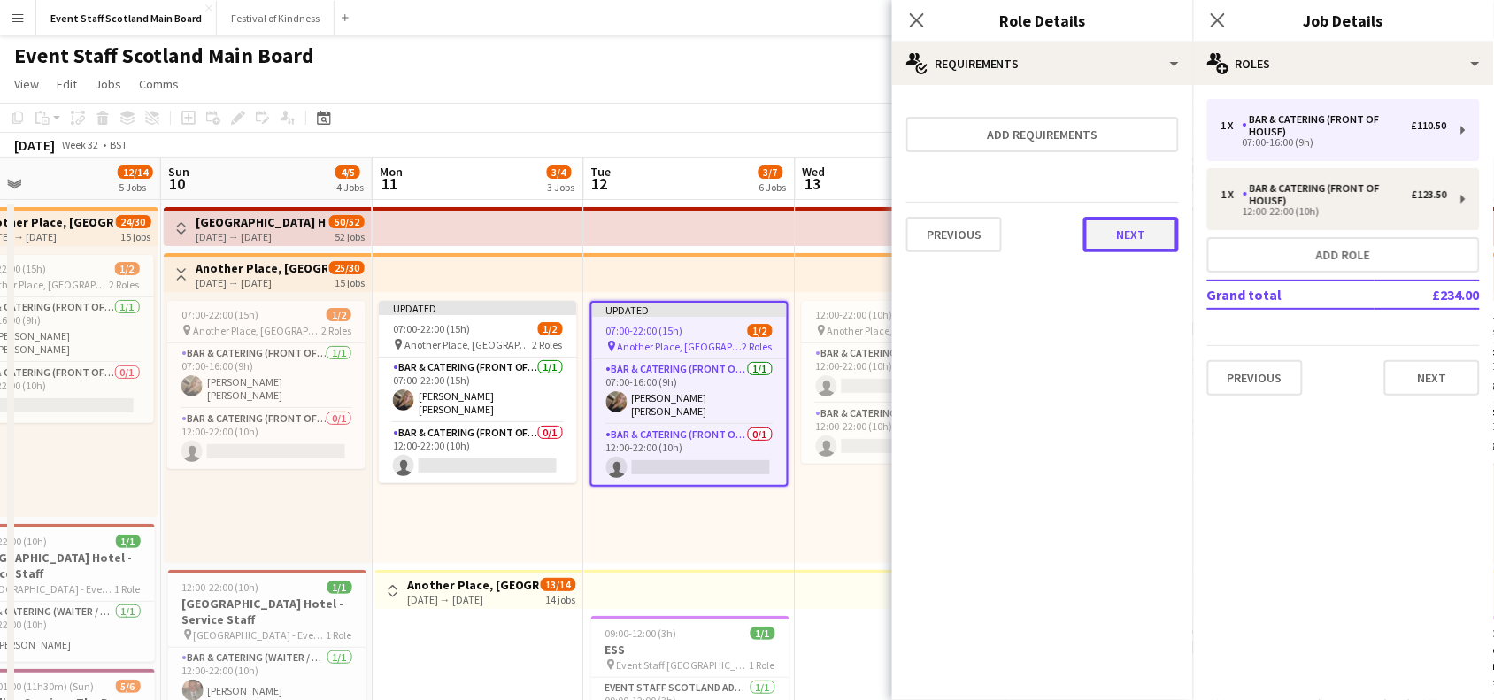
click at [1124, 227] on button "Next" at bounding box center [1131, 234] width 96 height 35
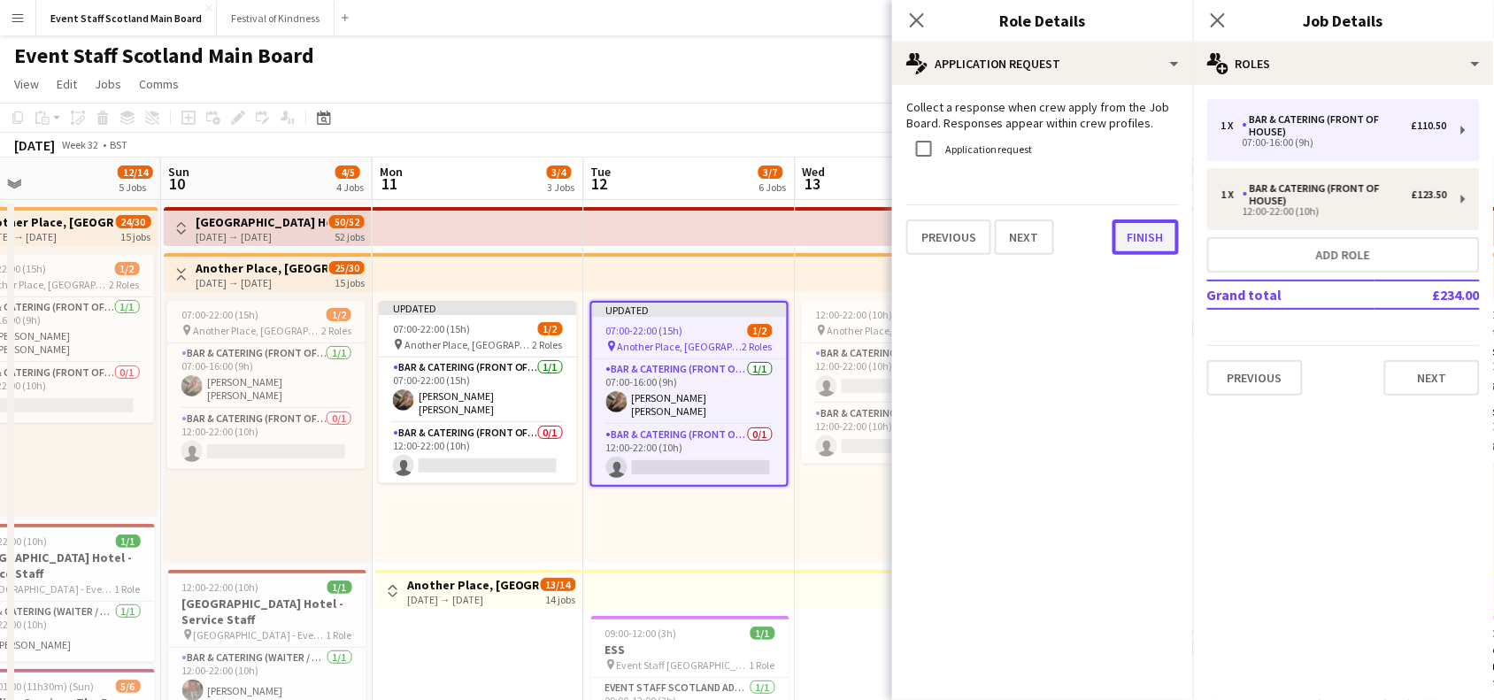
click at [1162, 228] on button "Finish" at bounding box center [1145, 236] width 66 height 35
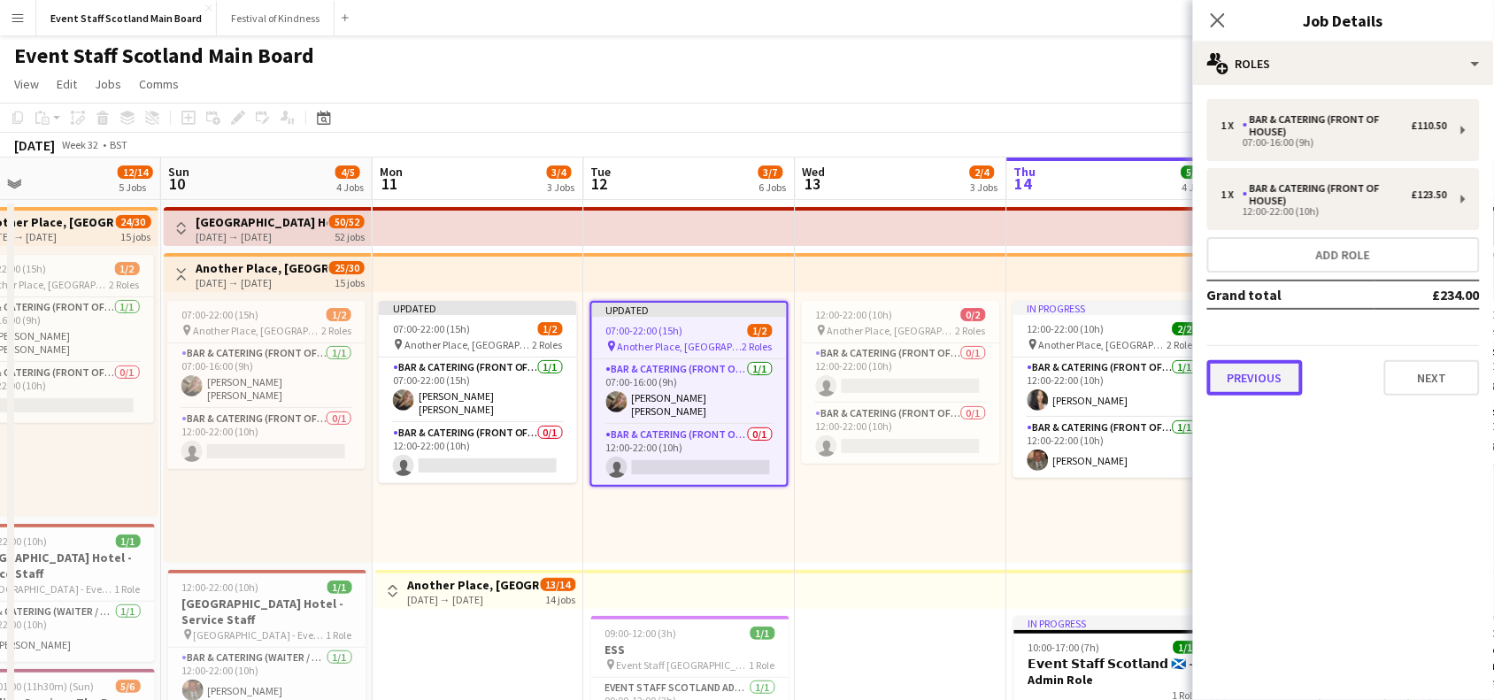
click at [1275, 382] on button "Previous" at bounding box center [1255, 377] width 96 height 35
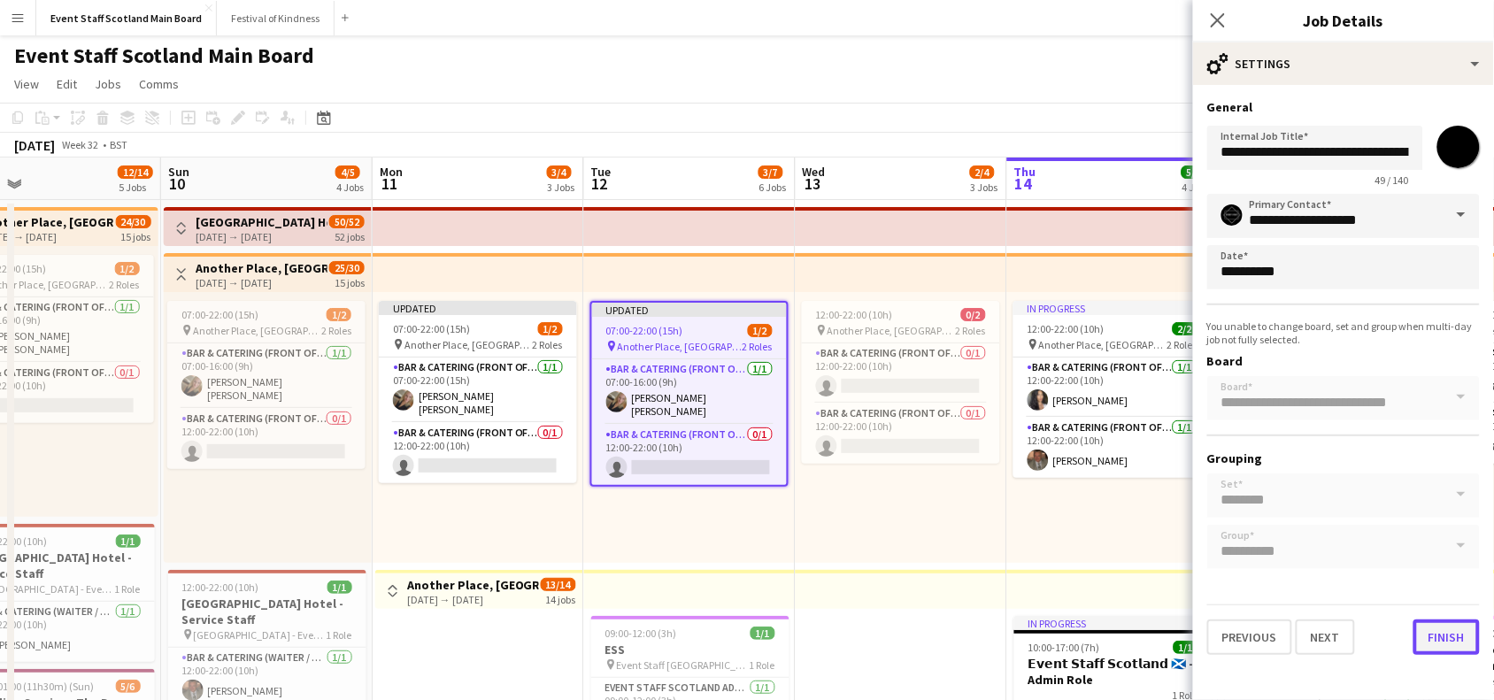
click at [1445, 626] on button "Finish" at bounding box center [1446, 636] width 66 height 35
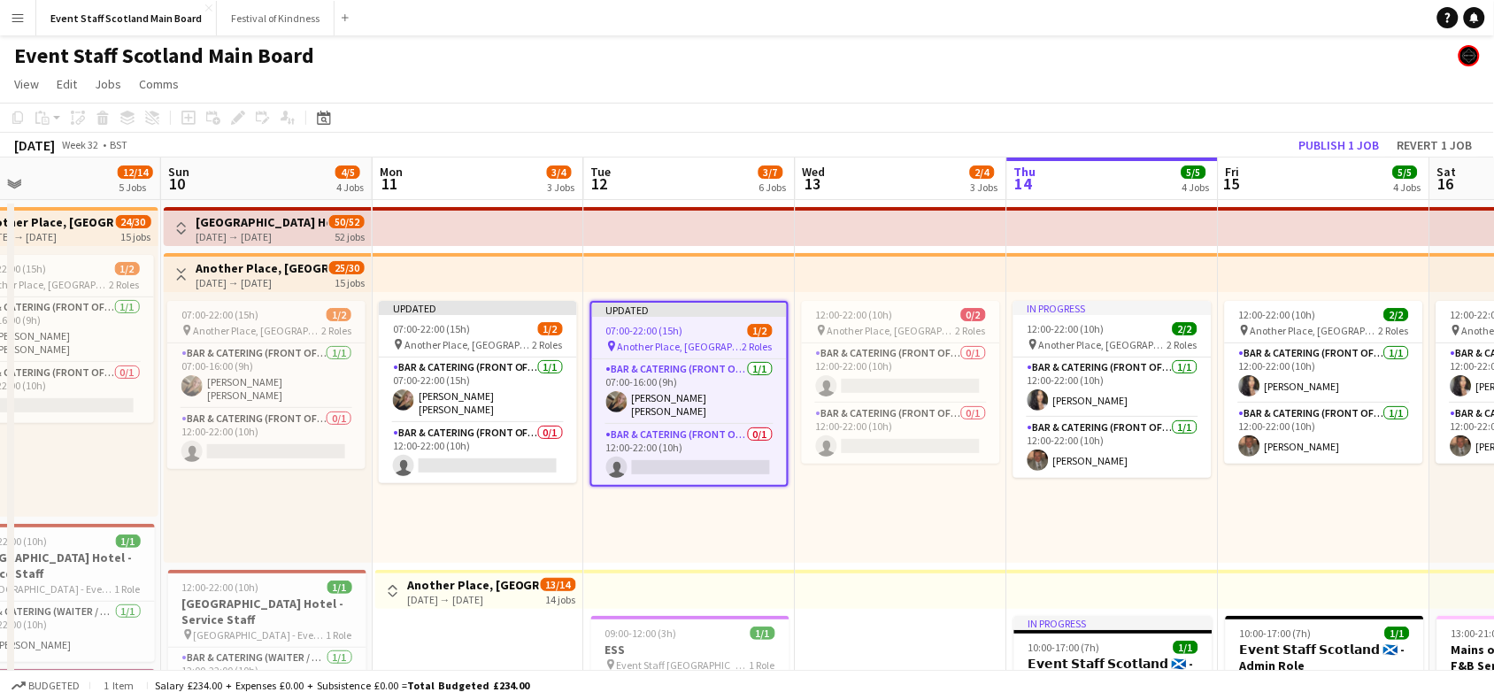
click at [1202, 137] on div "[DATE] Week 32 • BST Publish 1 job Revert 1 job" at bounding box center [747, 145] width 1494 height 25
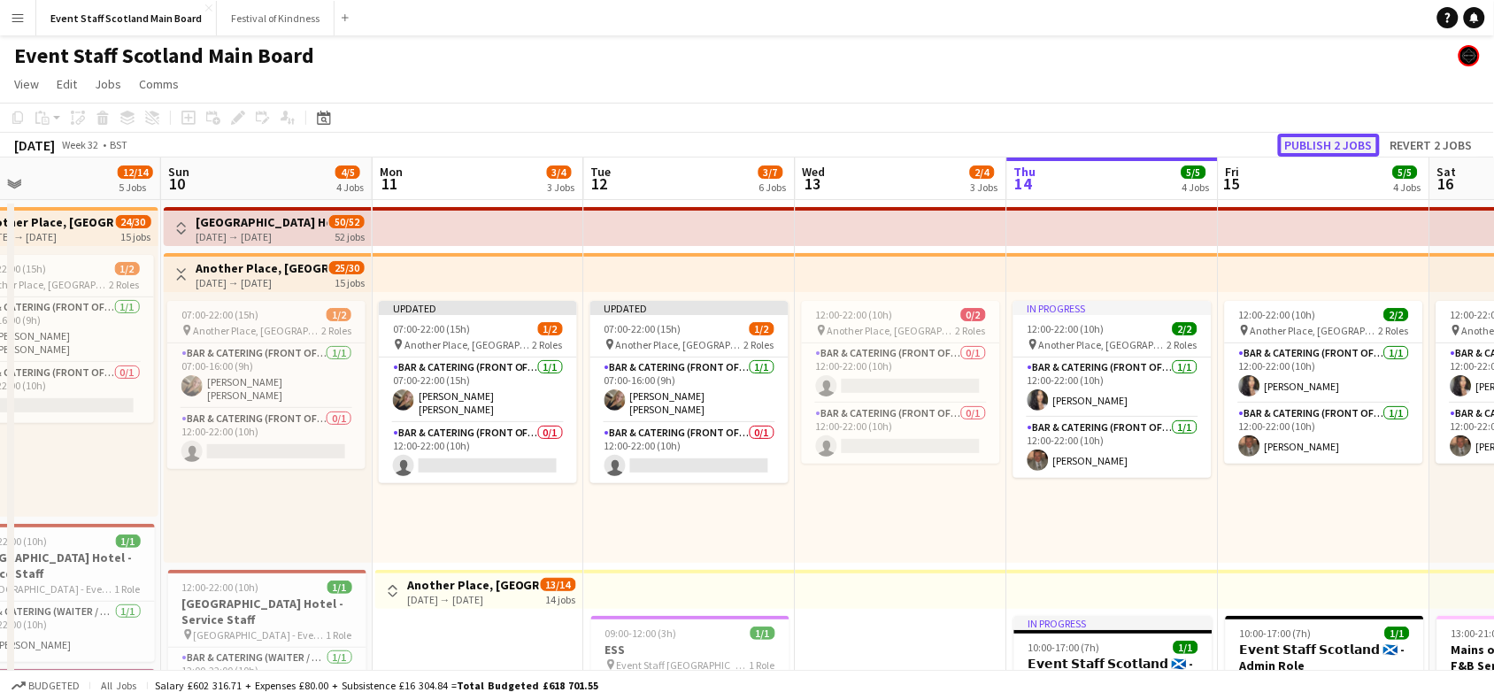
click at [1341, 134] on button "Publish 2 jobs" at bounding box center [1329, 145] width 102 height 23
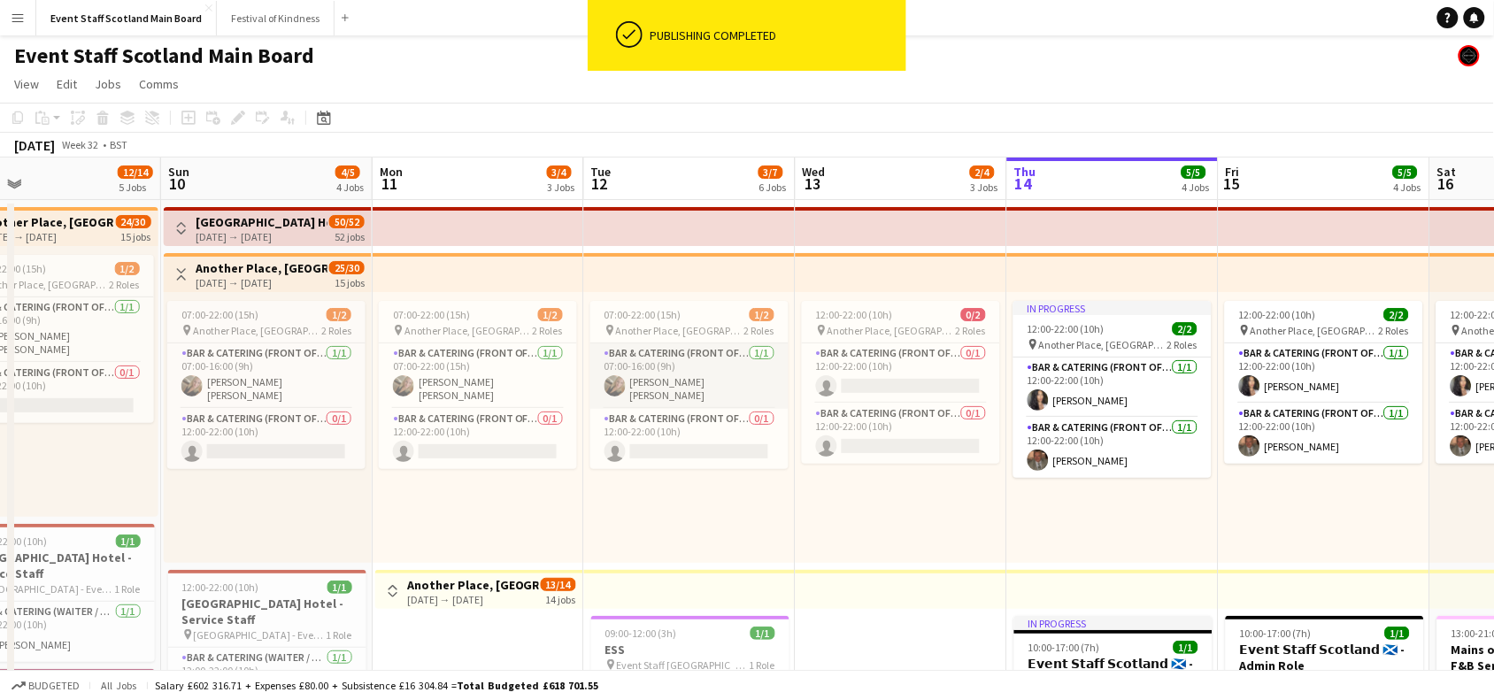
click at [715, 383] on app-card-role "Bar & Catering (Front of House) [DATE] 07:00-16:00 (9h) [PERSON_NAME] [PERSON_N…" at bounding box center [689, 375] width 198 height 65
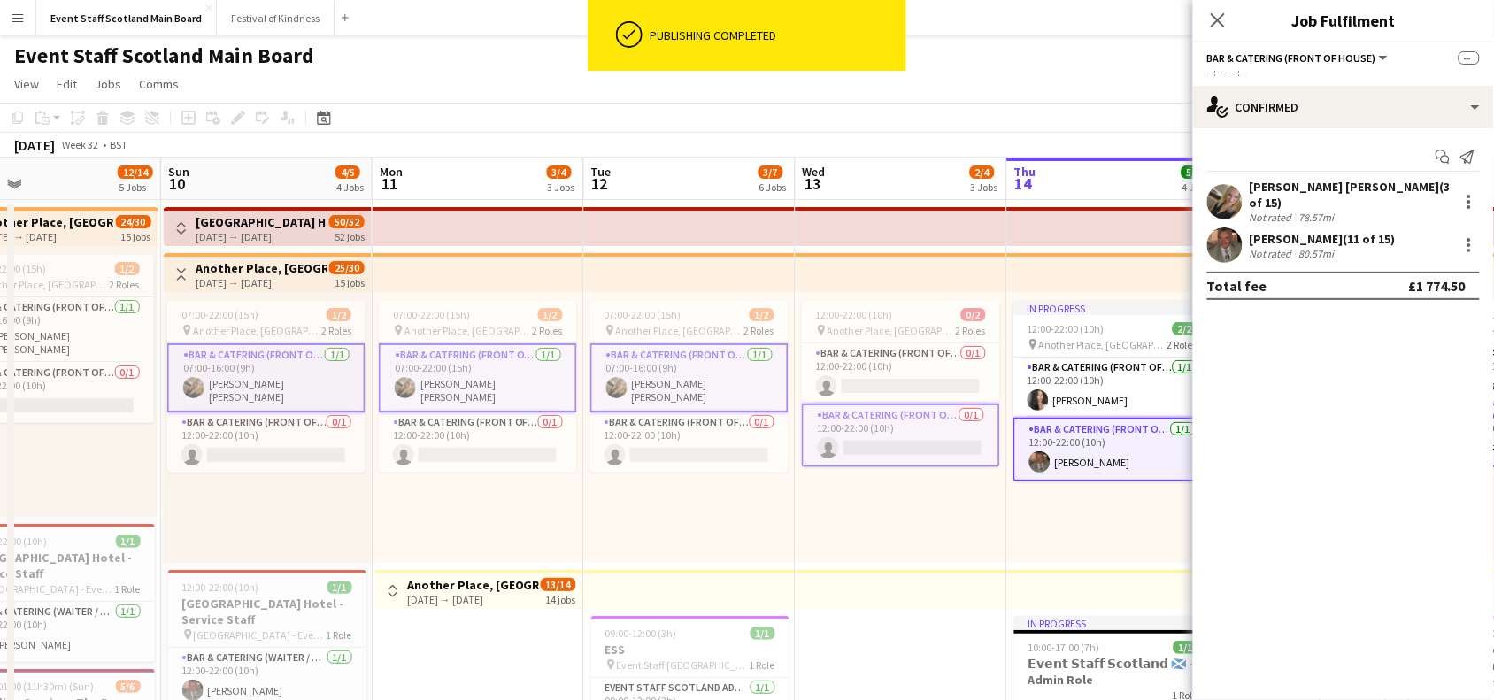
click at [759, 376] on app-card-role "Bar & Catering (Front of House) [DATE] 07:00-16:00 (9h) [PERSON_NAME] [PERSON_N…" at bounding box center [689, 377] width 198 height 69
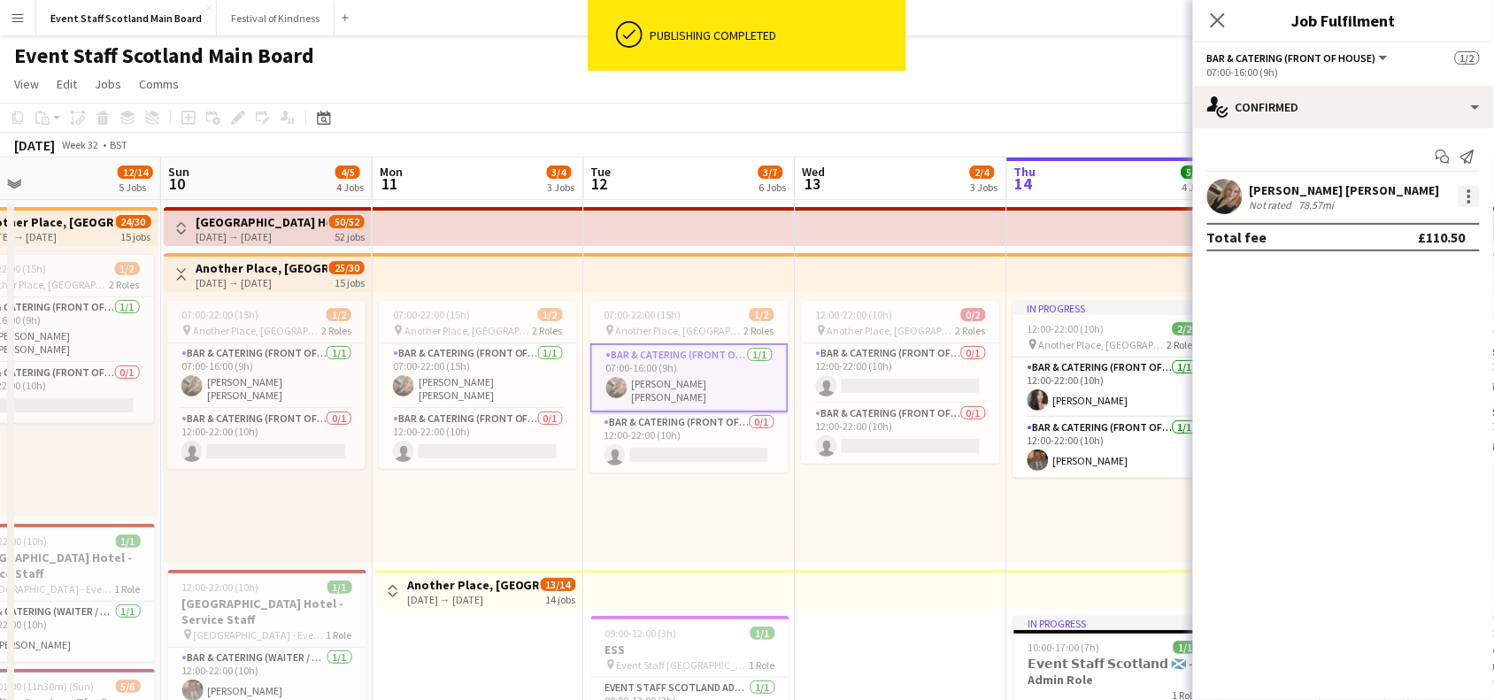
click at [1476, 193] on div at bounding box center [1468, 196] width 21 height 21
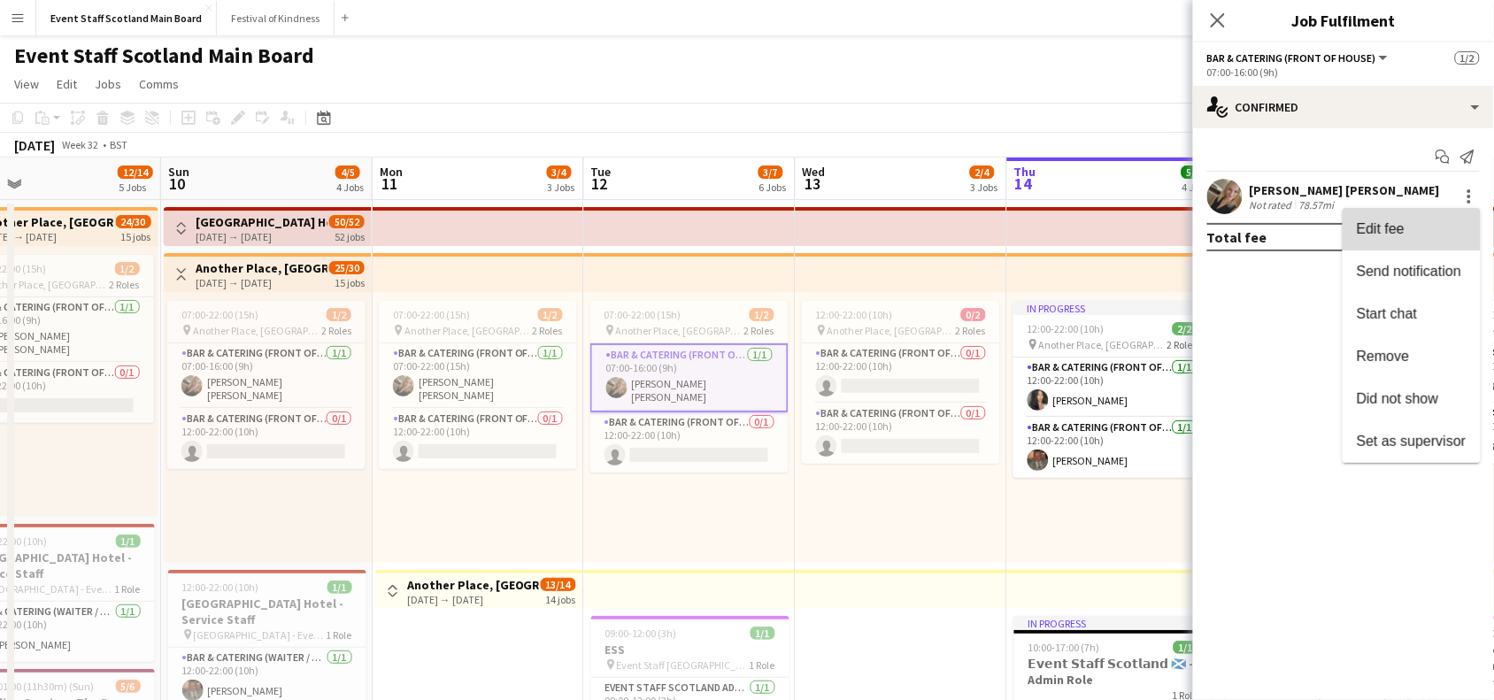
click at [1438, 226] on span "Edit fee" at bounding box center [1411, 229] width 110 height 16
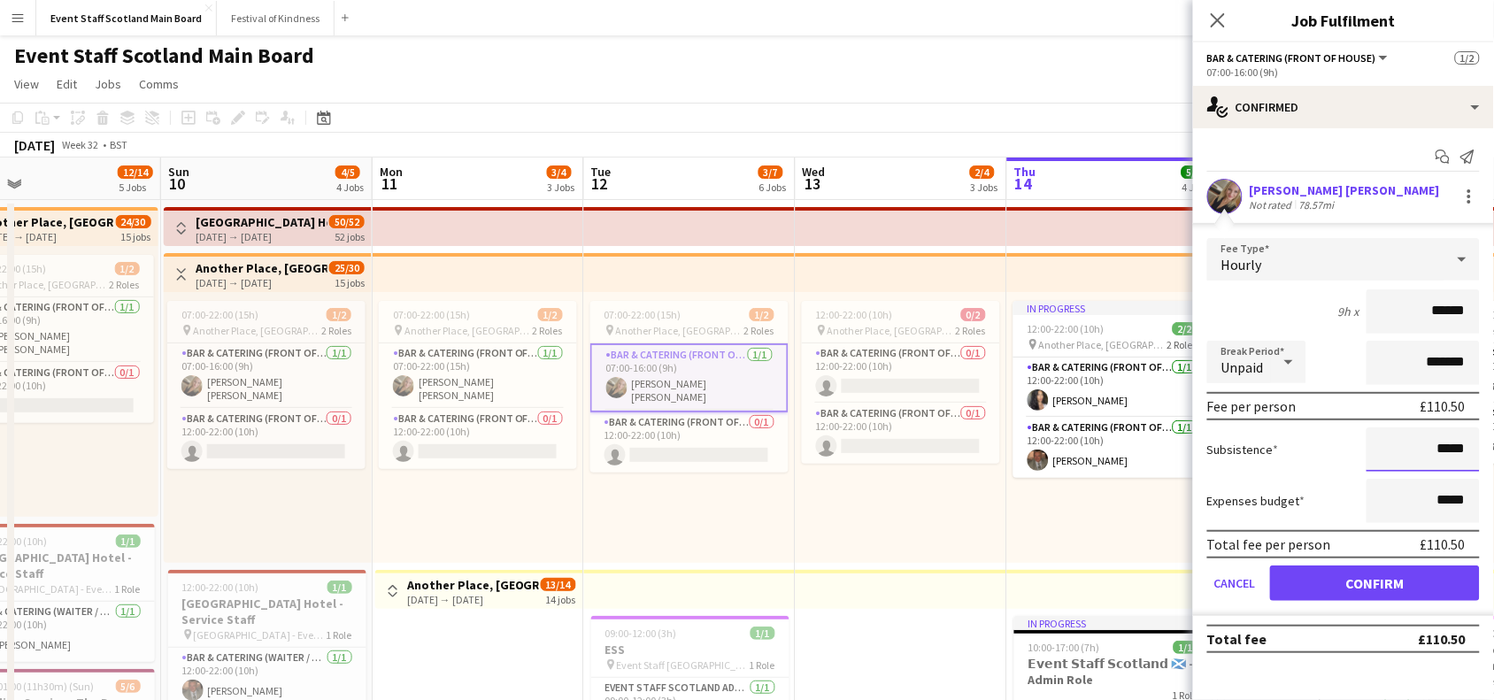
drag, startPoint x: 1443, startPoint y: 443, endPoint x: 1506, endPoint y: 443, distance: 62.8
type input "*****"
click at [1383, 586] on button "Confirm" at bounding box center [1375, 582] width 210 height 35
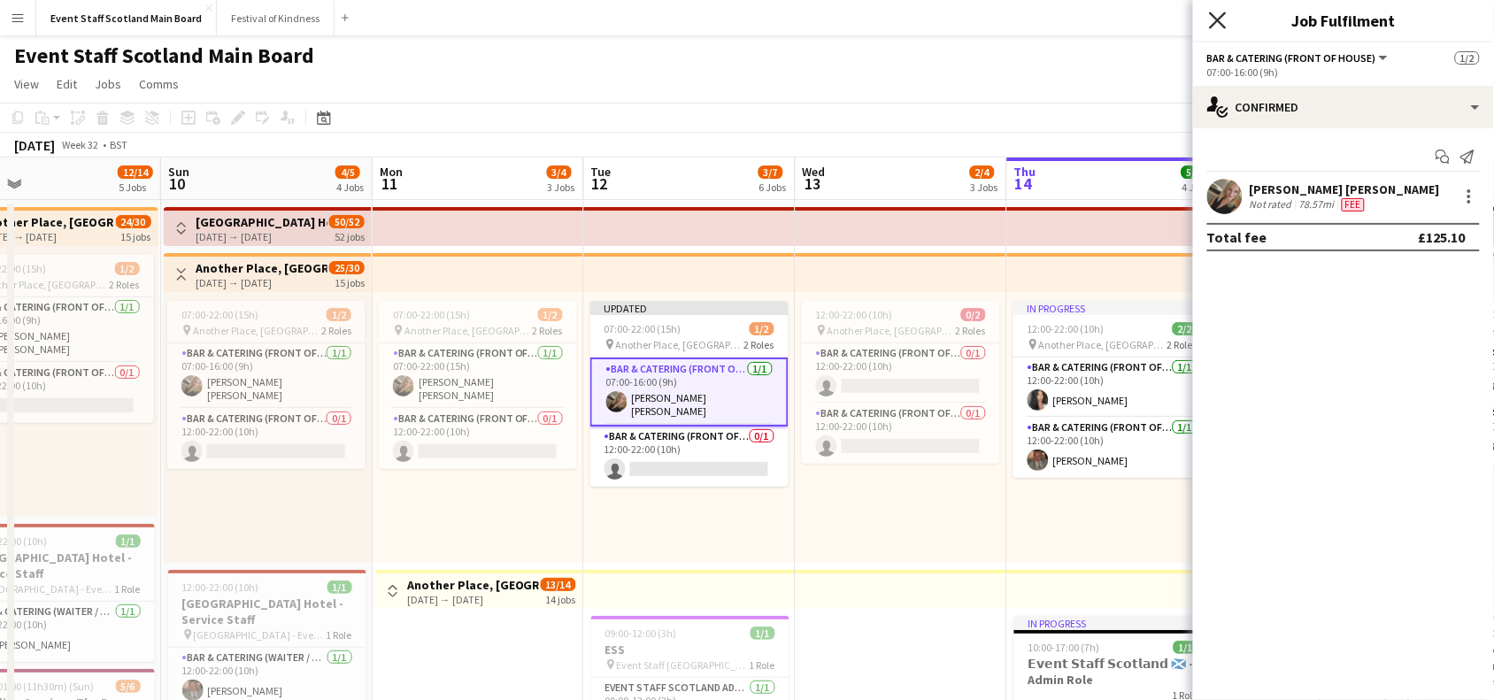
click at [1223, 18] on icon "Close pop-in" at bounding box center [1217, 20] width 17 height 17
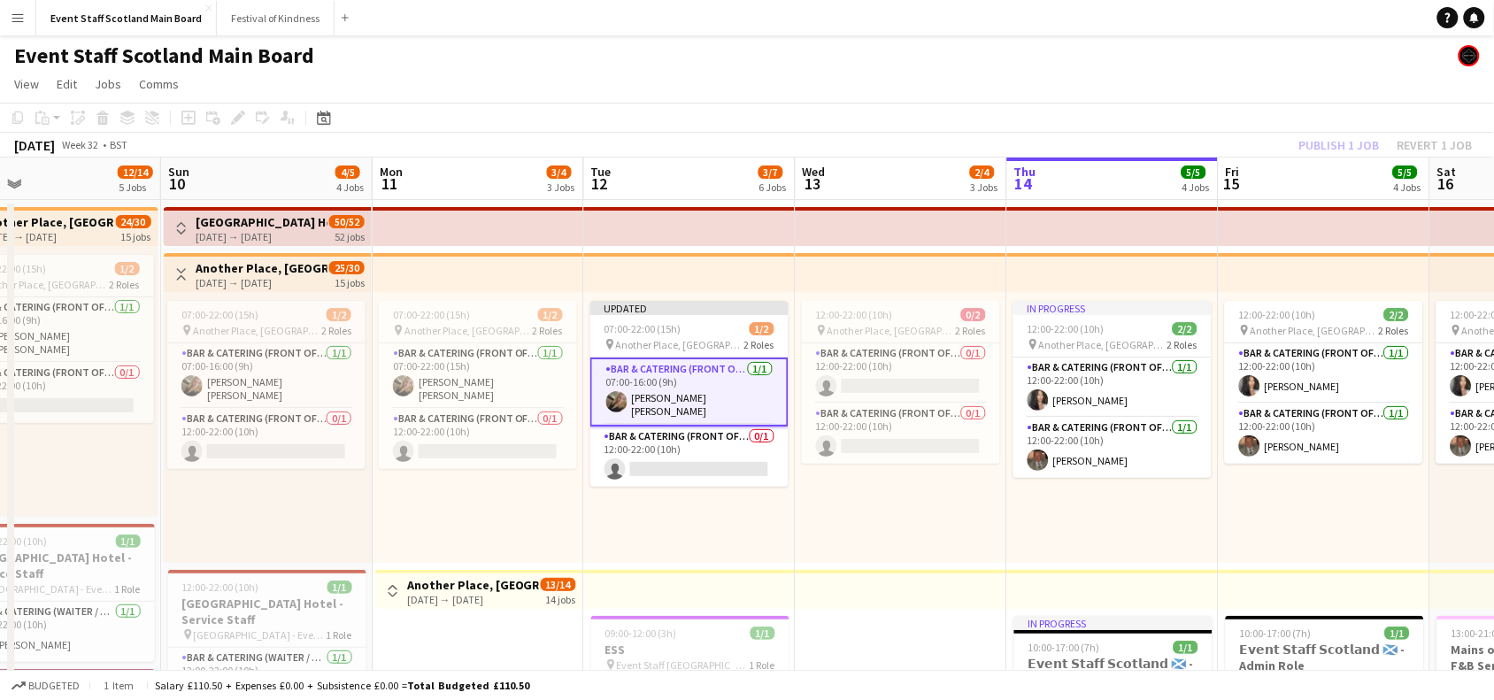
click at [1317, 143] on div "Publish 1 job Revert 1 job" at bounding box center [1386, 145] width 216 height 23
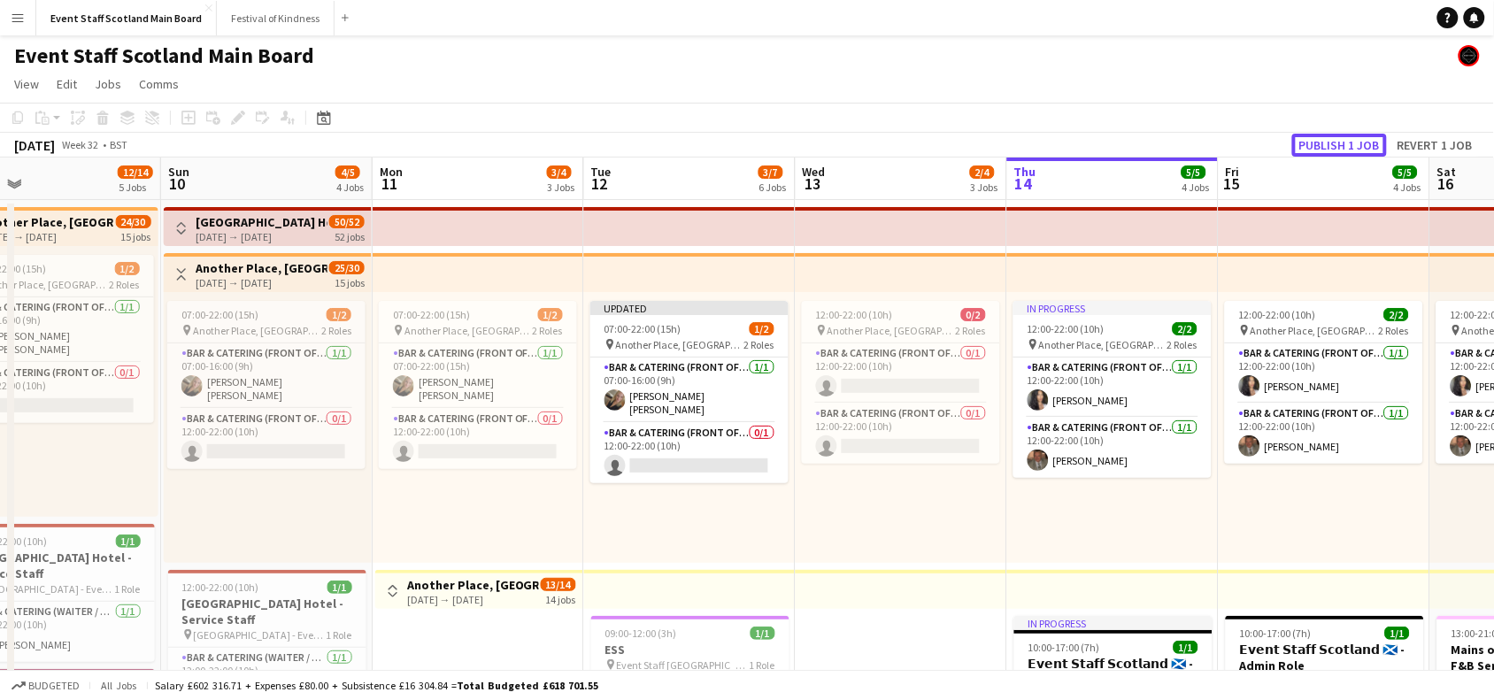
click at [1317, 143] on button "Publish 1 job" at bounding box center [1339, 145] width 95 height 23
